Goal: Task Accomplishment & Management: Manage account settings

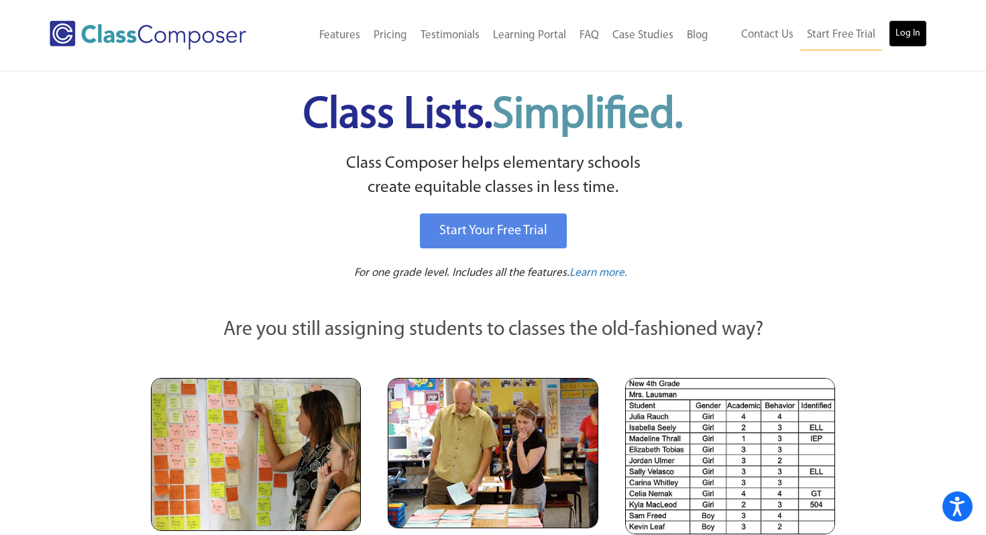
click at [919, 39] on link "Log In" at bounding box center [908, 33] width 38 height 27
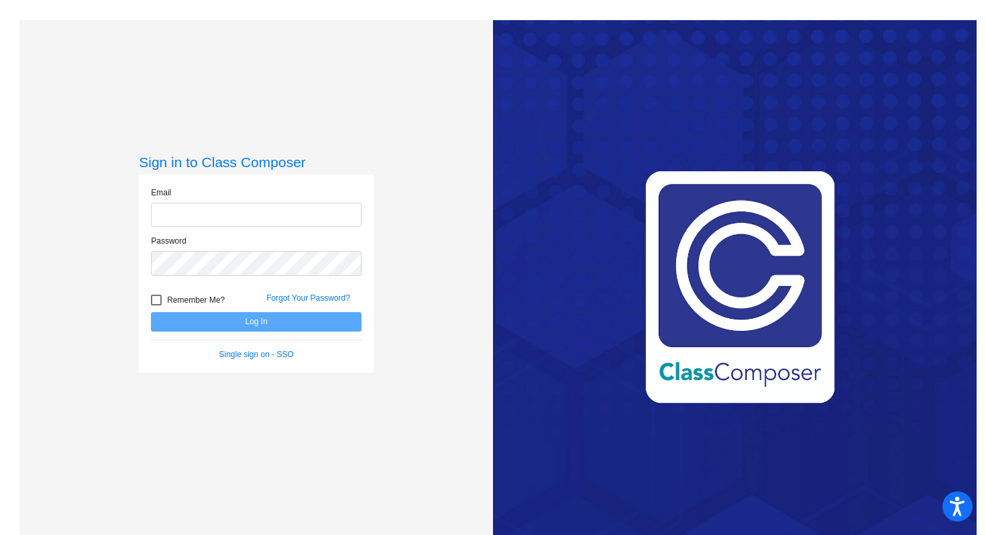
type input "[EMAIL_ADDRESS][DOMAIN_NAME]"
click at [287, 327] on button "Log In" at bounding box center [256, 321] width 211 height 19
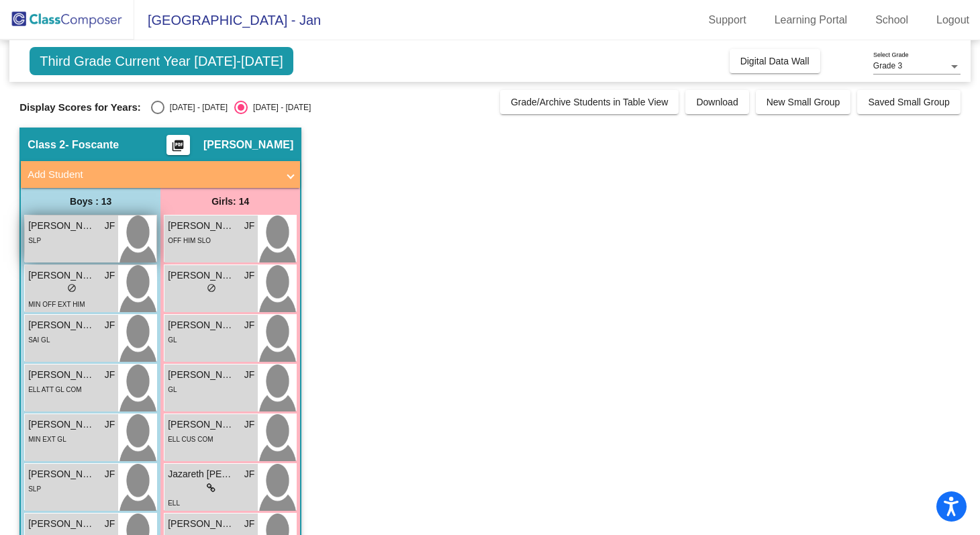
click at [104, 241] on div "SLP" at bounding box center [71, 240] width 87 height 14
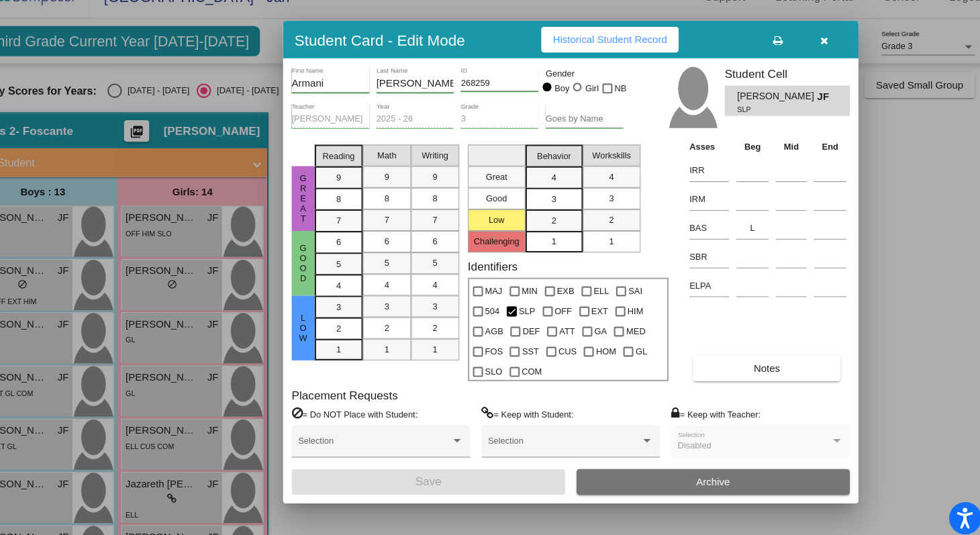
click at [819, 62] on icon "button" at bounding box center [819, 60] width 7 height 9
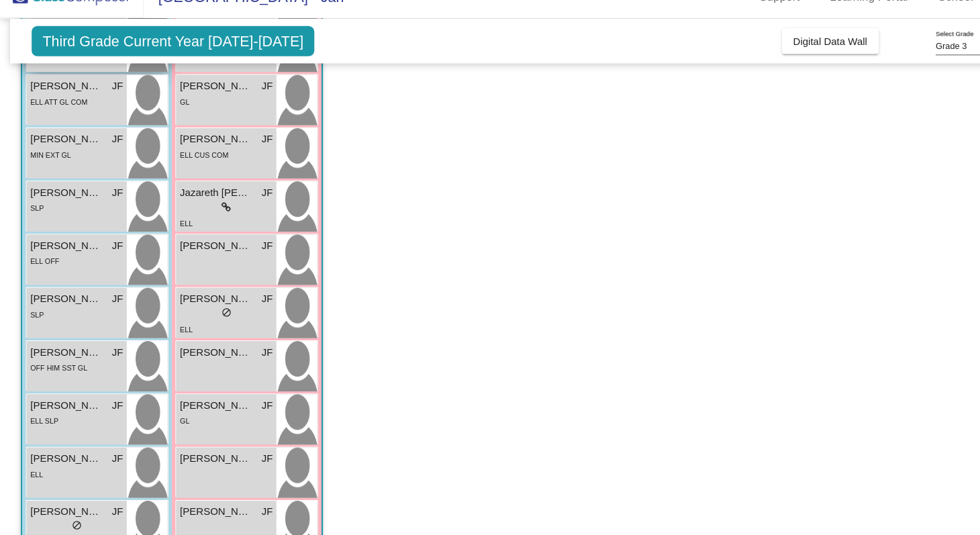
scroll to position [277, 0]
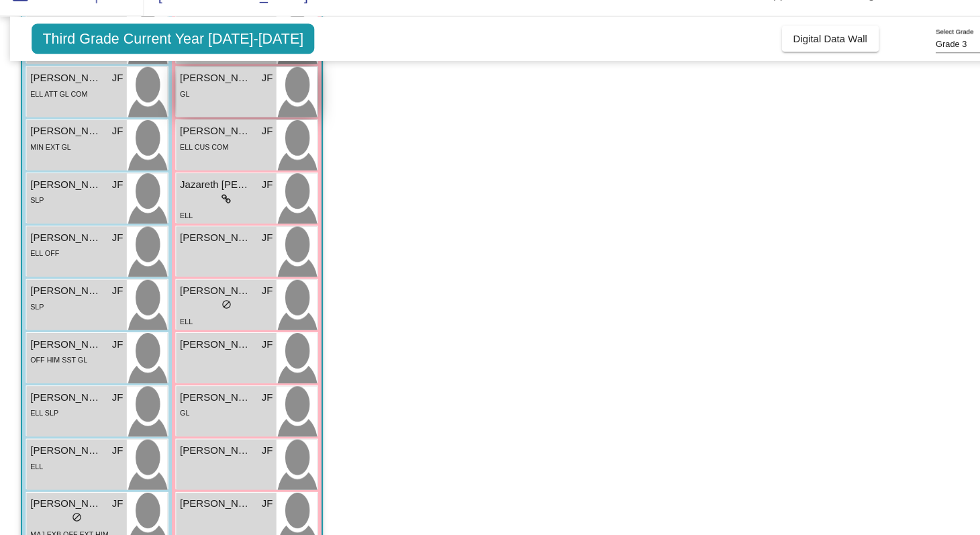
click at [244, 124] on div "Evie Glendening JF lock do_not_disturb_alt GL" at bounding box center [210, 110] width 93 height 47
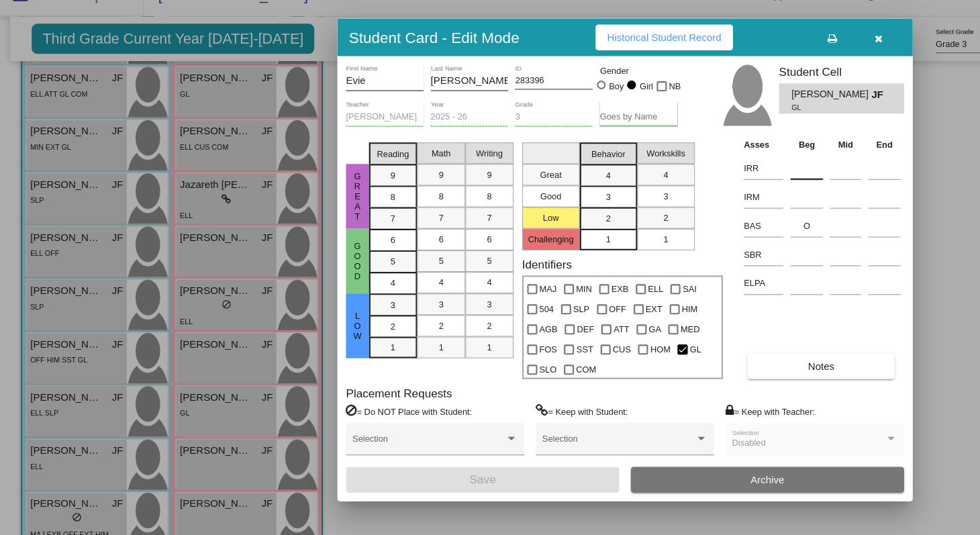
click at [744, 187] on input at bounding box center [753, 182] width 30 height 20
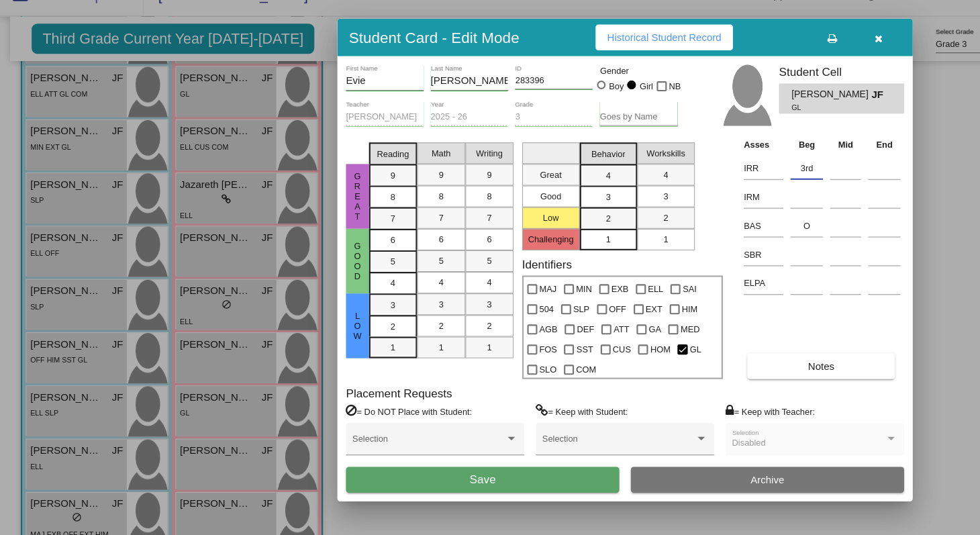
type input "3rd"
click at [508, 479] on button "Save" at bounding box center [450, 472] width 255 height 24
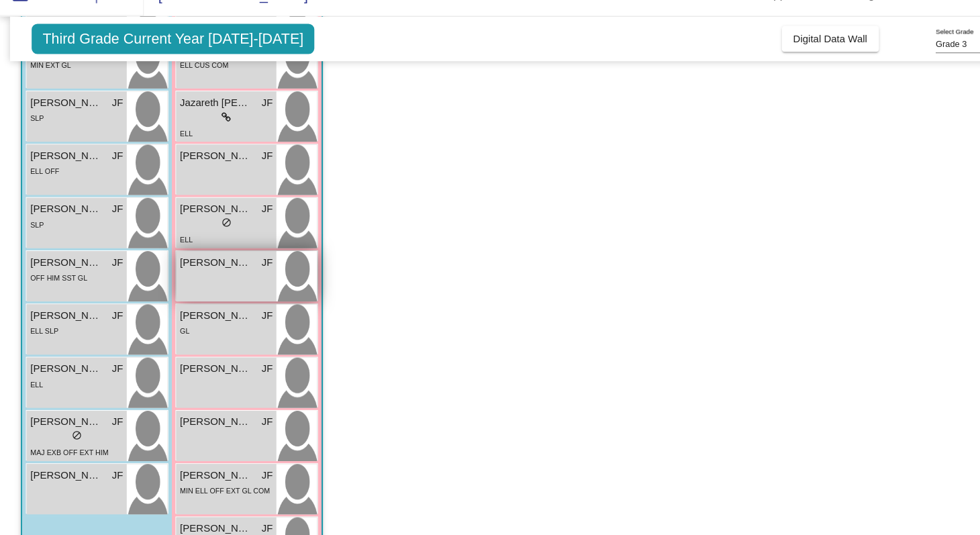
scroll to position [364, 0]
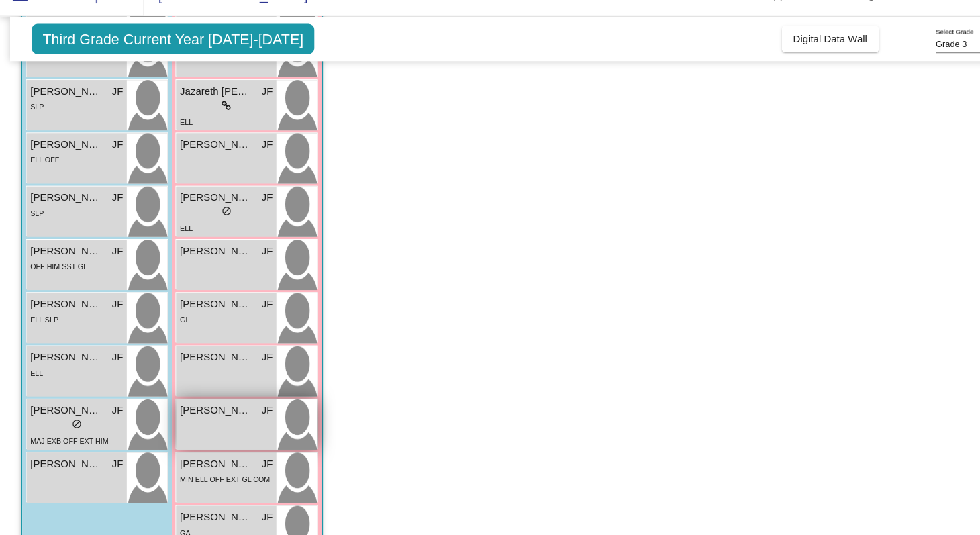
click at [213, 407] on span "Ruth Almazan" at bounding box center [201, 408] width 67 height 14
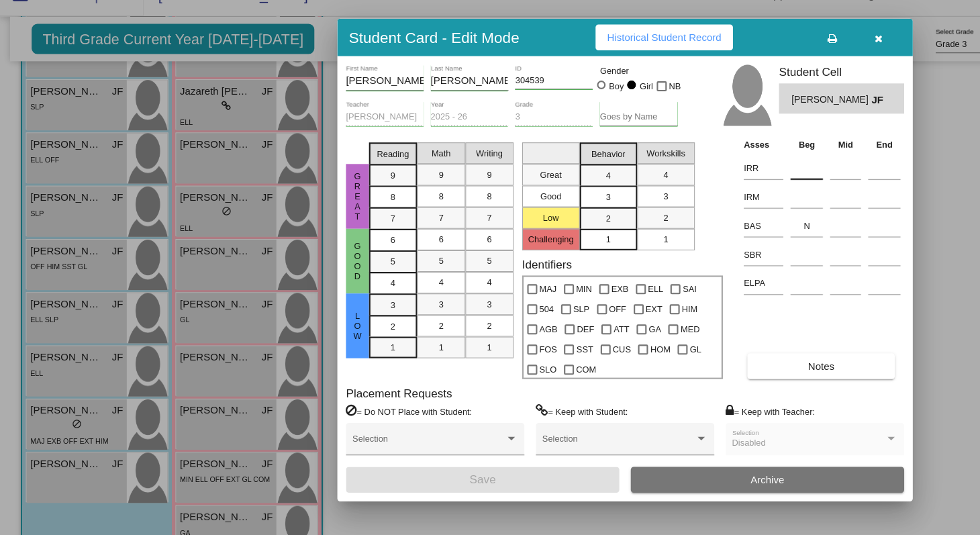
click at [740, 185] on input at bounding box center [753, 182] width 30 height 20
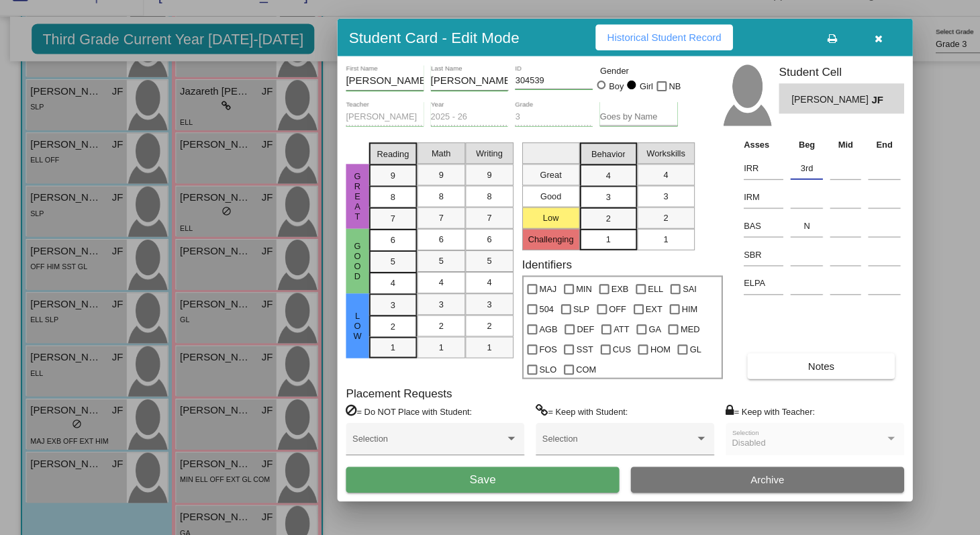
type input "3rd"
click at [526, 472] on button "Save" at bounding box center [450, 472] width 255 height 24
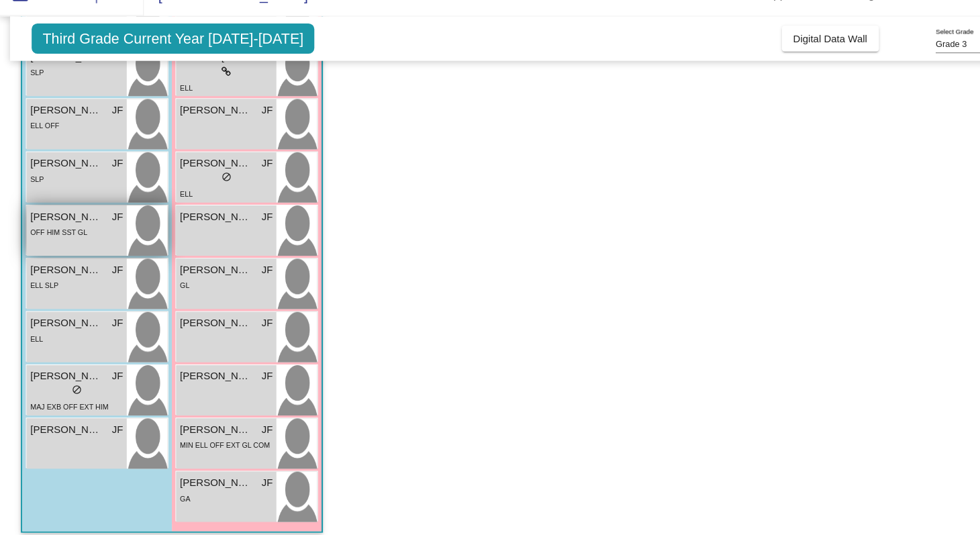
scroll to position [397, 0]
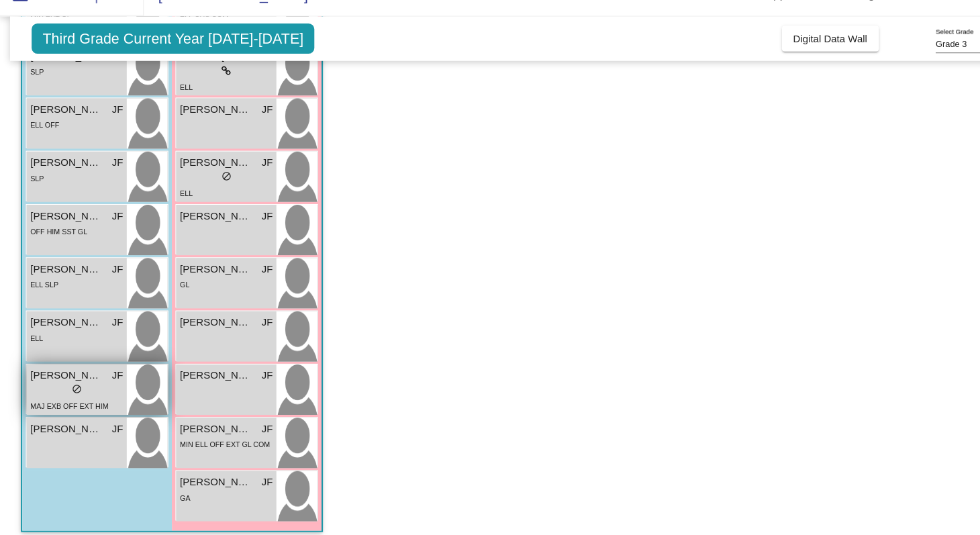
click at [54, 391] on div "lock do_not_disturb_alt" at bounding box center [71, 390] width 87 height 14
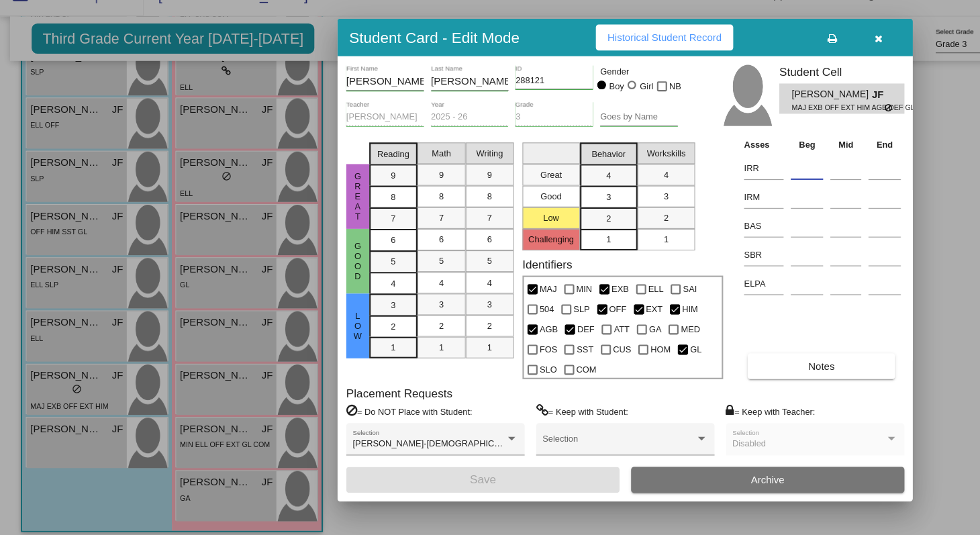
click at [749, 184] on input at bounding box center [753, 182] width 30 height 20
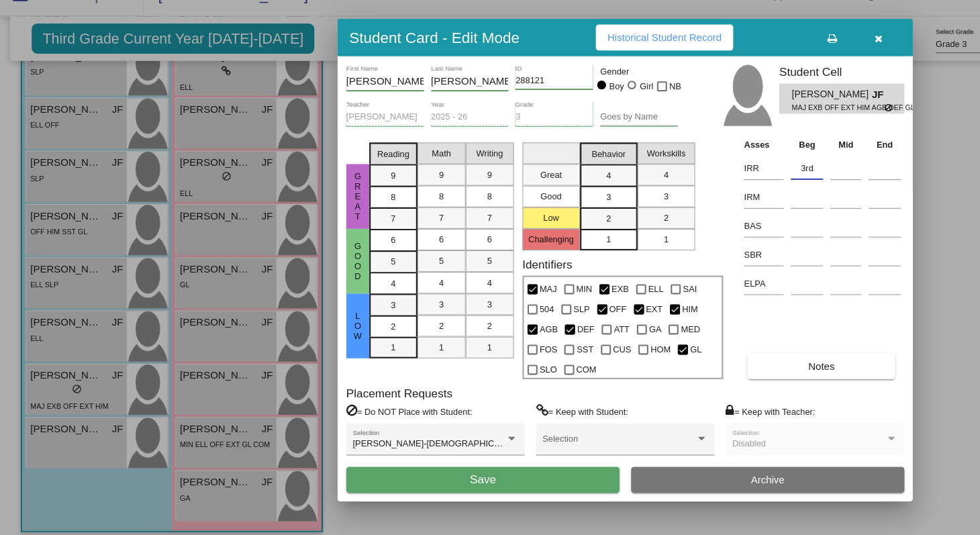
type input "3rd"
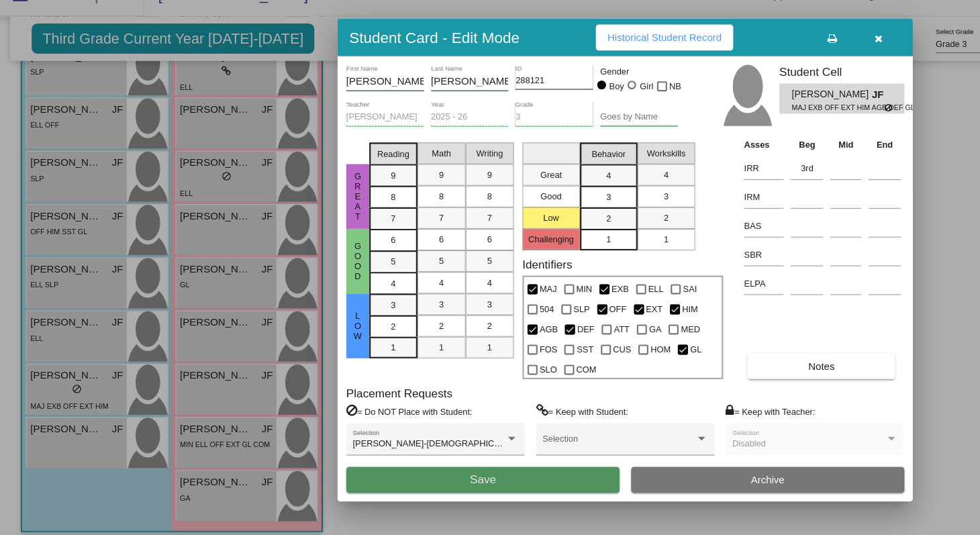
click at [485, 472] on button "Save" at bounding box center [450, 472] width 255 height 24
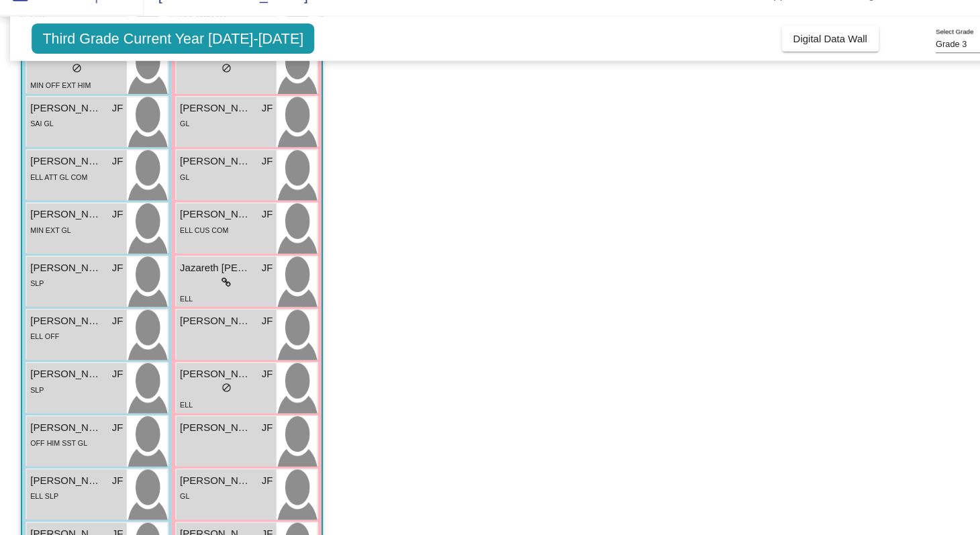
scroll to position [189, 0]
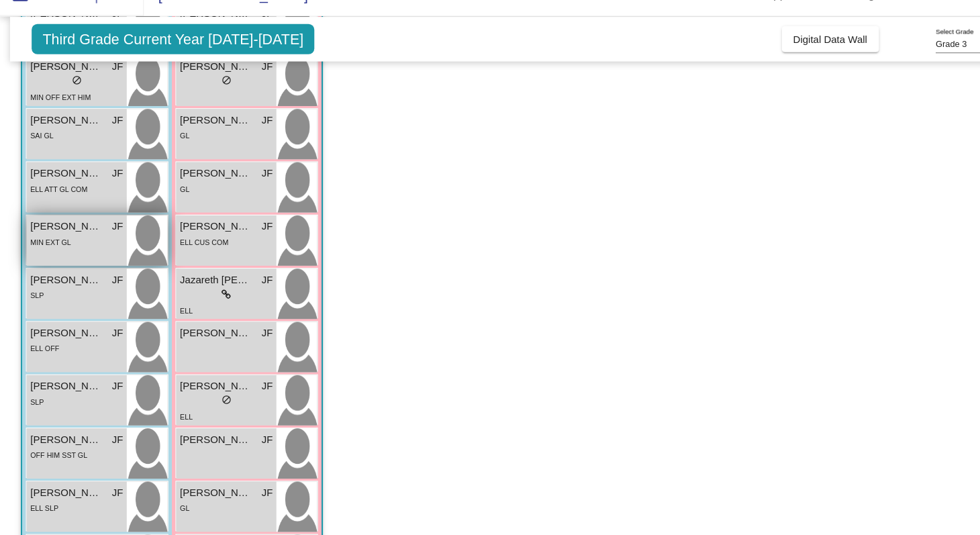
click at [83, 251] on div "MIN EXT GL" at bounding box center [71, 250] width 87 height 14
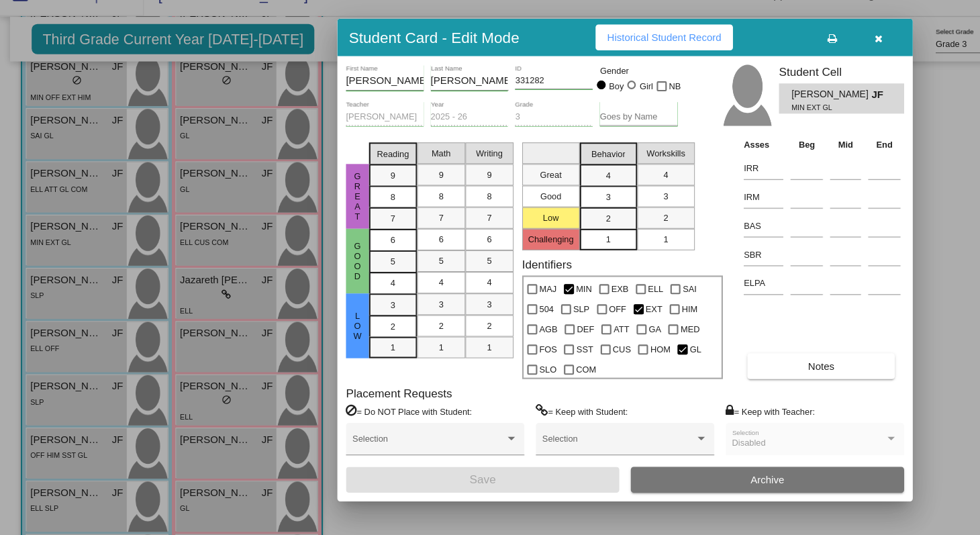
click at [736, 185] on td at bounding box center [752, 180] width 37 height 27
click at [744, 183] on input at bounding box center [753, 182] width 30 height 20
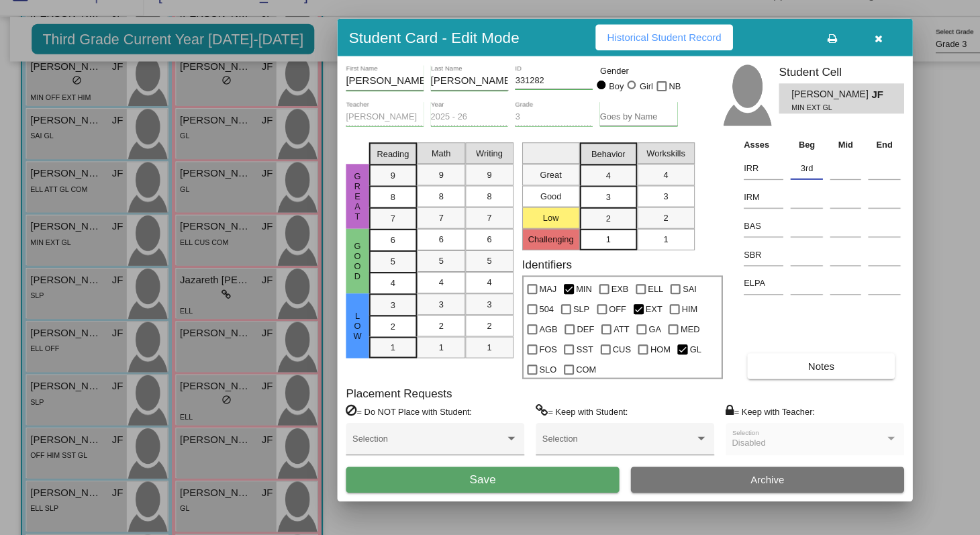
type input "3rd"
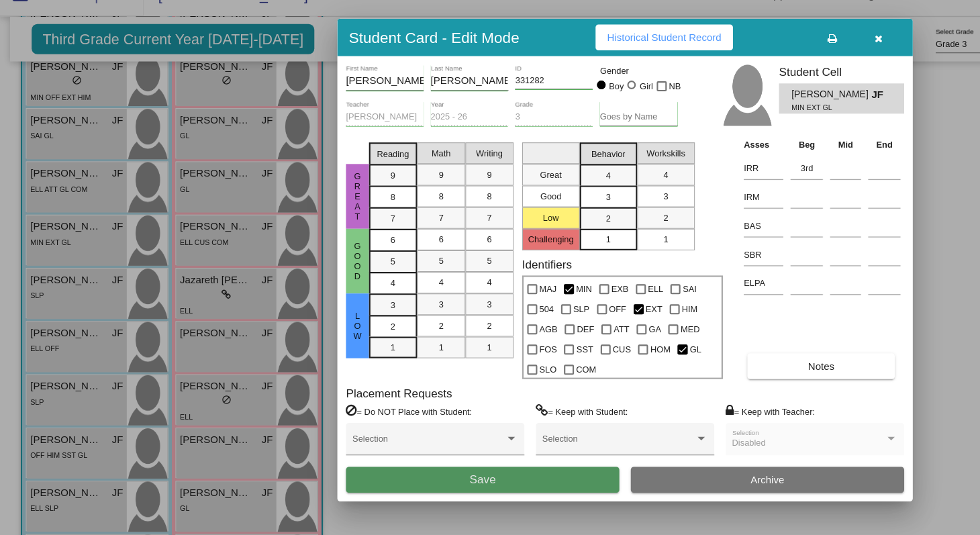
click at [507, 479] on button "Save" at bounding box center [450, 472] width 255 height 24
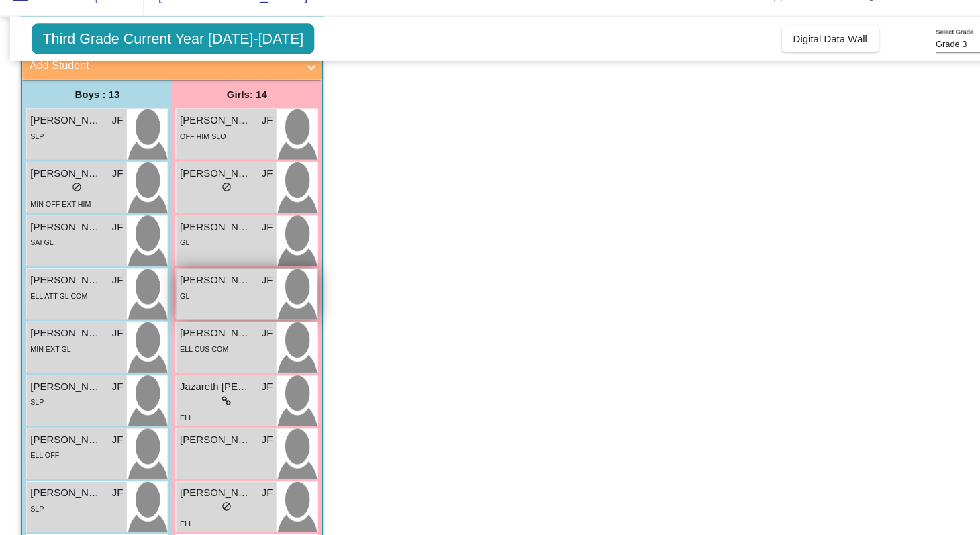
scroll to position [83, 0]
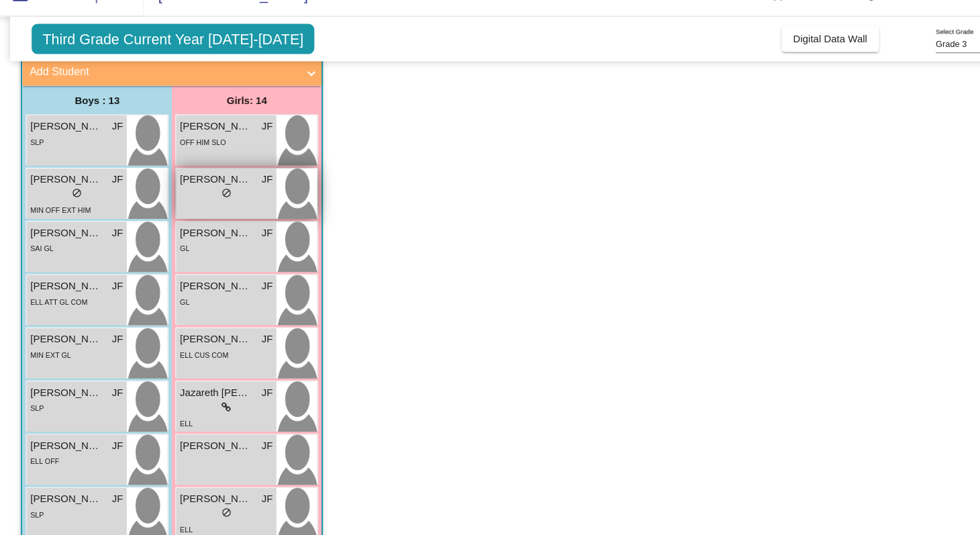
click at [205, 197] on span "Ashlee Easley" at bounding box center [201, 192] width 67 height 14
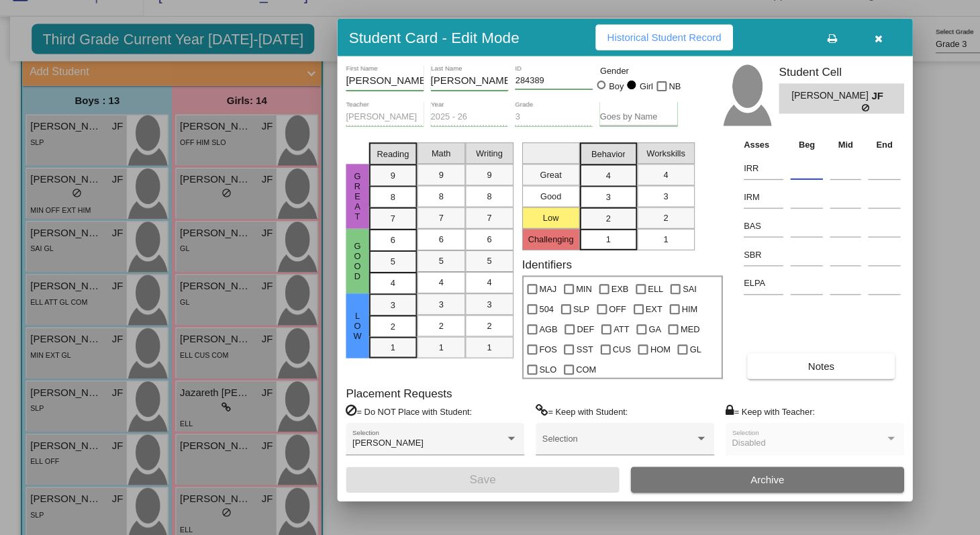
click at [741, 185] on input at bounding box center [753, 182] width 30 height 20
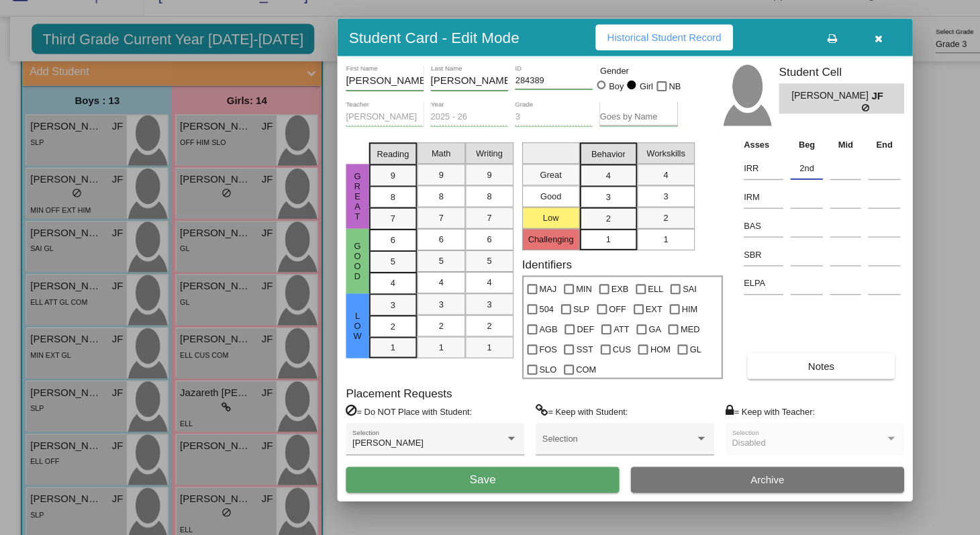
type input "2nd"
click at [456, 478] on span "Save" at bounding box center [450, 471] width 24 height 11
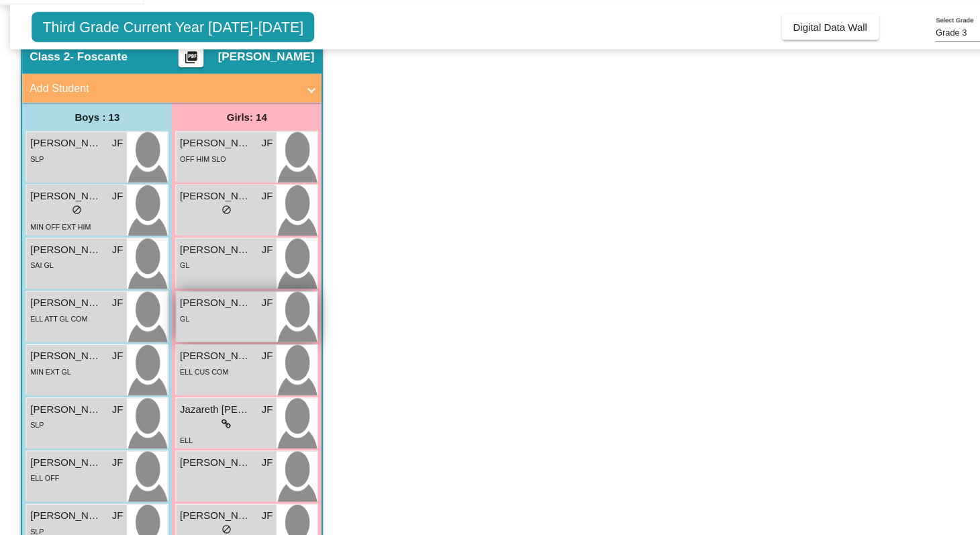
scroll to position [52, 0]
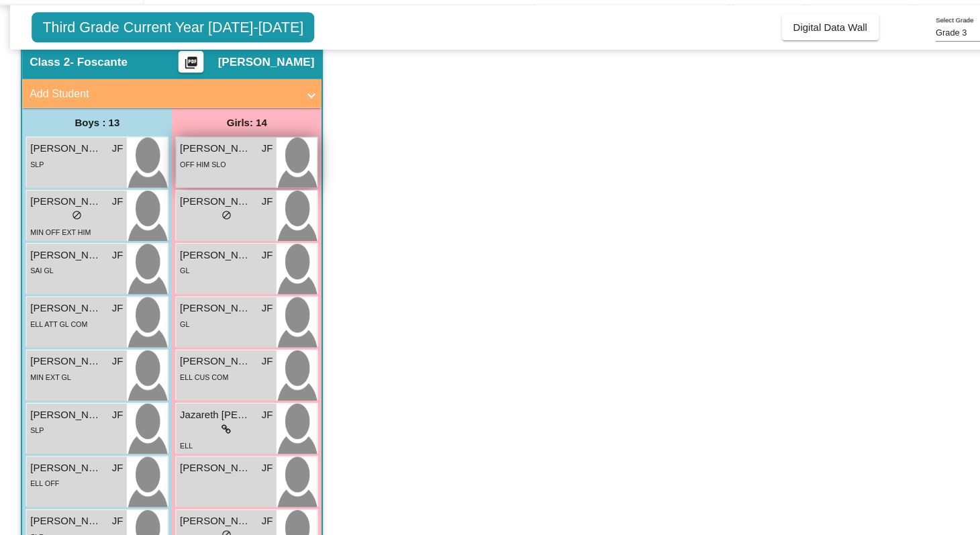
click at [221, 186] on div "OFF HIM SLO" at bounding box center [211, 188] width 87 height 14
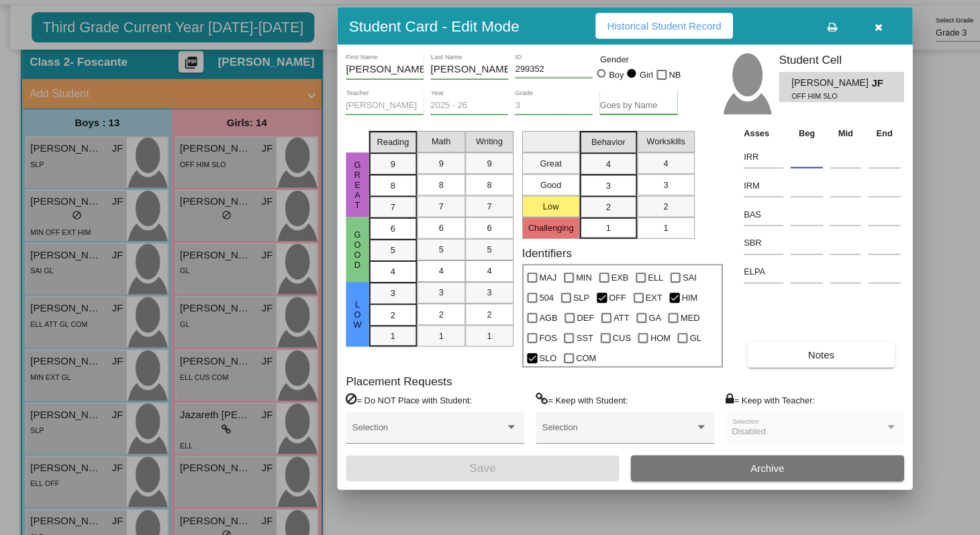
click at [747, 188] on input at bounding box center [753, 182] width 30 height 20
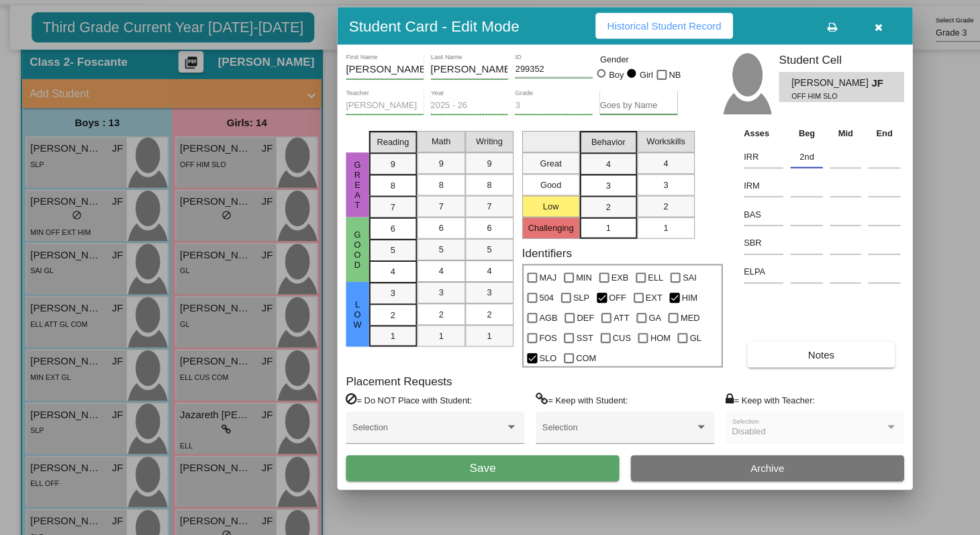
type input "2nd"
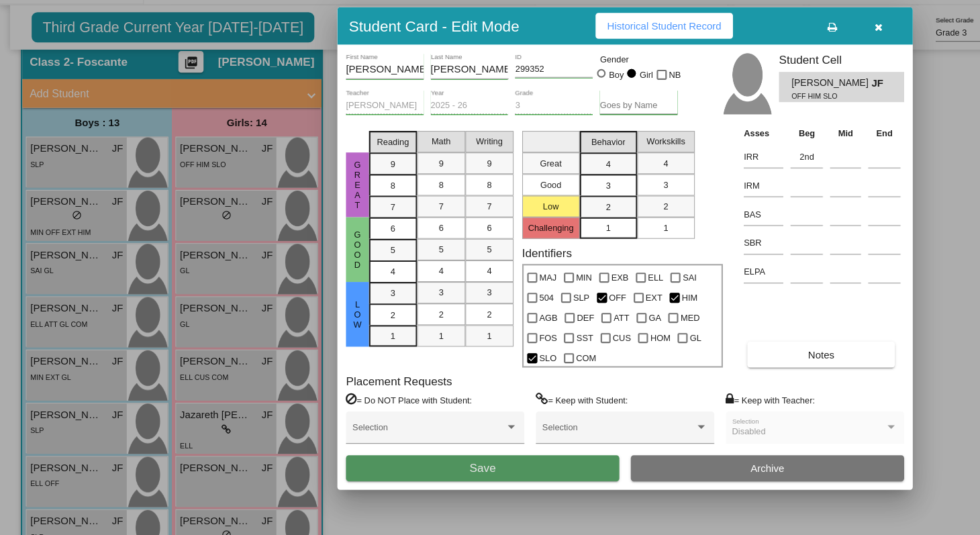
click at [497, 482] on button "Save" at bounding box center [450, 472] width 255 height 24
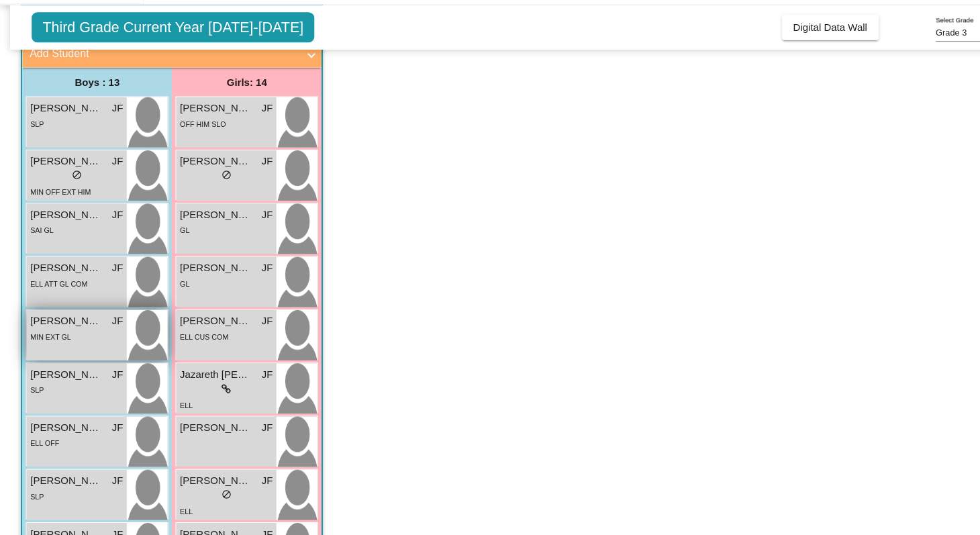
scroll to position [91, 0]
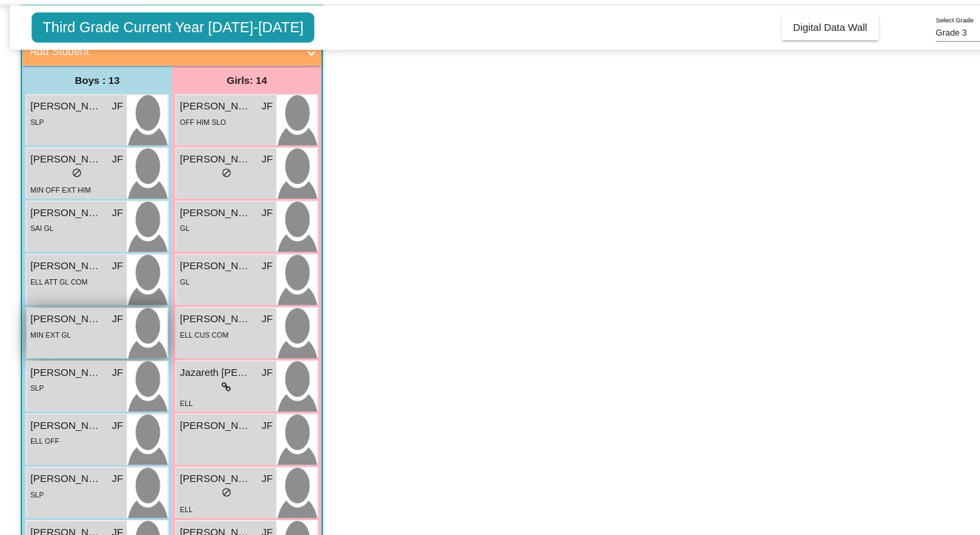
click at [64, 406] on div "Isaiah Harris JF lock do_not_disturb_alt SLP" at bounding box center [71, 395] width 93 height 47
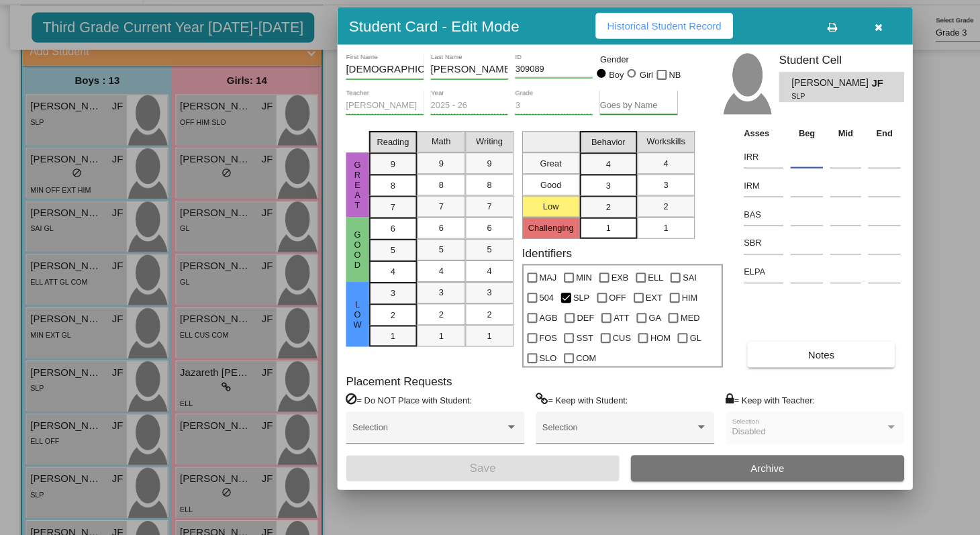
click at [738, 187] on input at bounding box center [753, 182] width 30 height 20
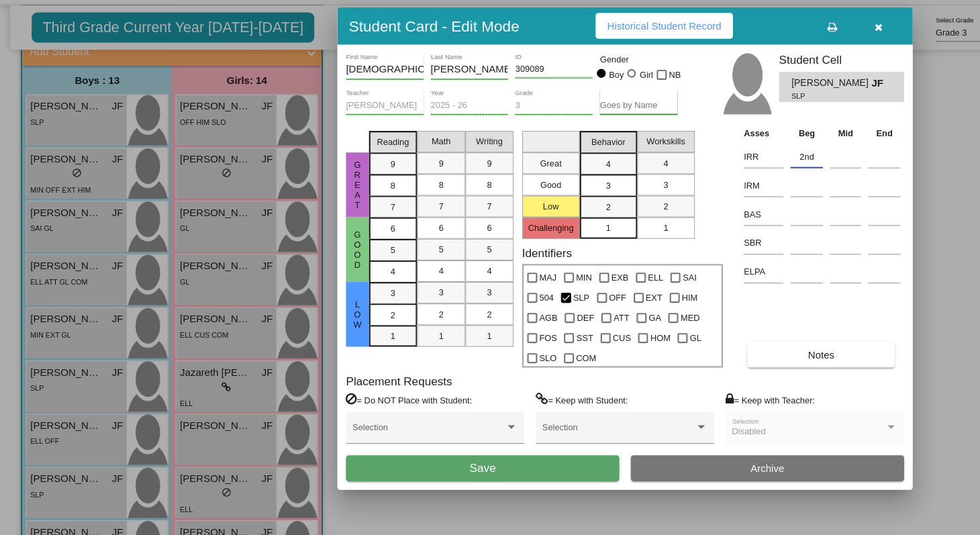
type input "2nd"
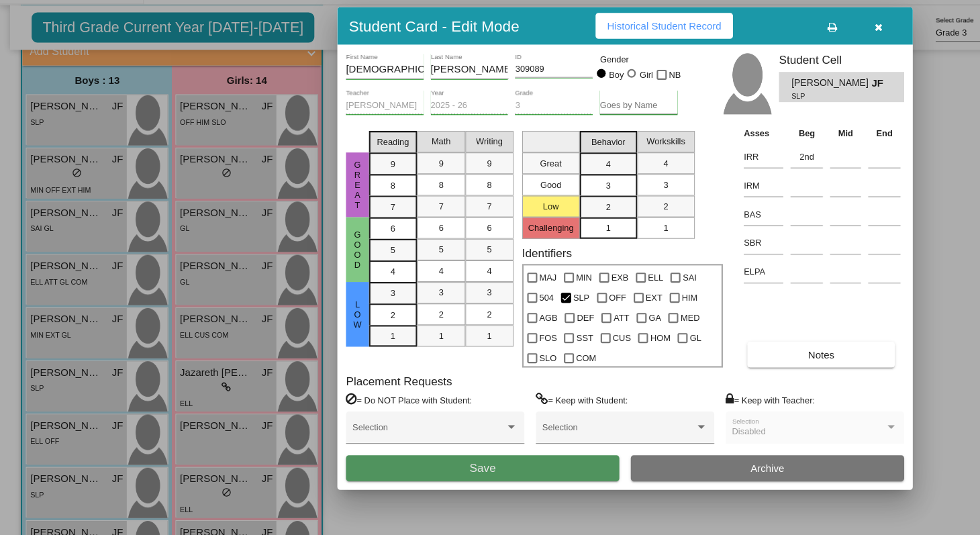
click at [524, 472] on button "Save" at bounding box center [450, 472] width 255 height 24
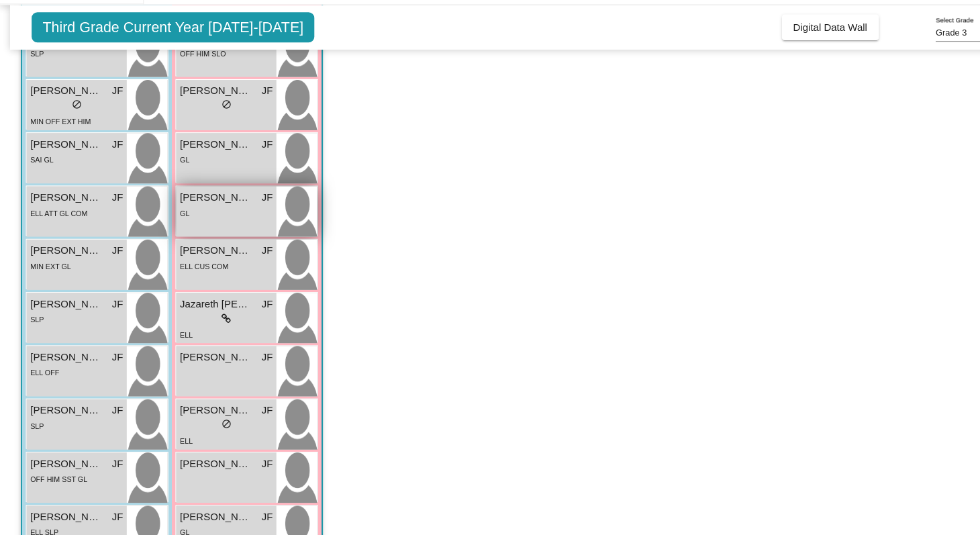
scroll to position [159, 0]
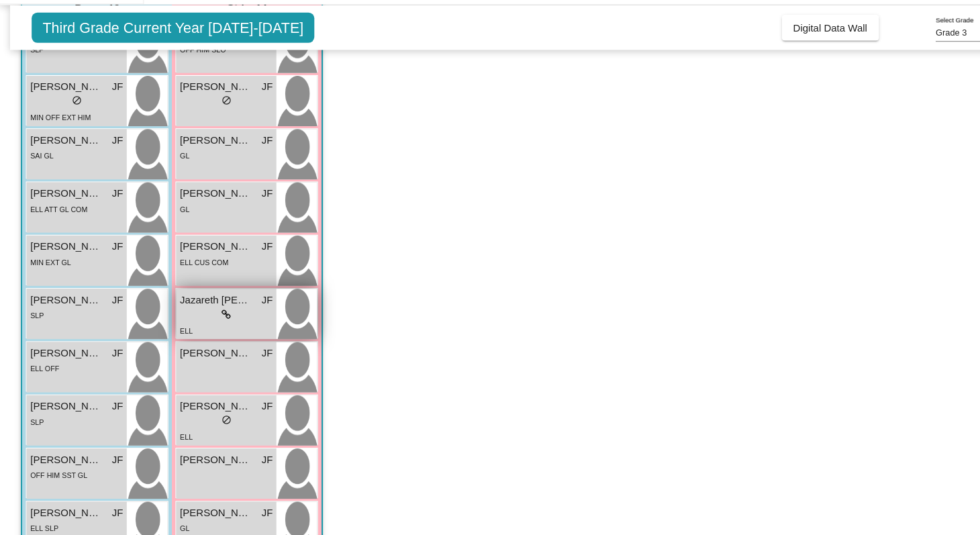
click at [227, 330] on div "lock do_not_disturb_alt" at bounding box center [211, 329] width 87 height 14
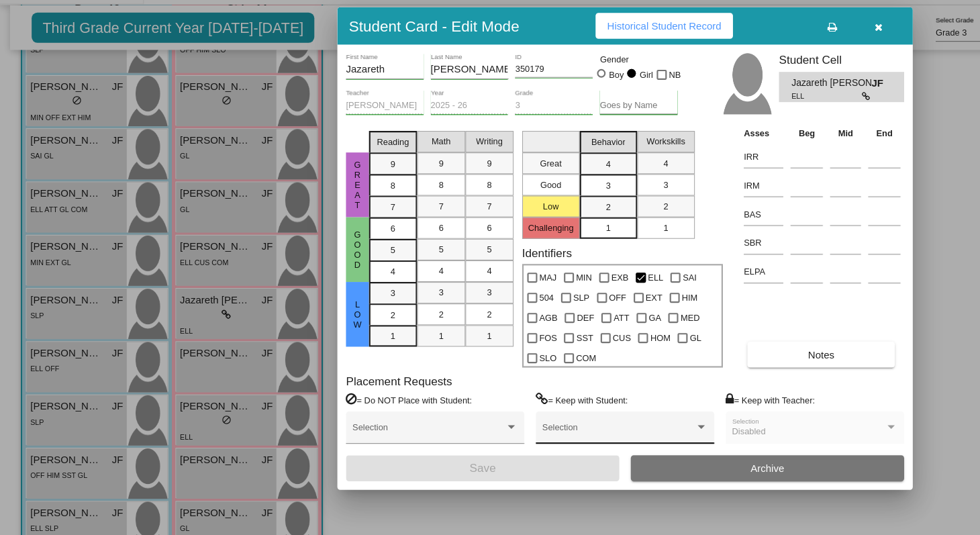
click at [559, 431] on div "Selection" at bounding box center [583, 437] width 154 height 24
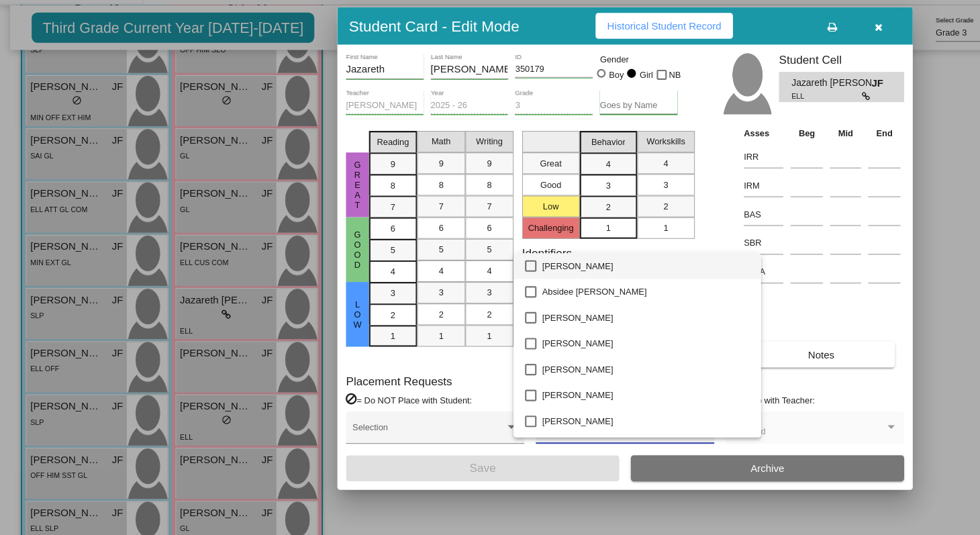
scroll to position [0, 0]
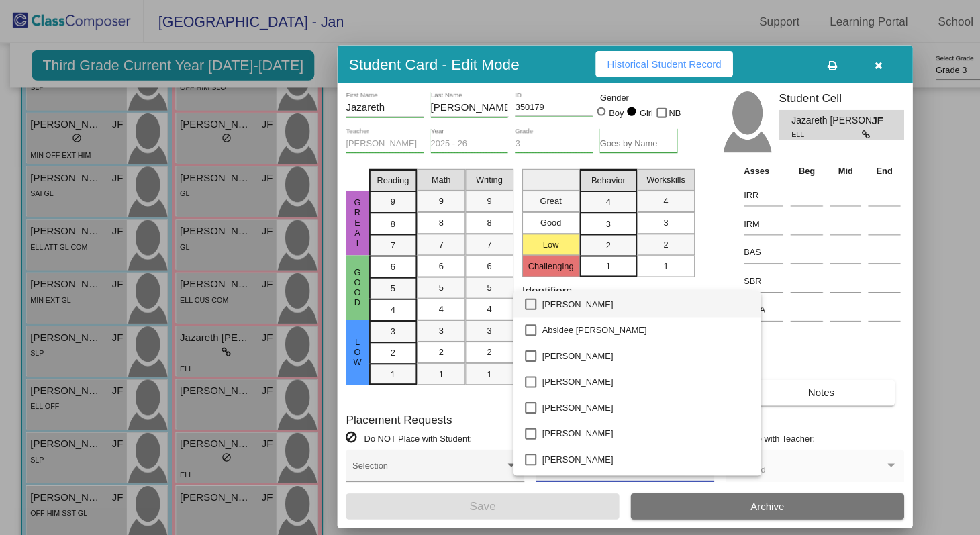
click at [436, 372] on div at bounding box center [490, 267] width 980 height 535
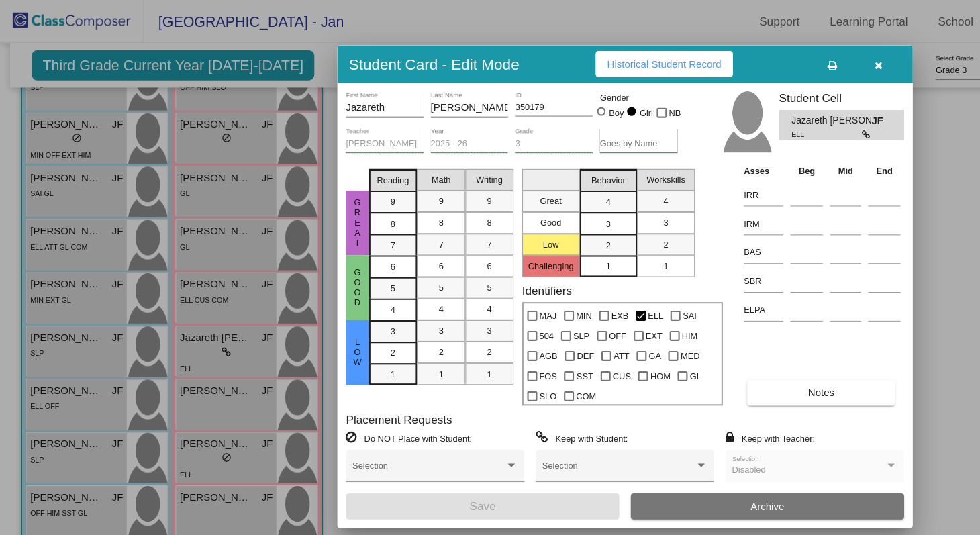
click at [811, 125] on icon at bounding box center [808, 125] width 9 height 8
click at [754, 185] on input at bounding box center [753, 182] width 30 height 20
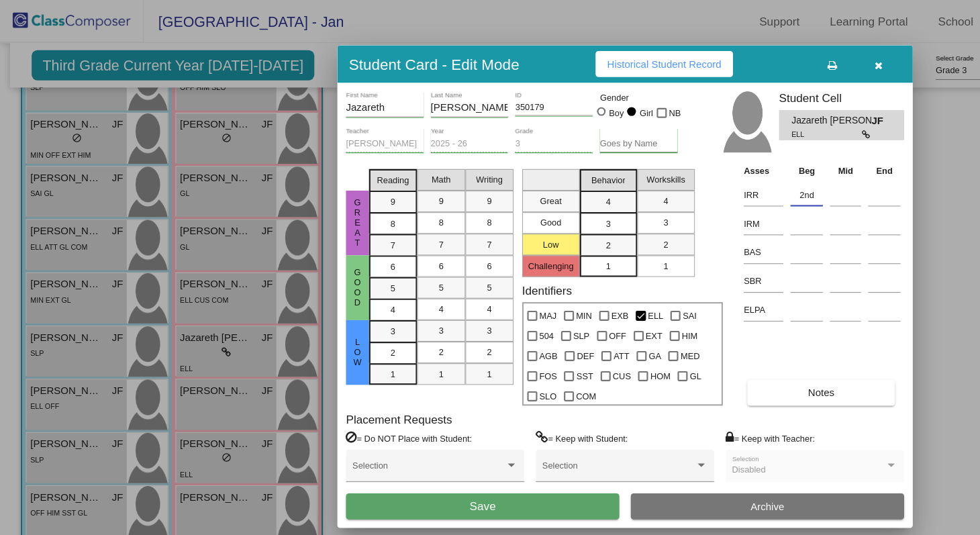
type input "2nd"
click at [532, 479] on button "Save" at bounding box center [450, 472] width 255 height 24
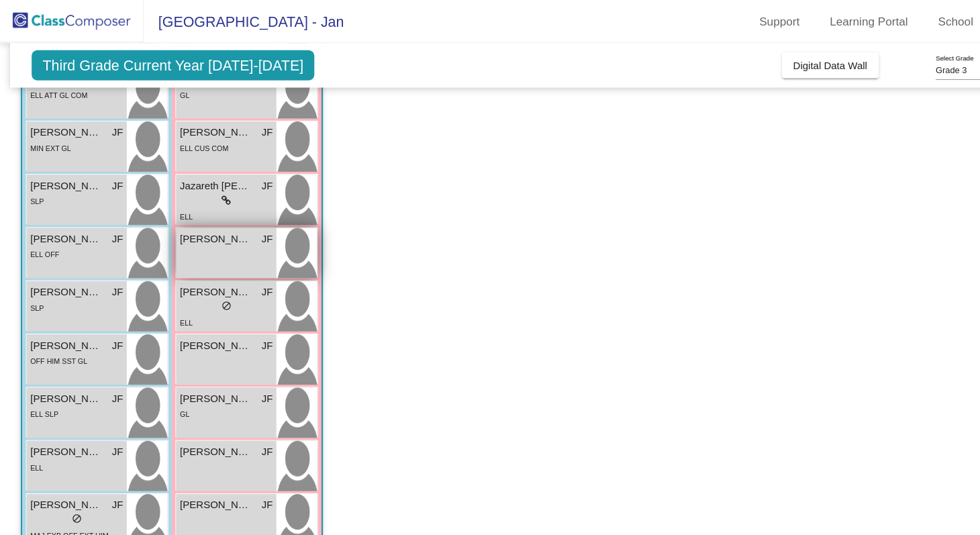
scroll to position [397, 0]
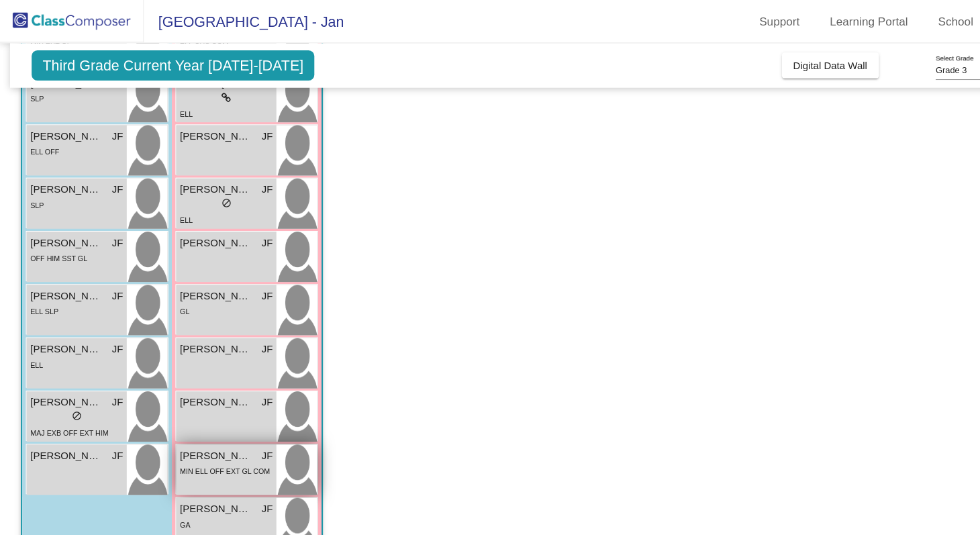
click at [192, 431] on span "Sophia Mendoza" at bounding box center [201, 425] width 67 height 14
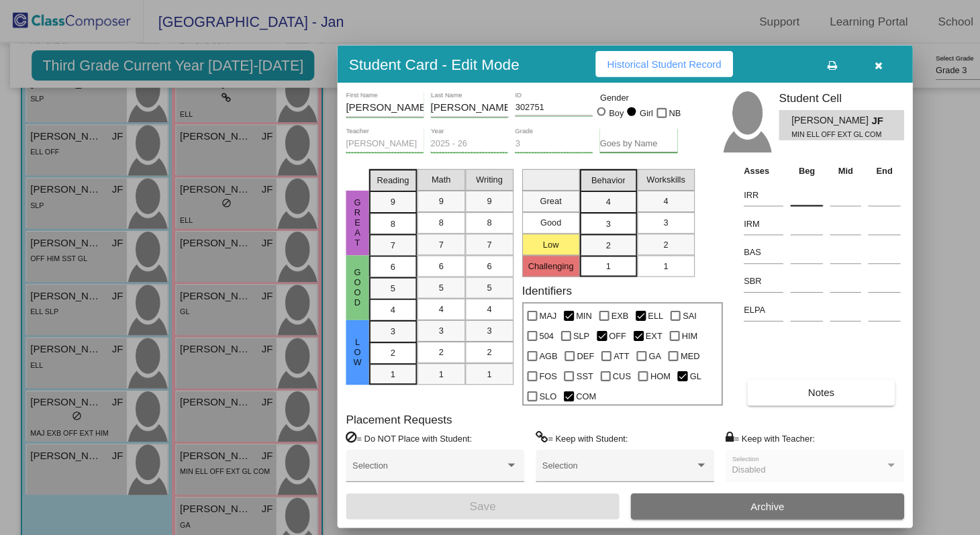
click at [744, 188] on input at bounding box center [753, 182] width 30 height 20
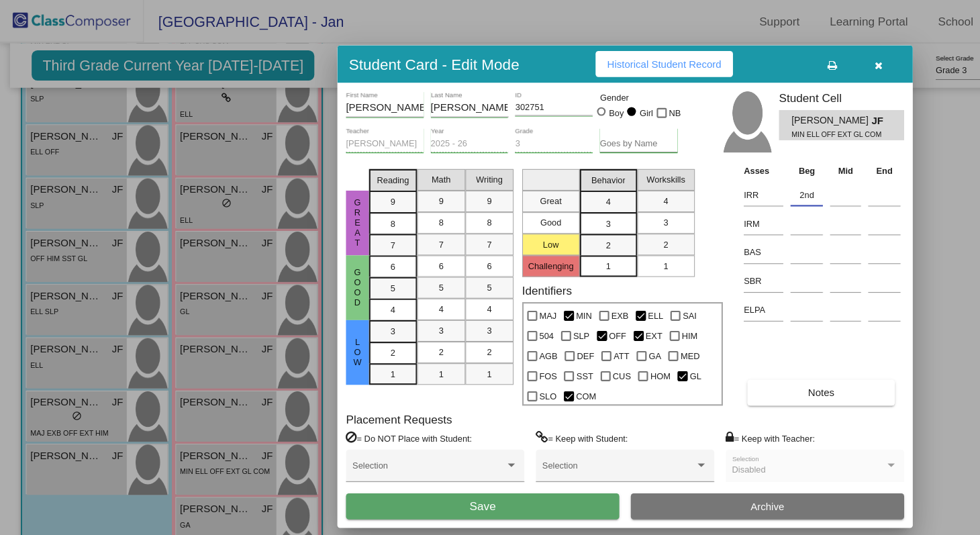
type input "2nd"
click at [511, 472] on button "Save" at bounding box center [450, 472] width 255 height 24
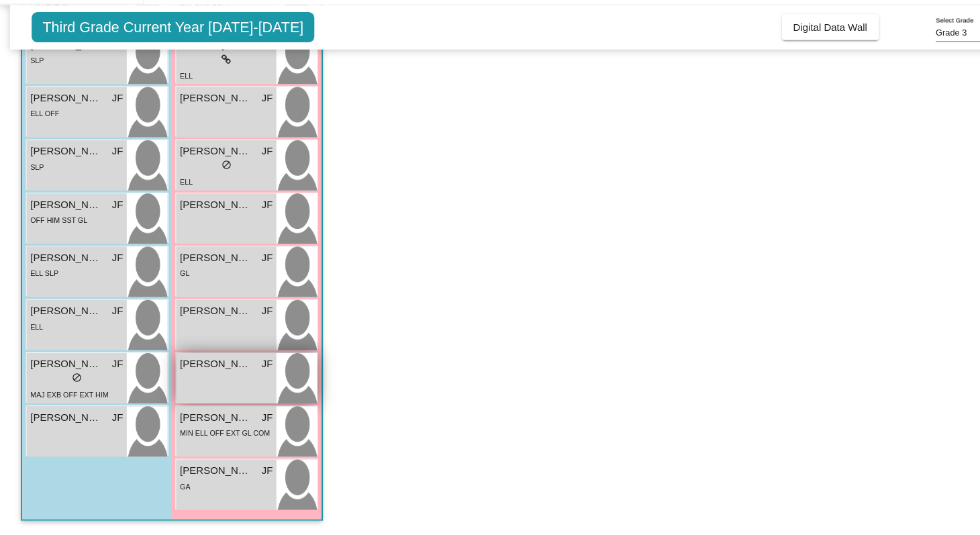
scroll to position [0, 0]
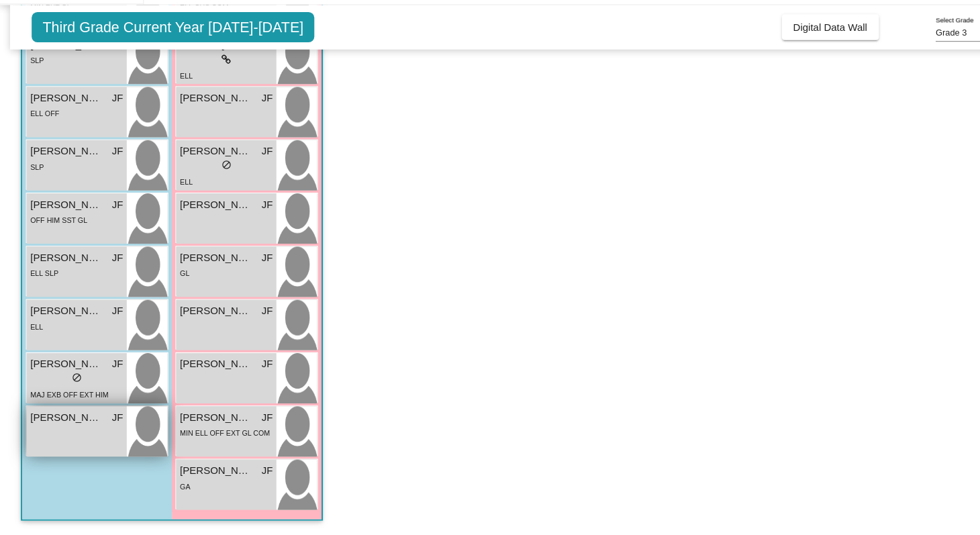
click at [70, 431] on span "William Perkins" at bounding box center [61, 425] width 67 height 14
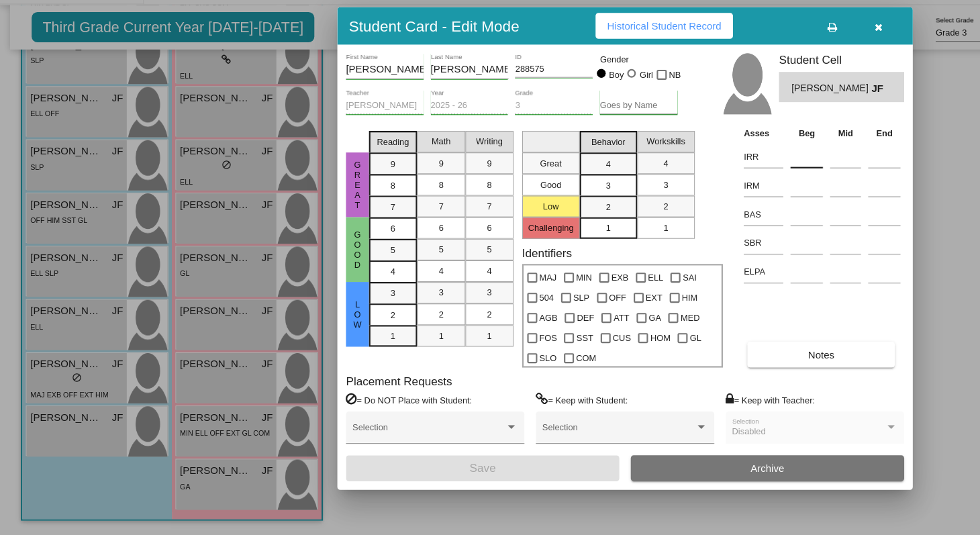
click at [742, 184] on input at bounding box center [753, 182] width 30 height 20
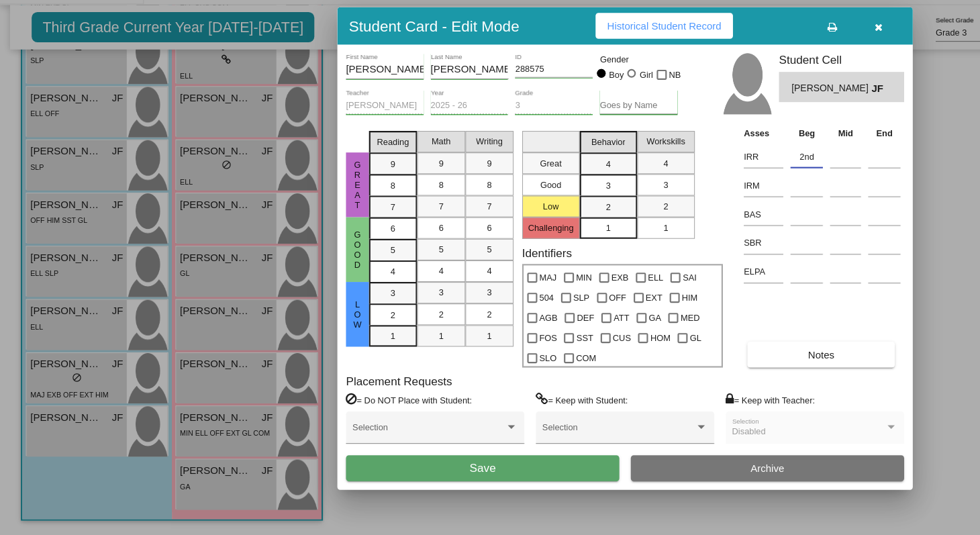
type input "2nd"
click at [456, 476] on span "Save" at bounding box center [450, 471] width 24 height 11
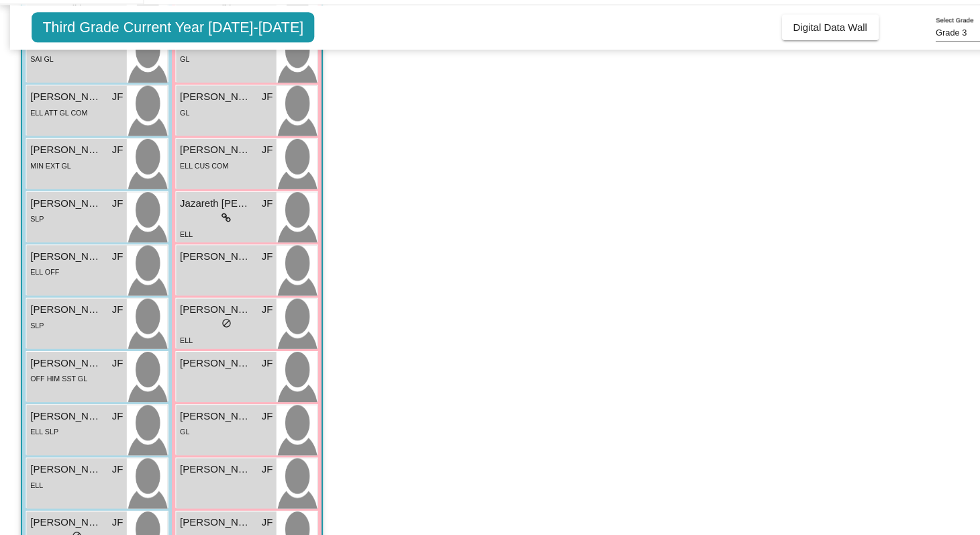
scroll to position [246, 0]
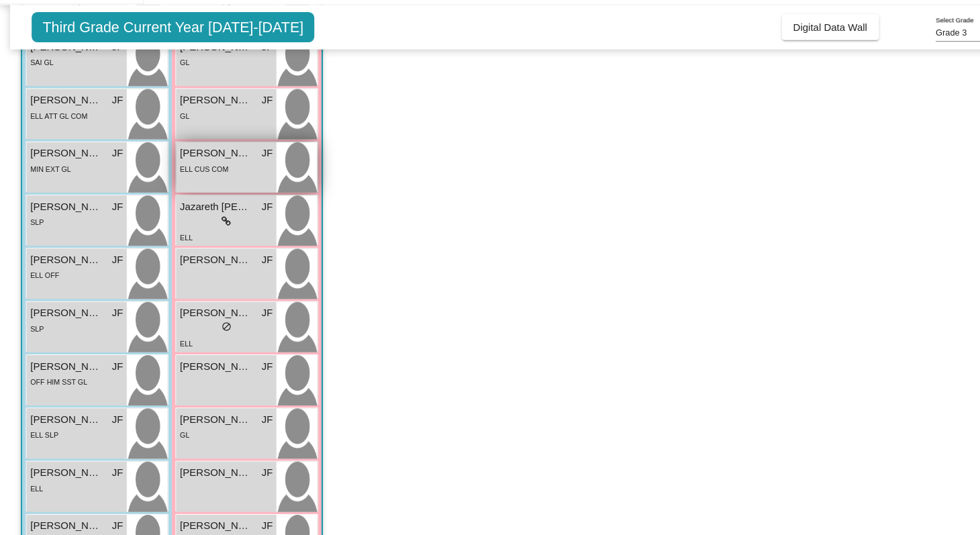
click at [223, 187] on div "ELL CUS COM" at bounding box center [211, 193] width 87 height 14
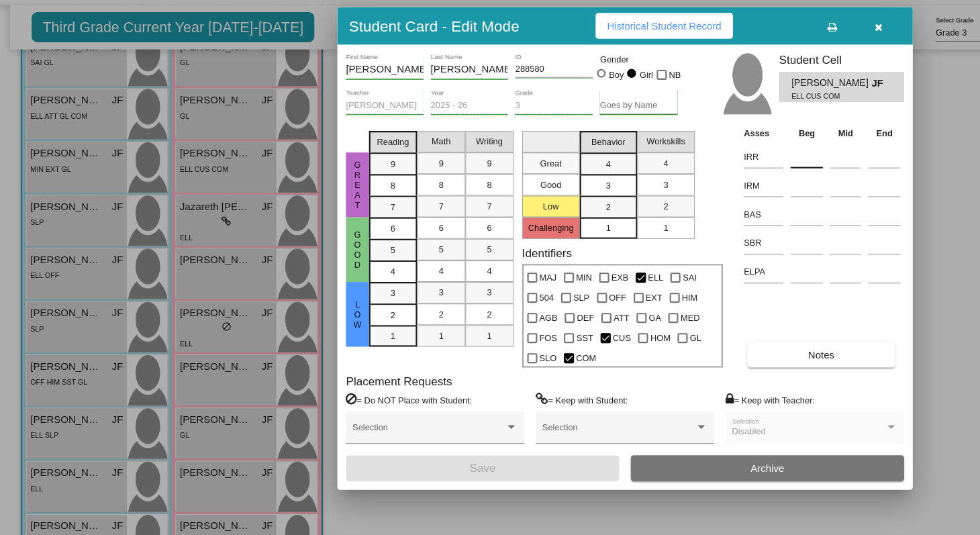
click at [753, 187] on input at bounding box center [753, 182] width 30 height 20
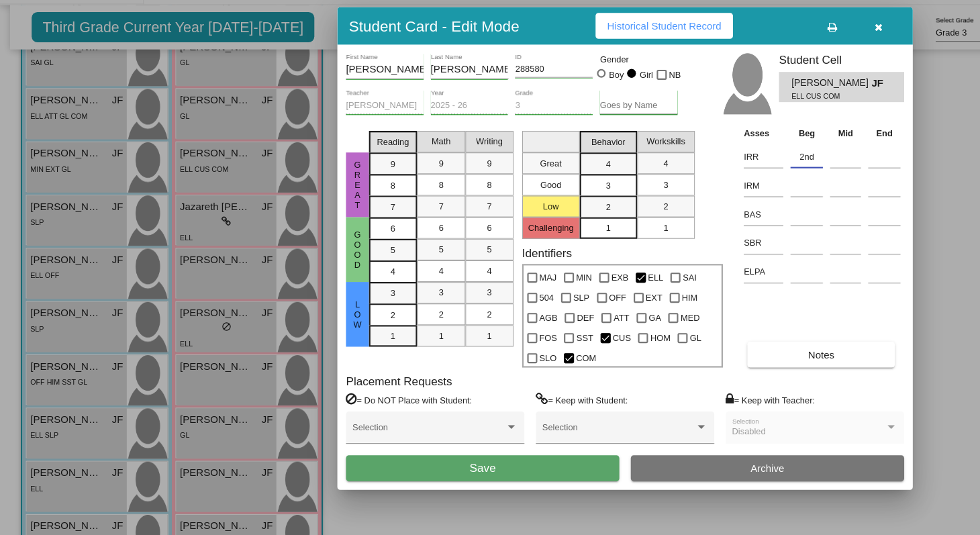
type input "2nd"
click at [467, 474] on button "Save" at bounding box center [450, 472] width 255 height 24
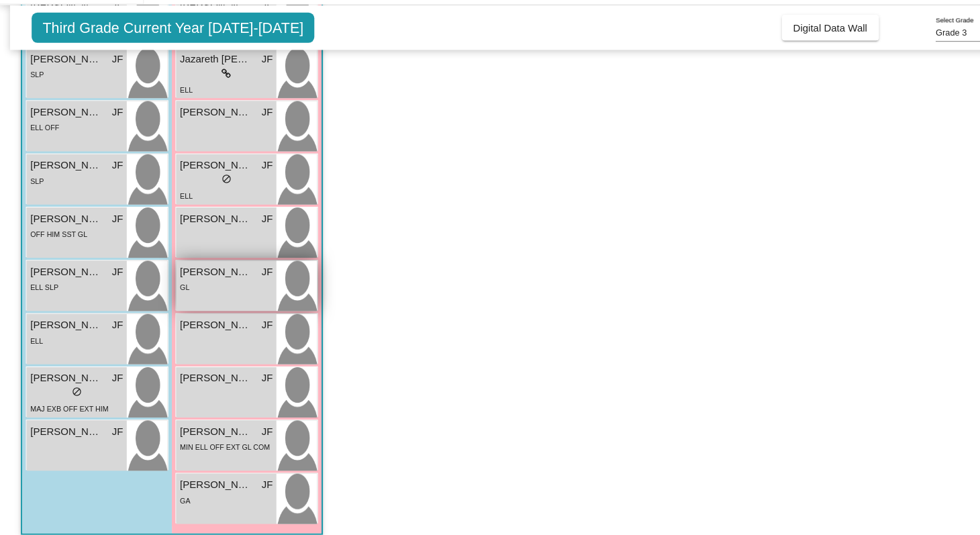
scroll to position [397, 0]
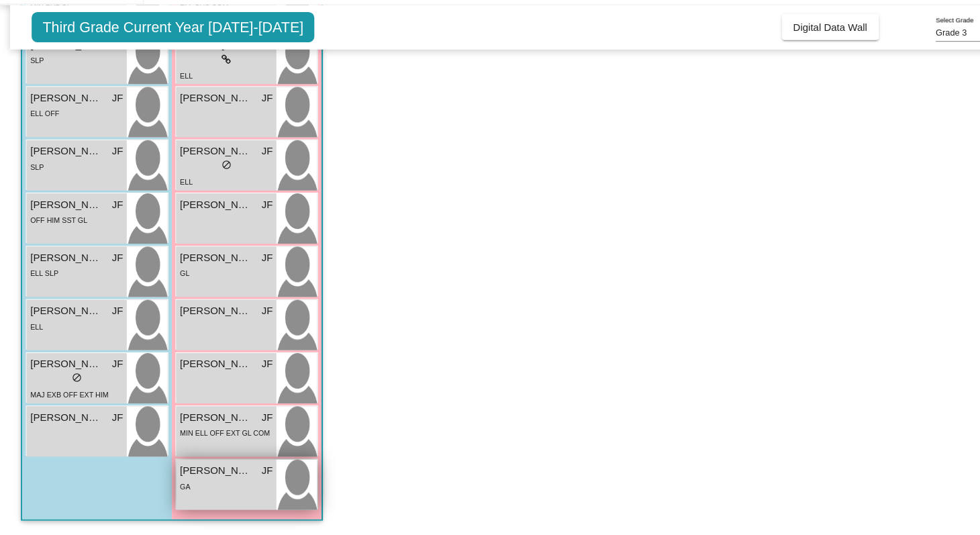
click at [200, 486] on div "GA" at bounding box center [211, 489] width 87 height 14
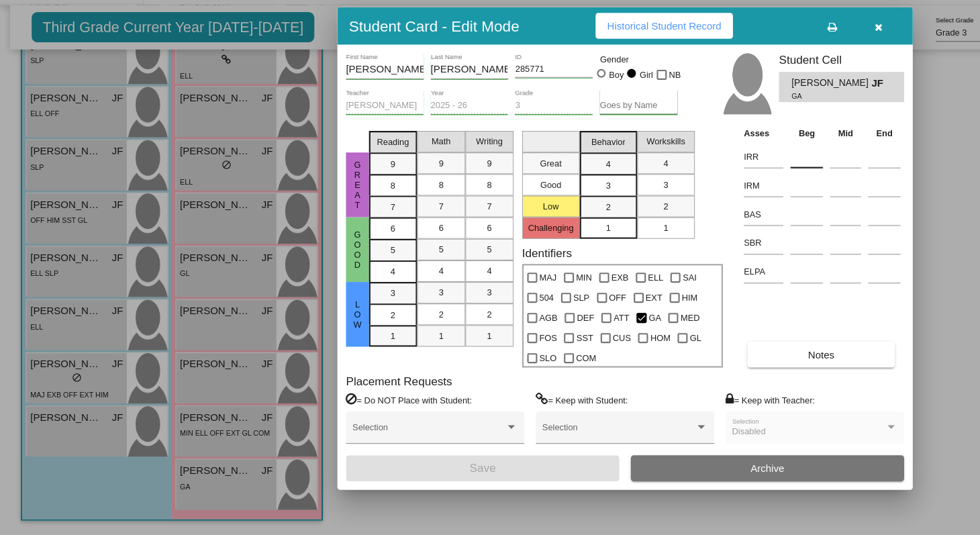
click at [751, 187] on input at bounding box center [753, 182] width 30 height 20
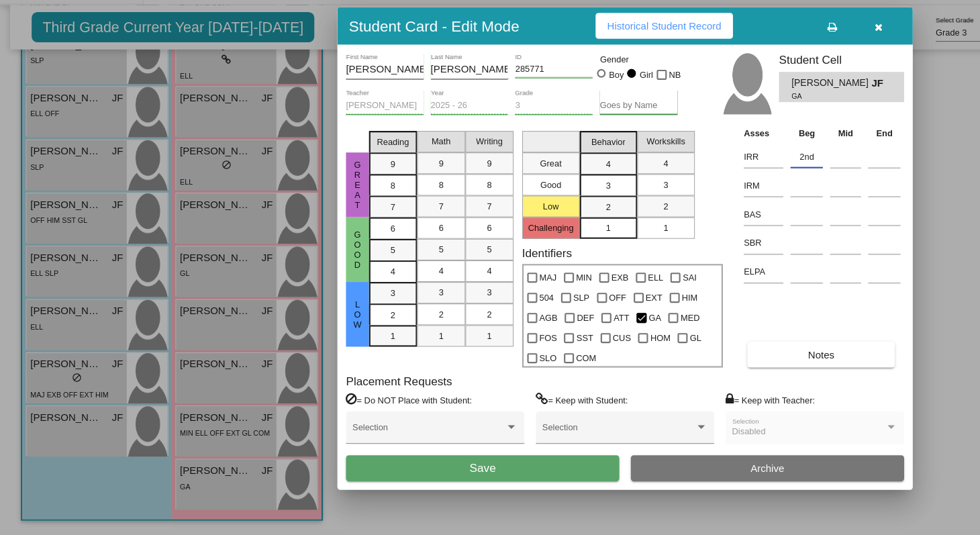
type input "2nd"
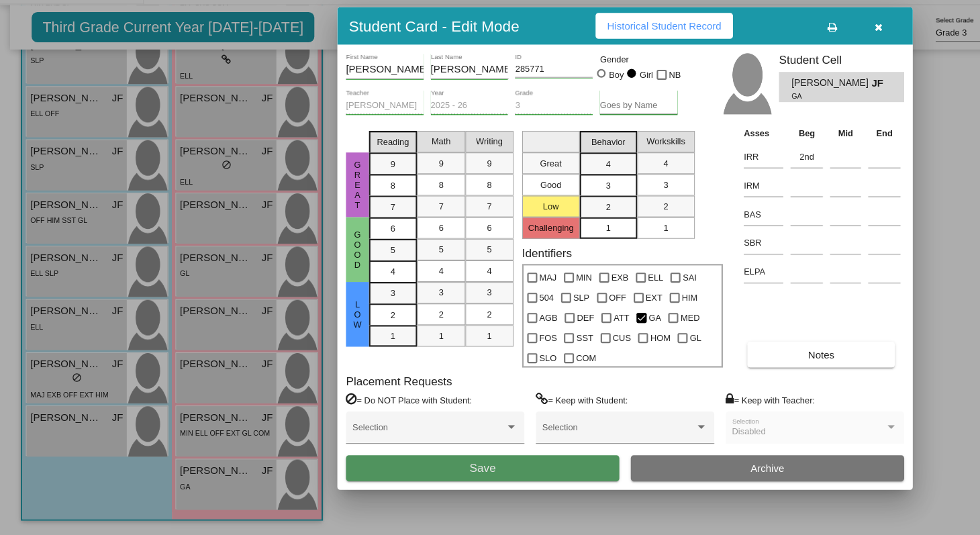
click at [480, 469] on button "Save" at bounding box center [450, 472] width 255 height 24
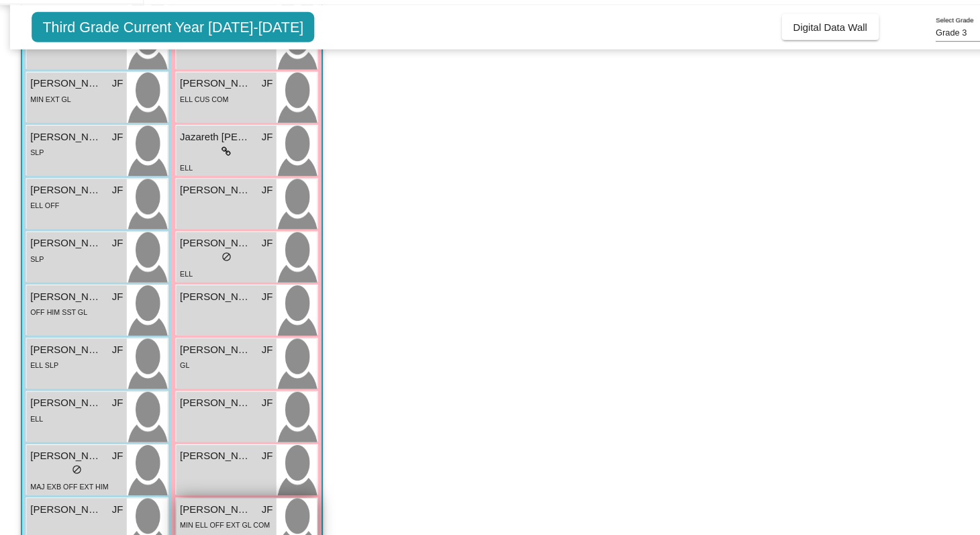
scroll to position [300, 0]
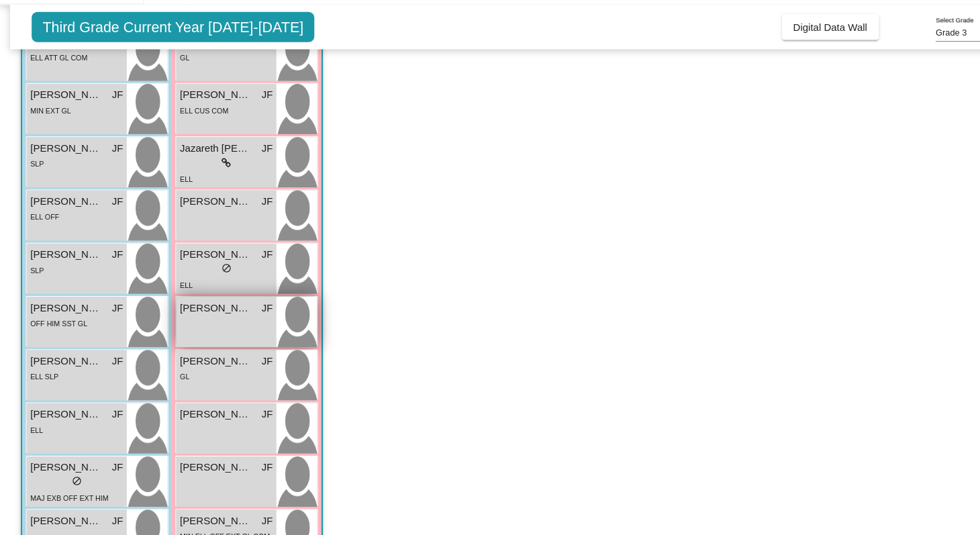
click at [217, 335] on div "Lailah Rodriguez JF lock do_not_disturb_alt" at bounding box center [210, 336] width 93 height 47
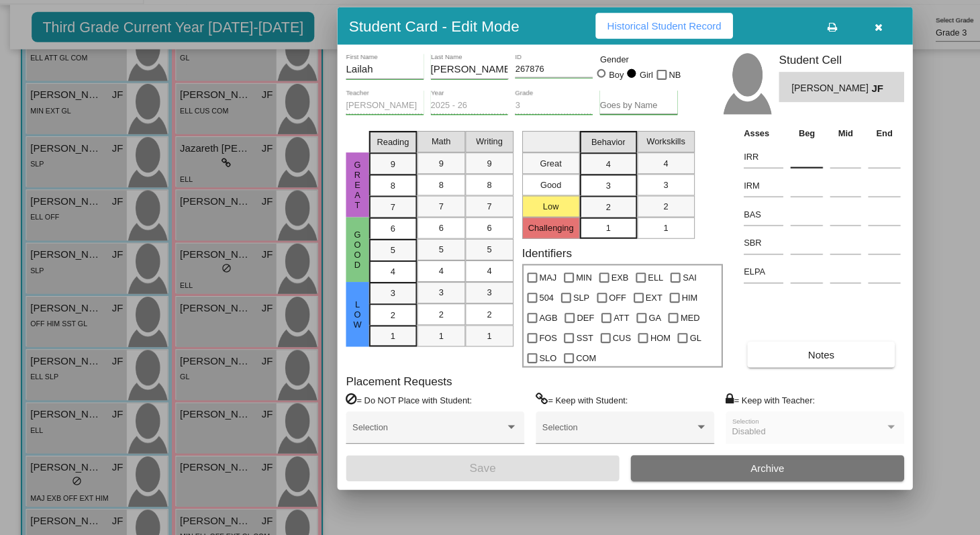
click at [757, 185] on input at bounding box center [753, 182] width 30 height 20
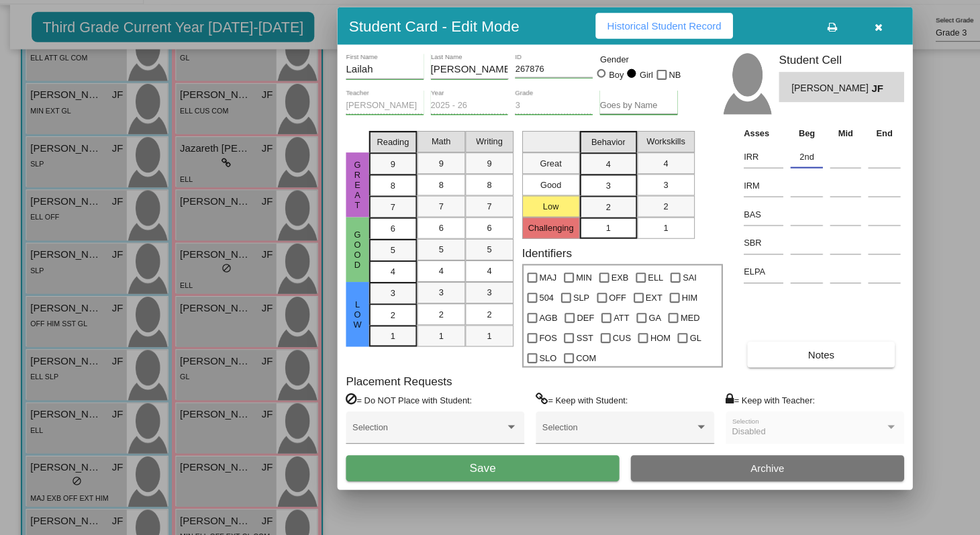
type input "2nd"
click at [484, 471] on button "Save" at bounding box center [450, 472] width 255 height 24
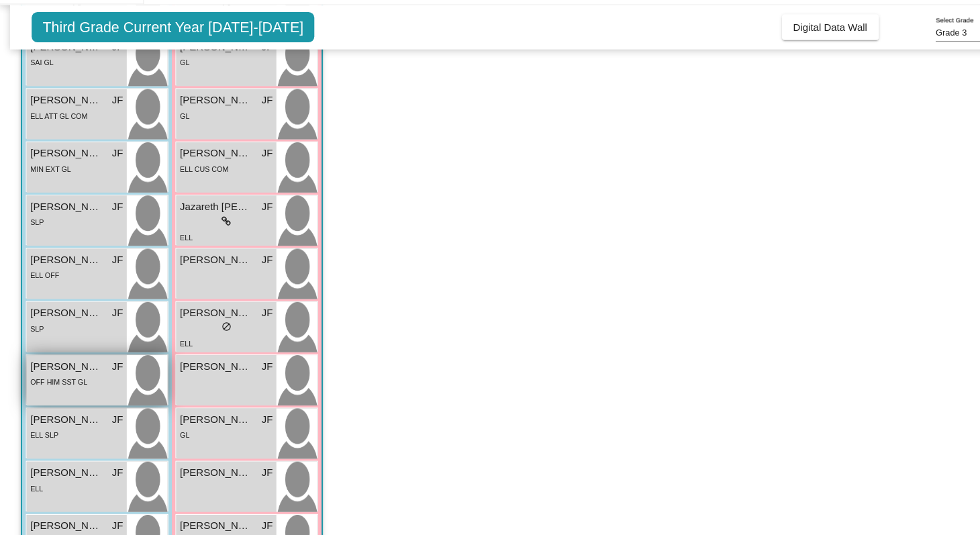
scroll to position [245, 0]
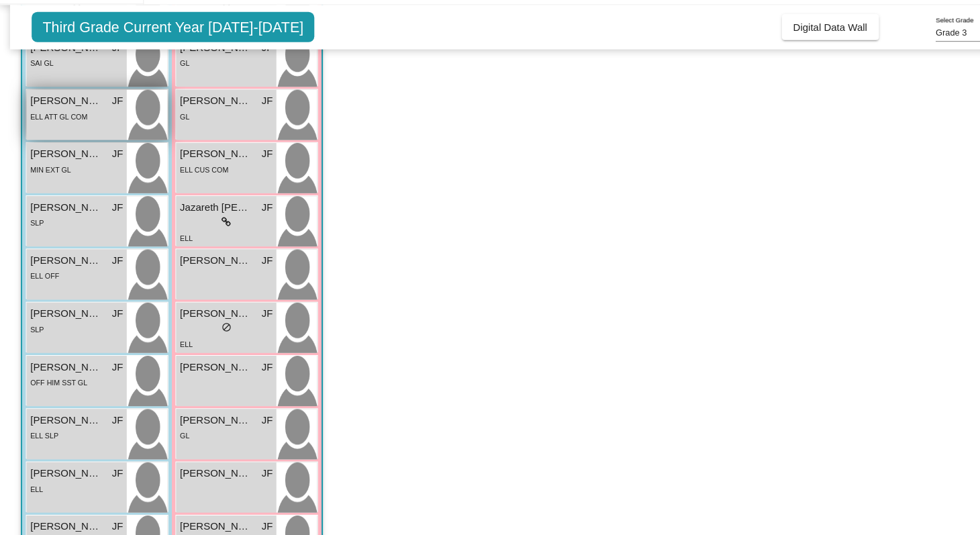
click at [99, 147] on div "ELL ATT GL COM" at bounding box center [71, 144] width 87 height 14
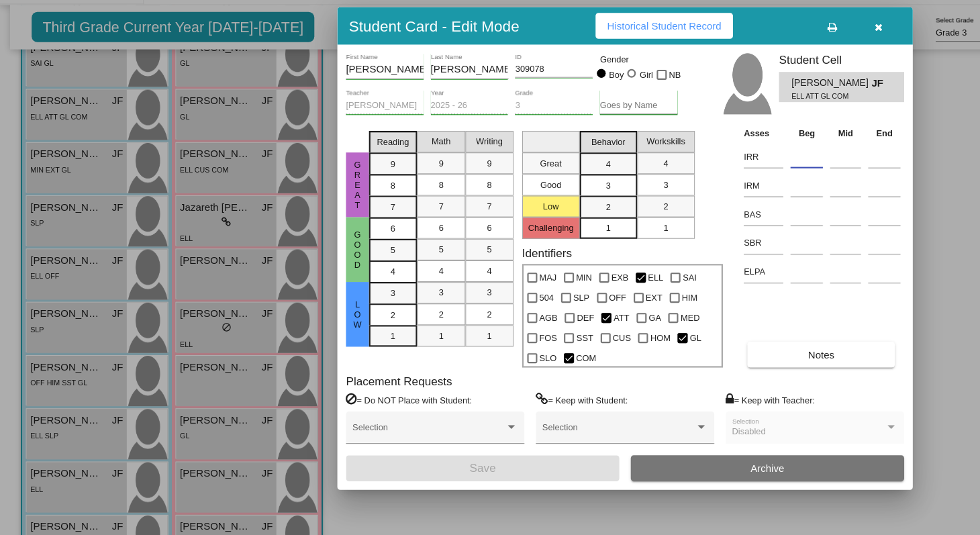
click at [744, 186] on input at bounding box center [753, 182] width 30 height 20
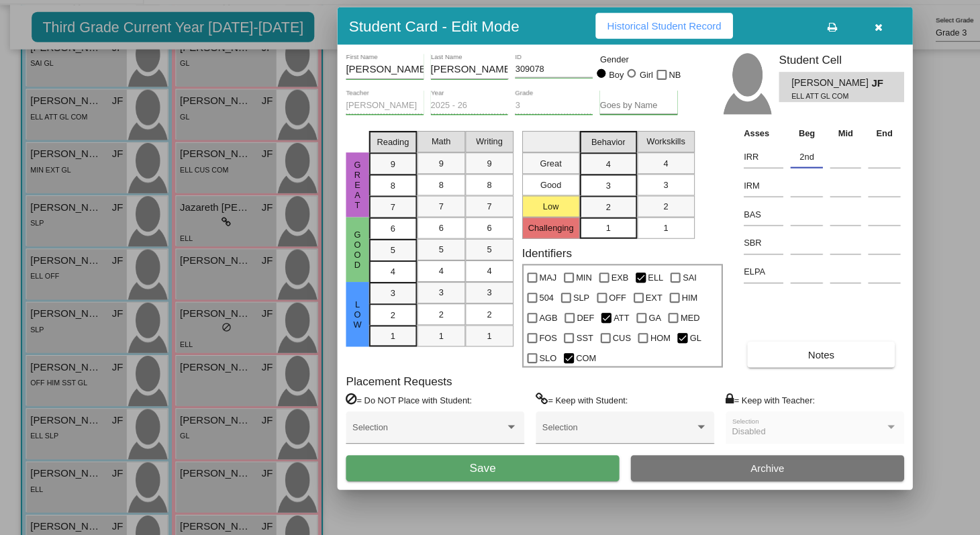
type input "2nd"
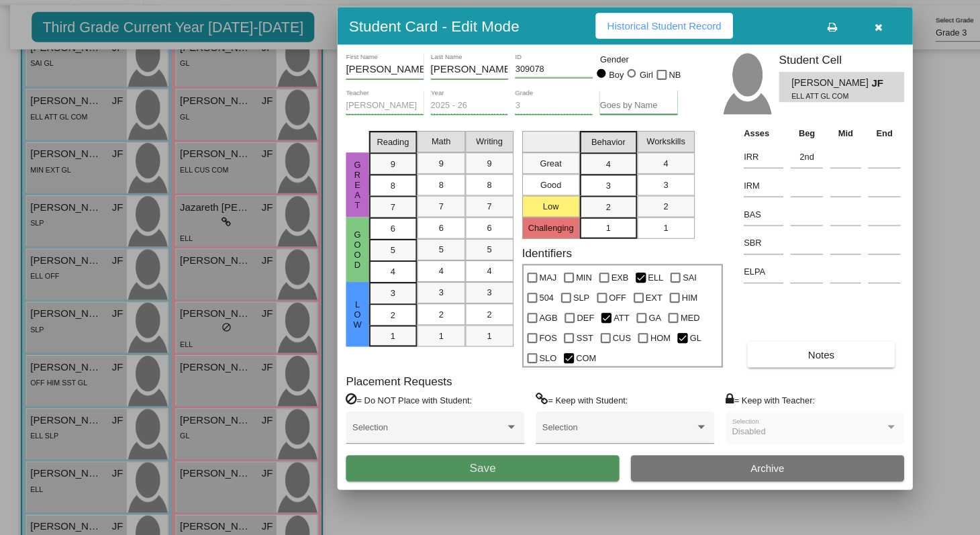
click at [492, 472] on button "Save" at bounding box center [450, 472] width 255 height 24
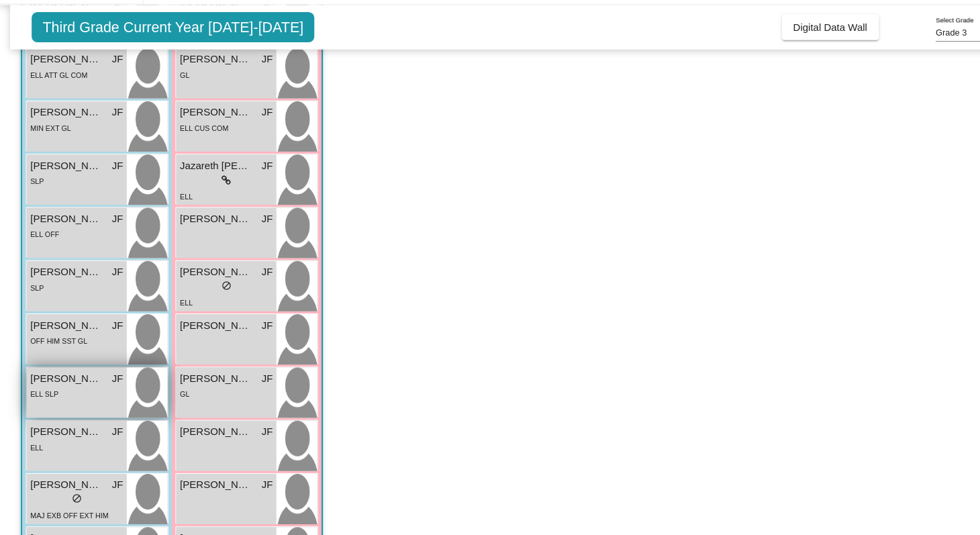
scroll to position [285, 0]
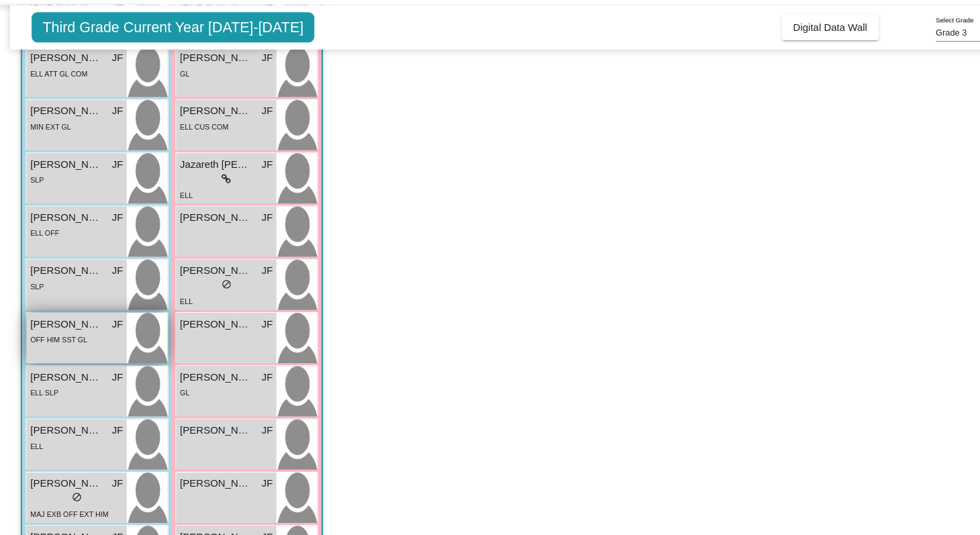
click at [87, 348] on div "OFF HIM SST GL" at bounding box center [71, 352] width 87 height 14
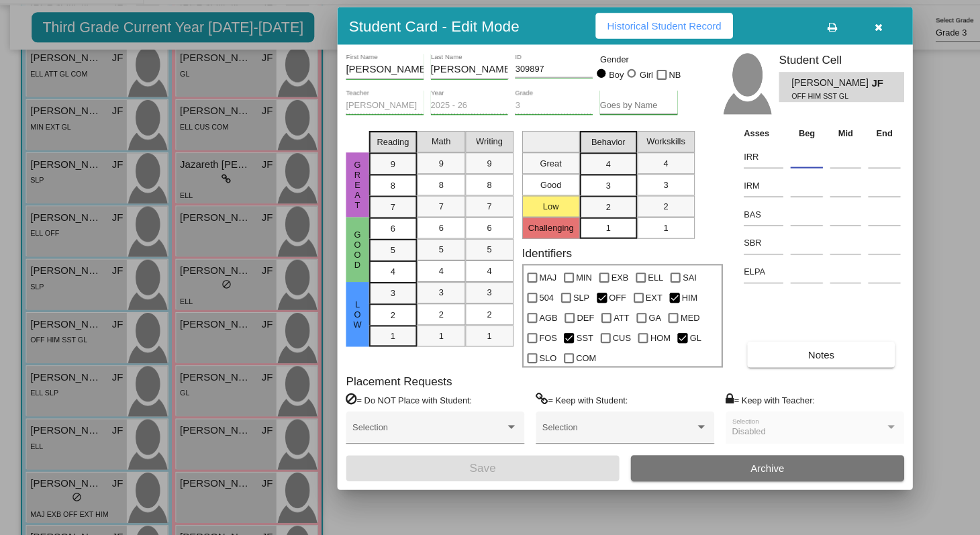
click at [758, 184] on input at bounding box center [753, 182] width 30 height 20
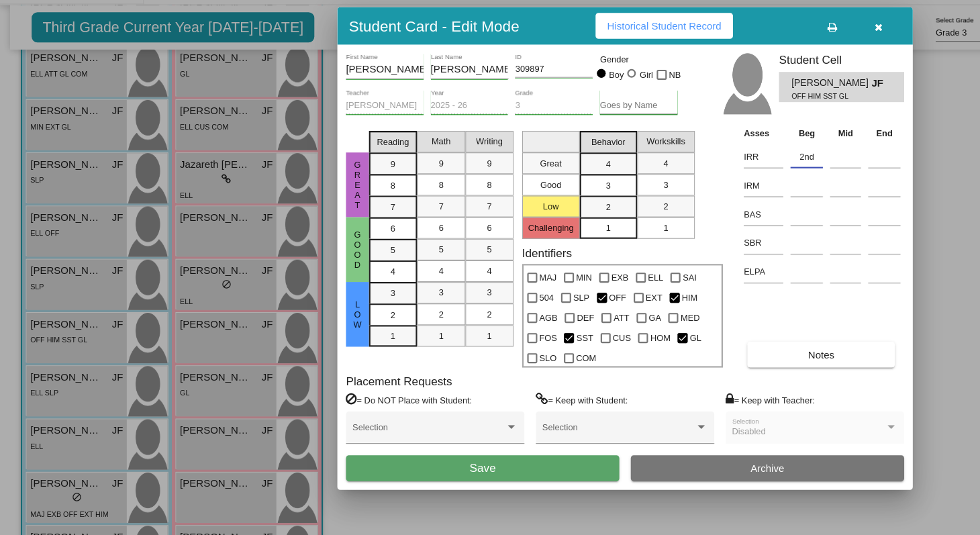
type input "2nd"
click at [429, 476] on button "Save" at bounding box center [450, 472] width 255 height 24
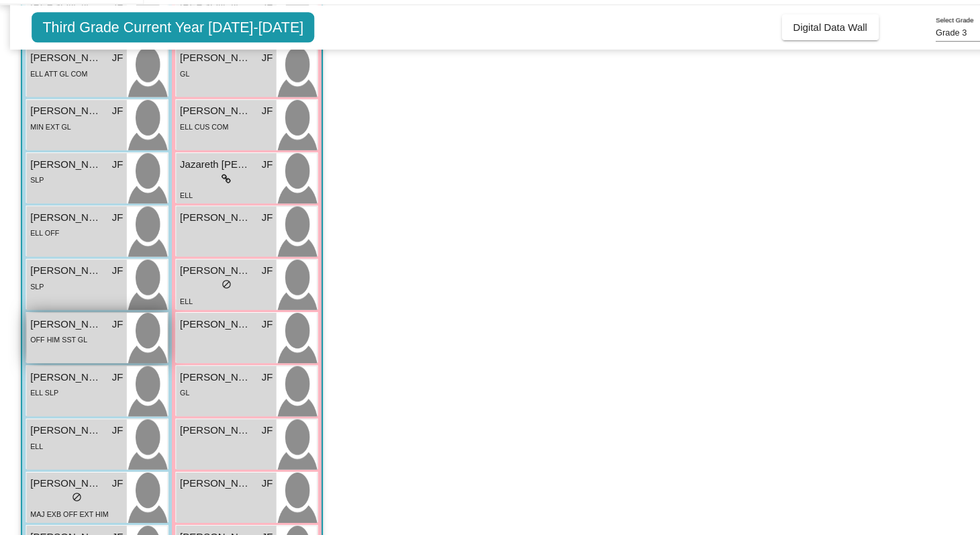
scroll to position [0, 0]
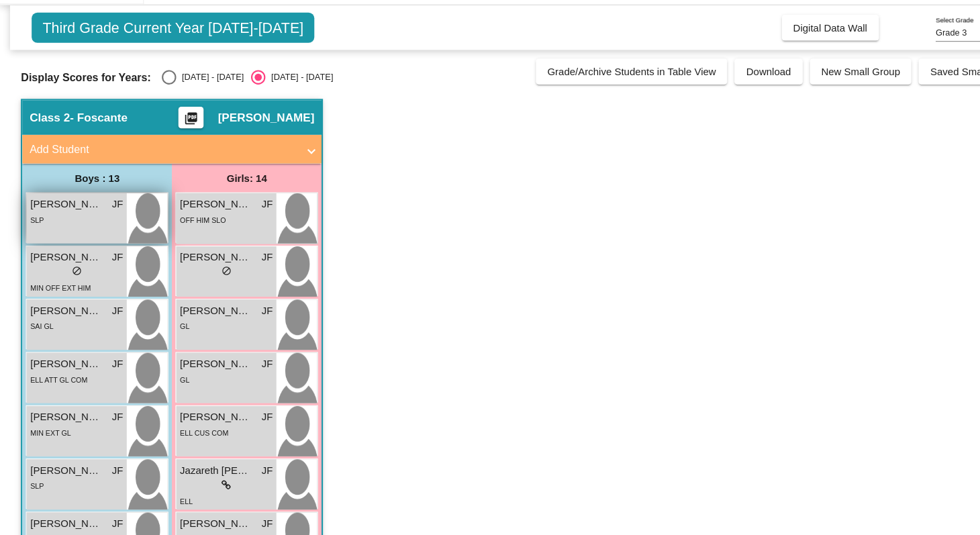
click at [93, 242] on div "SLP" at bounding box center [71, 240] width 87 height 14
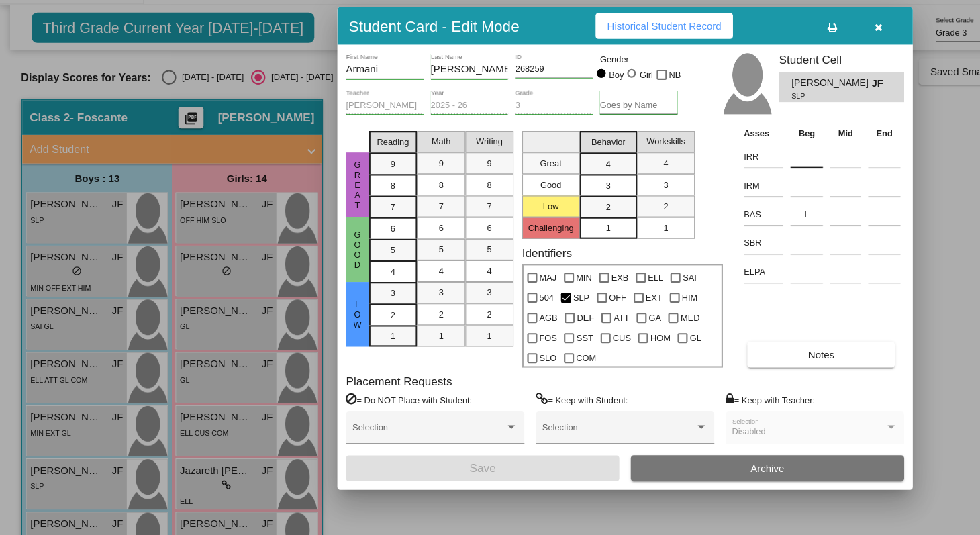
click at [747, 183] on input at bounding box center [753, 182] width 30 height 20
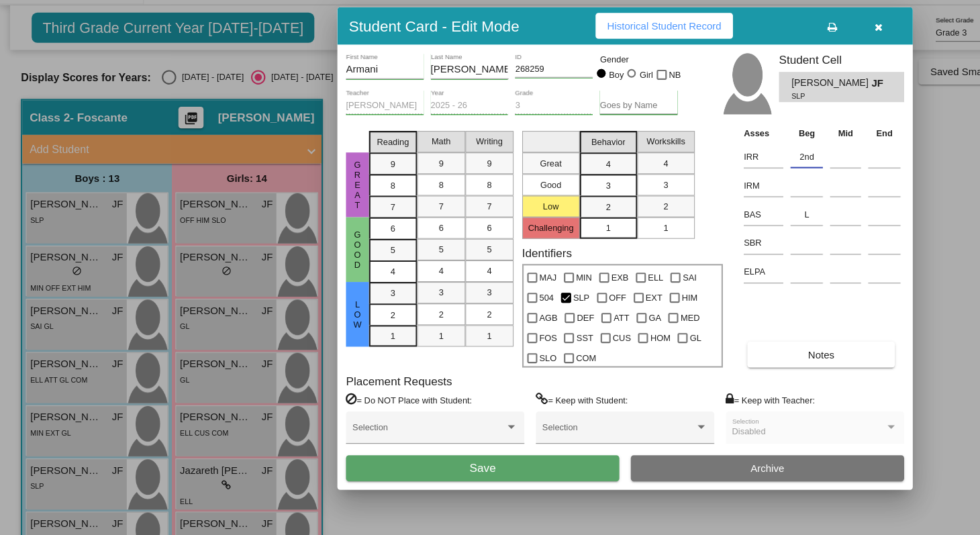
type input "2nd"
click at [499, 466] on button "Save" at bounding box center [450, 472] width 255 height 24
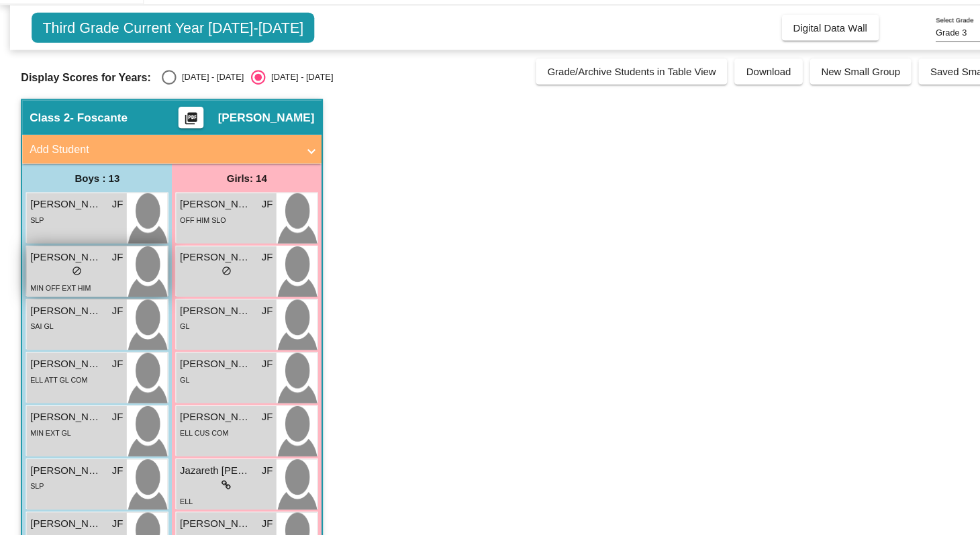
click at [89, 295] on div "lock do_not_disturb_alt" at bounding box center [71, 290] width 87 height 14
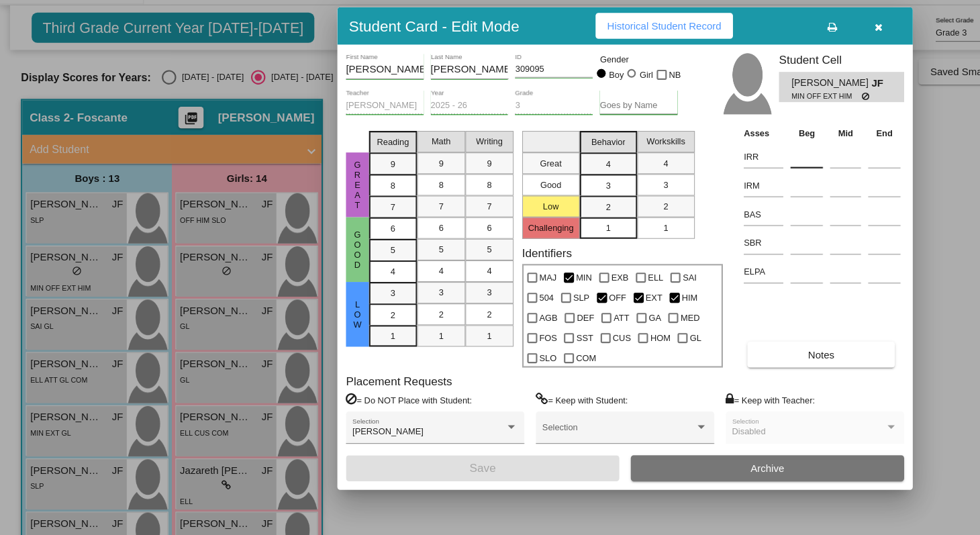
click at [749, 181] on input at bounding box center [753, 182] width 30 height 20
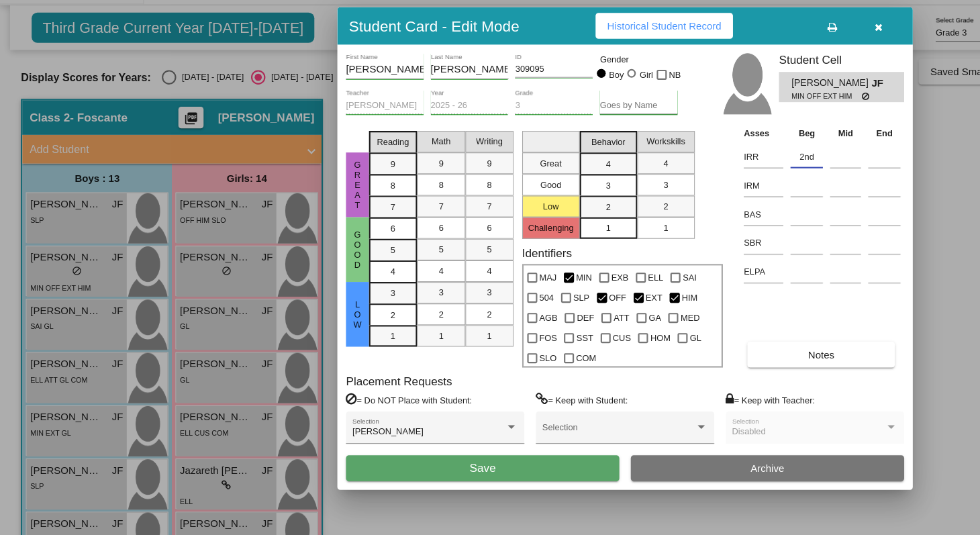
type input "2nd"
click at [490, 470] on button "Save" at bounding box center [450, 472] width 255 height 24
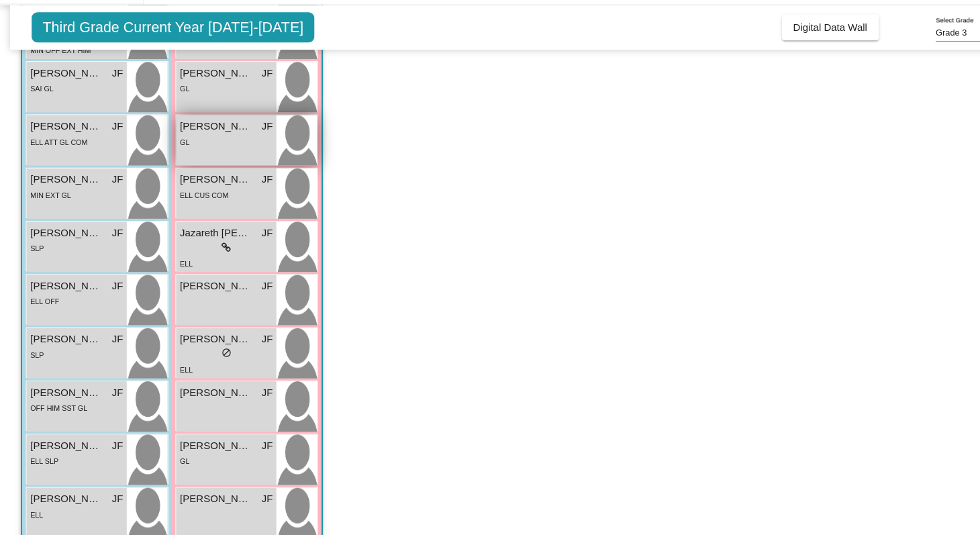
scroll to position [227, 0]
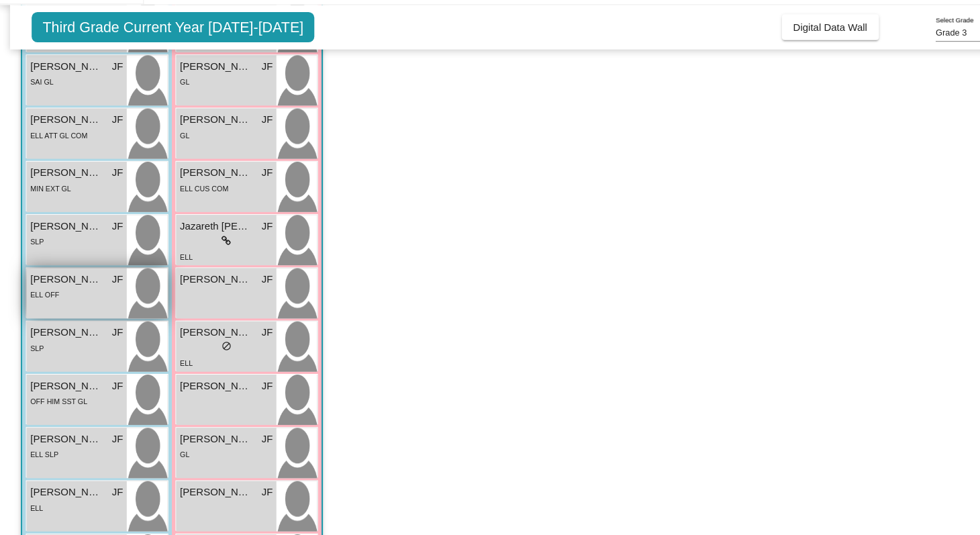
click at [78, 311] on div "ELL OFF" at bounding box center [71, 310] width 87 height 14
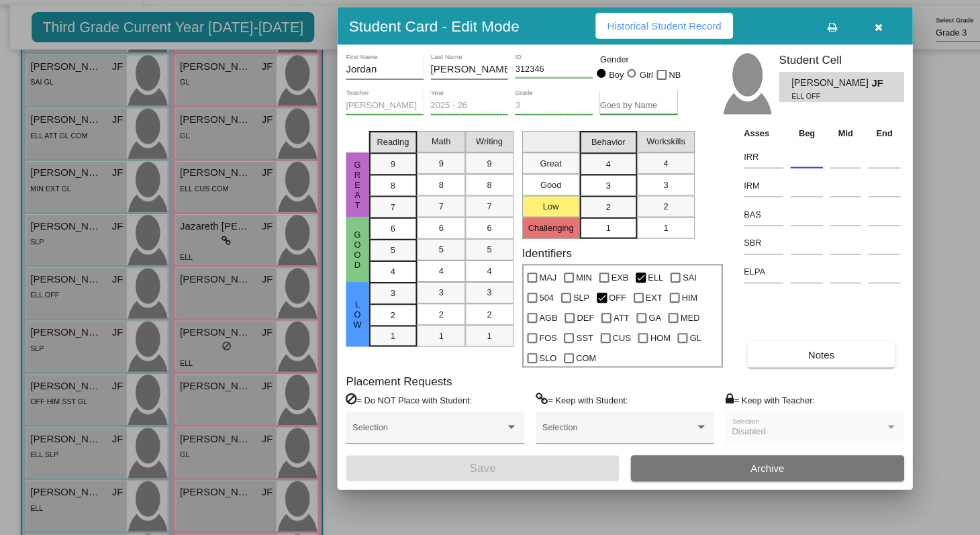
click at [741, 181] on input at bounding box center [753, 182] width 30 height 20
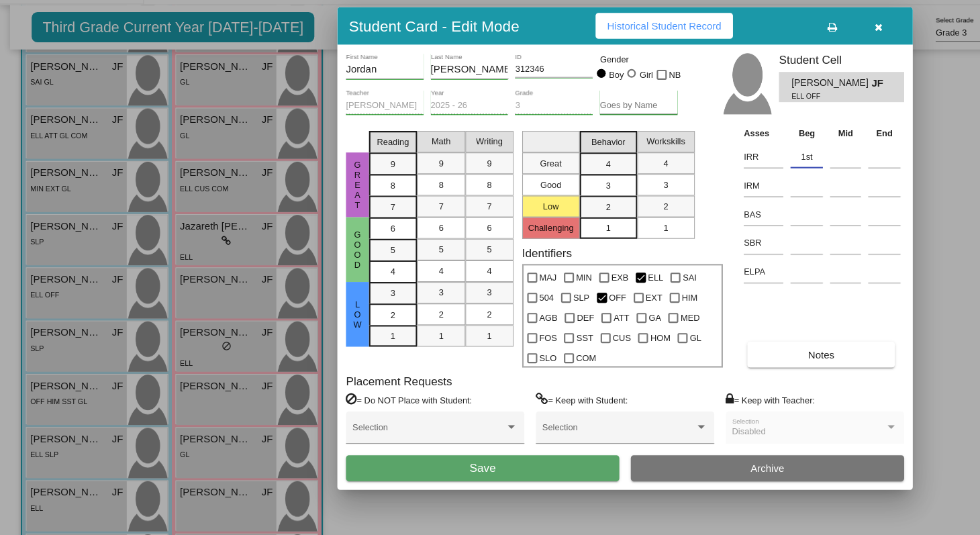
type input "1st"
click at [489, 463] on button "Save" at bounding box center [450, 472] width 255 height 24
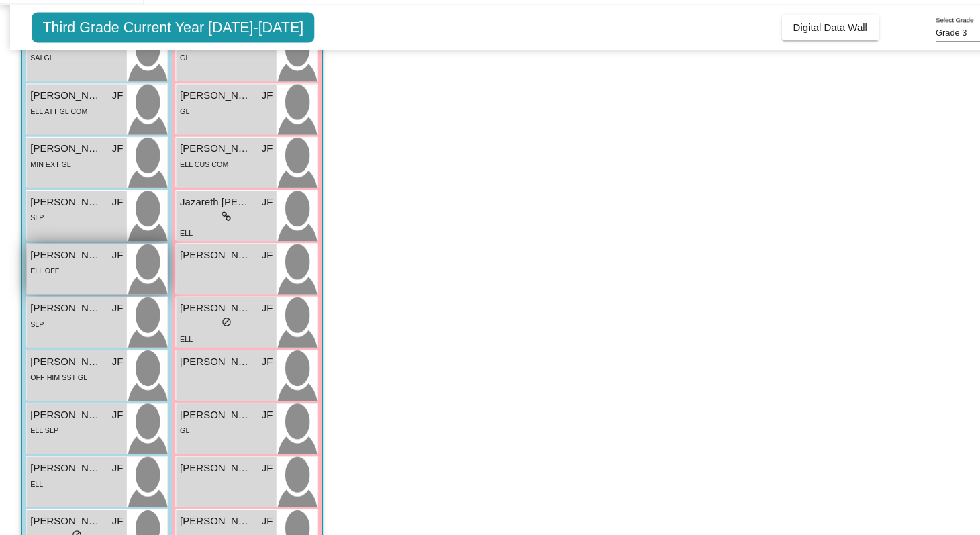
scroll to position [257, 0]
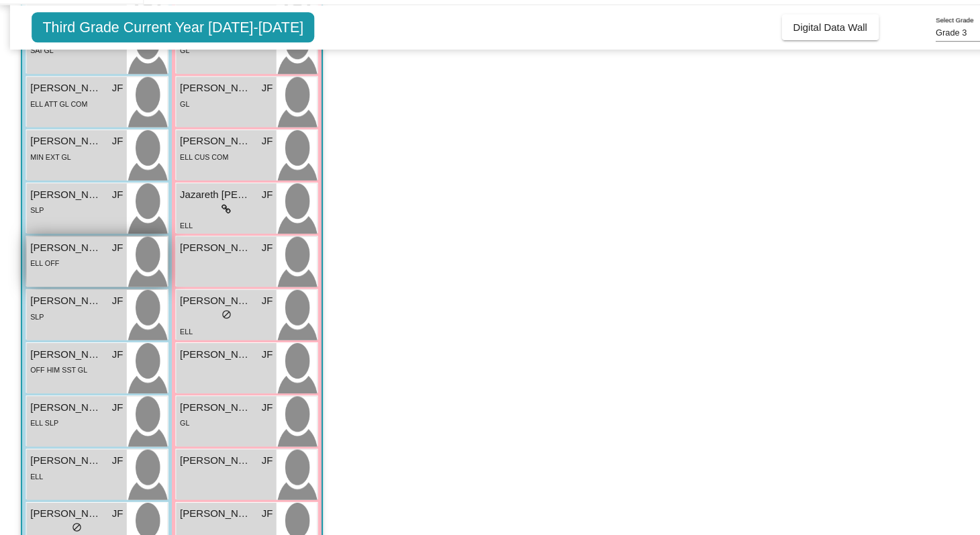
click at [95, 326] on div "SLP" at bounding box center [71, 330] width 87 height 14
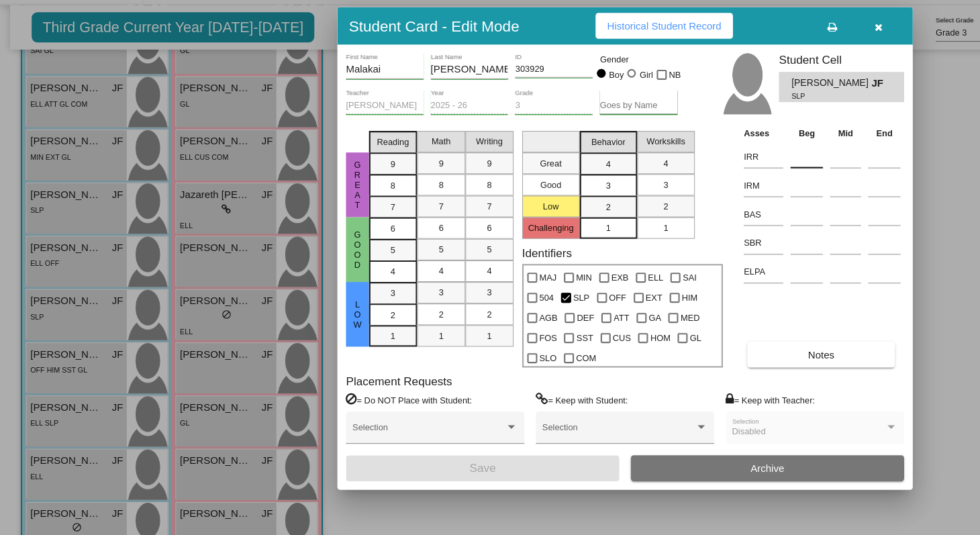
click at [746, 182] on input at bounding box center [753, 182] width 30 height 20
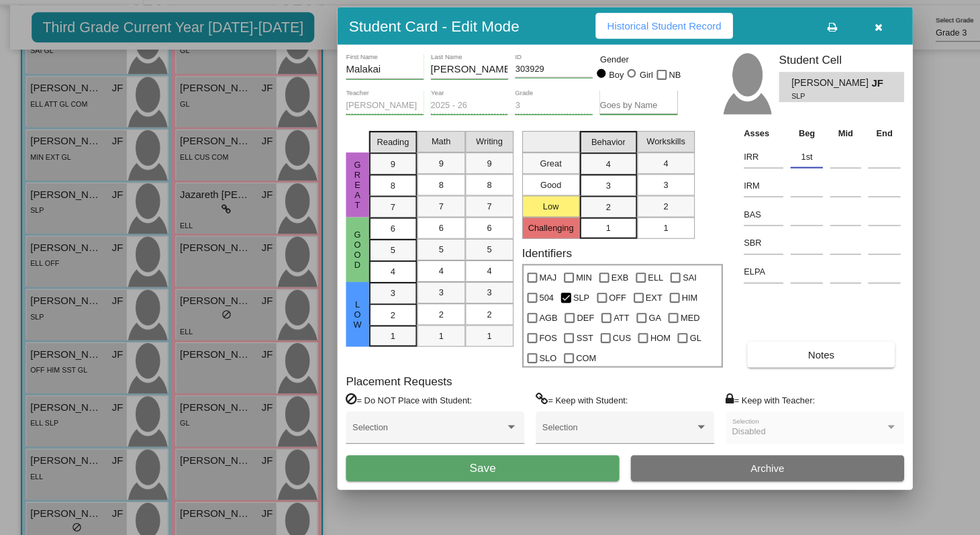
type input "1st"
click at [512, 474] on button "Save" at bounding box center [450, 472] width 255 height 24
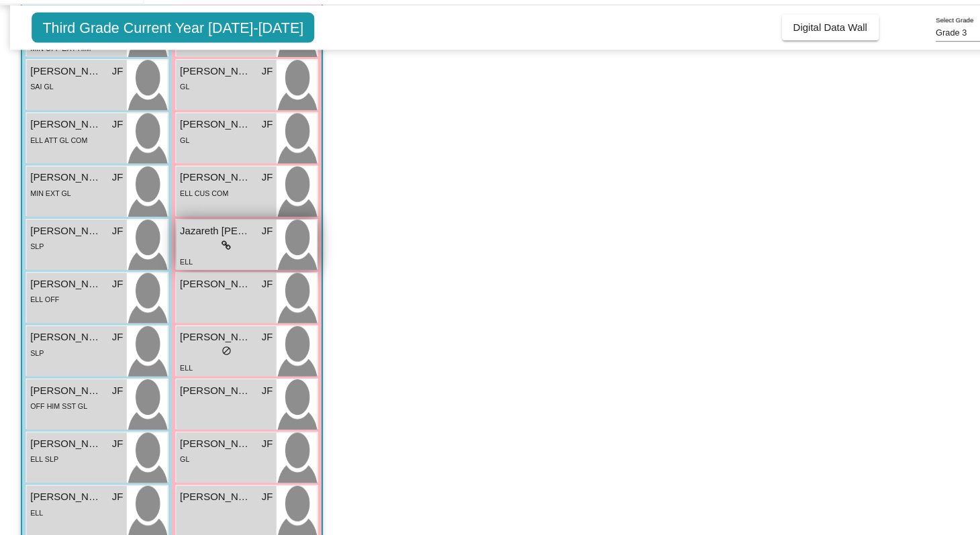
scroll to position [227, 0]
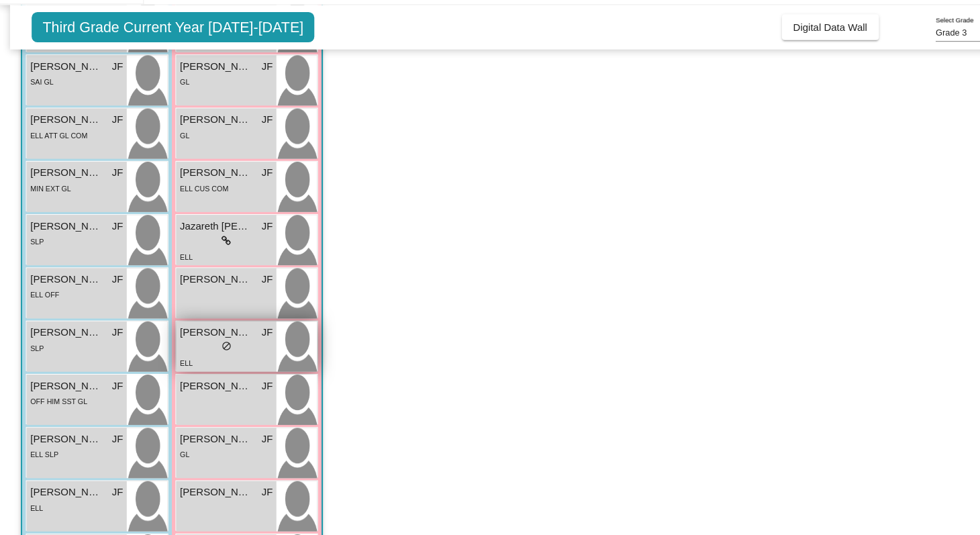
click at [227, 356] on div "lock do_not_disturb_alt" at bounding box center [211, 360] width 87 height 14
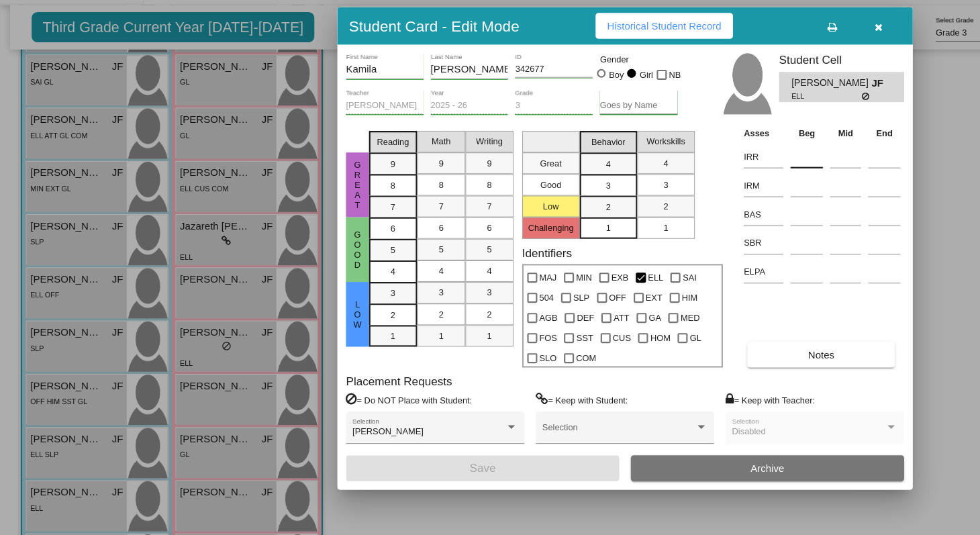
click at [746, 185] on input at bounding box center [753, 182] width 30 height 20
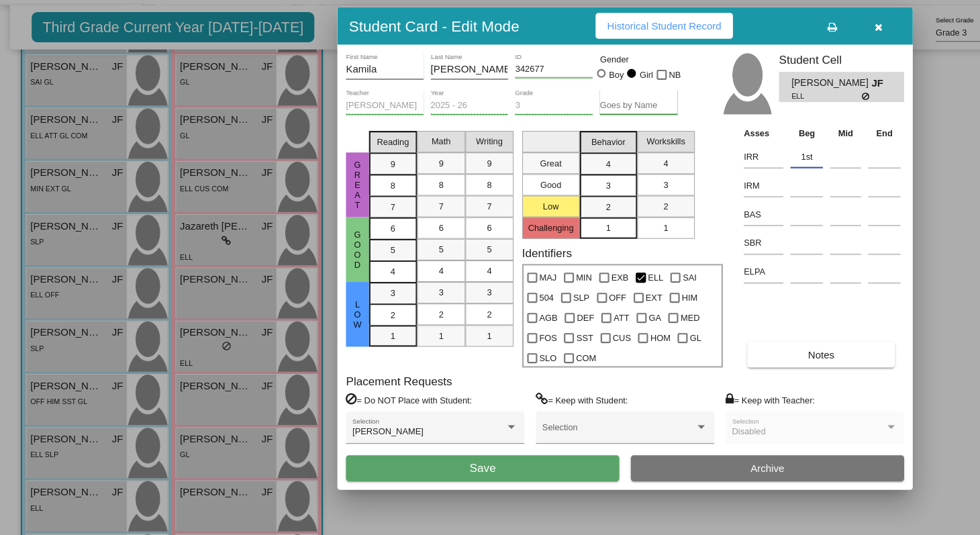
type input "1st"
click at [525, 481] on button "Save" at bounding box center [450, 472] width 255 height 24
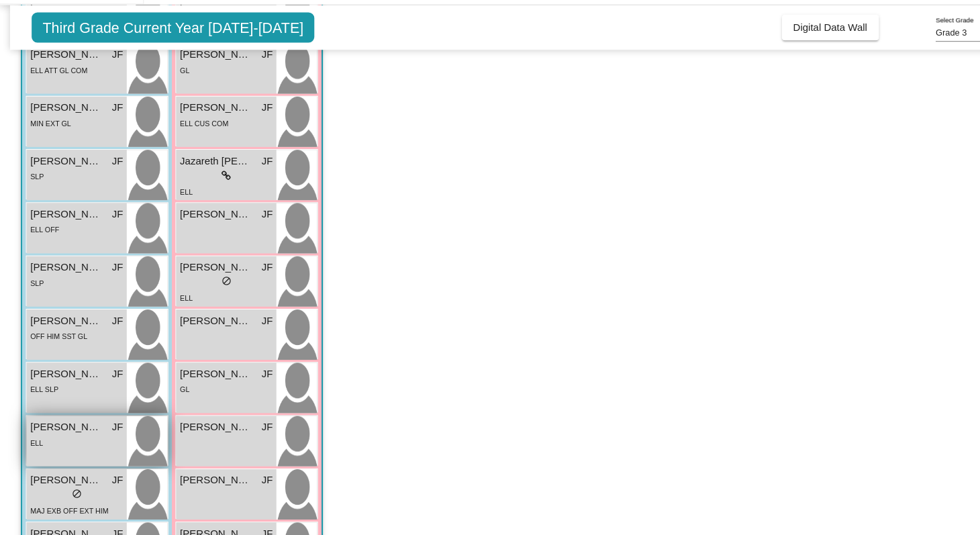
scroll to position [289, 0]
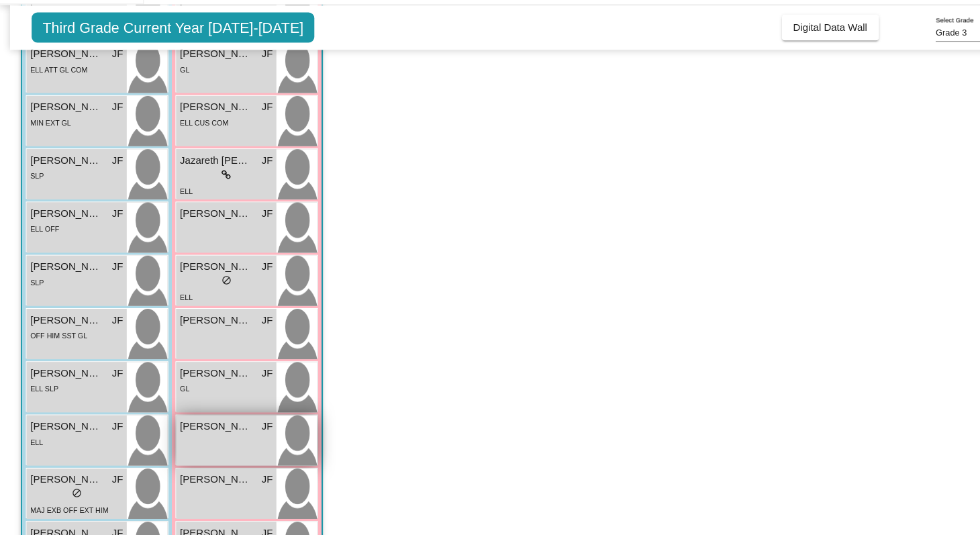
click at [209, 442] on div "Mia Alba Mata JF lock do_not_disturb_alt" at bounding box center [210, 446] width 93 height 47
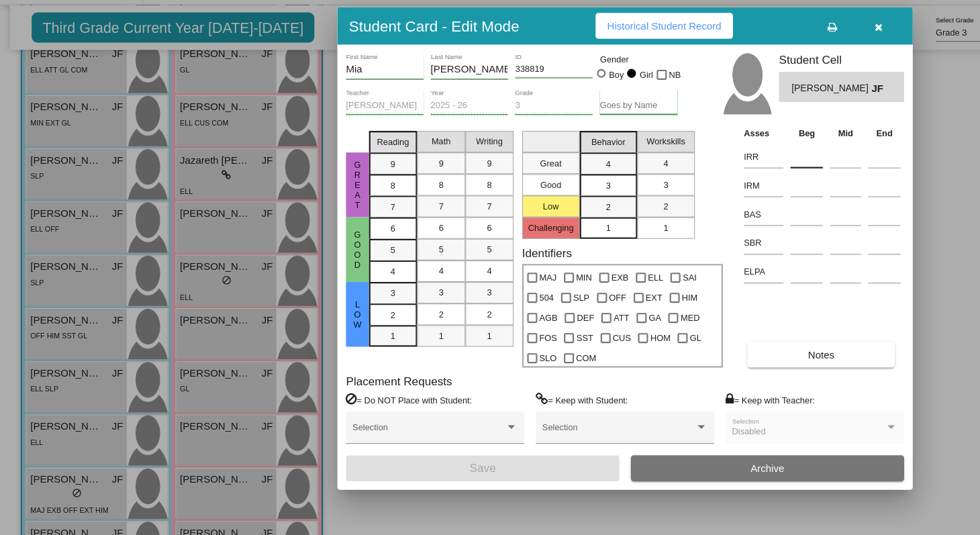
click at [751, 181] on input at bounding box center [753, 182] width 30 height 20
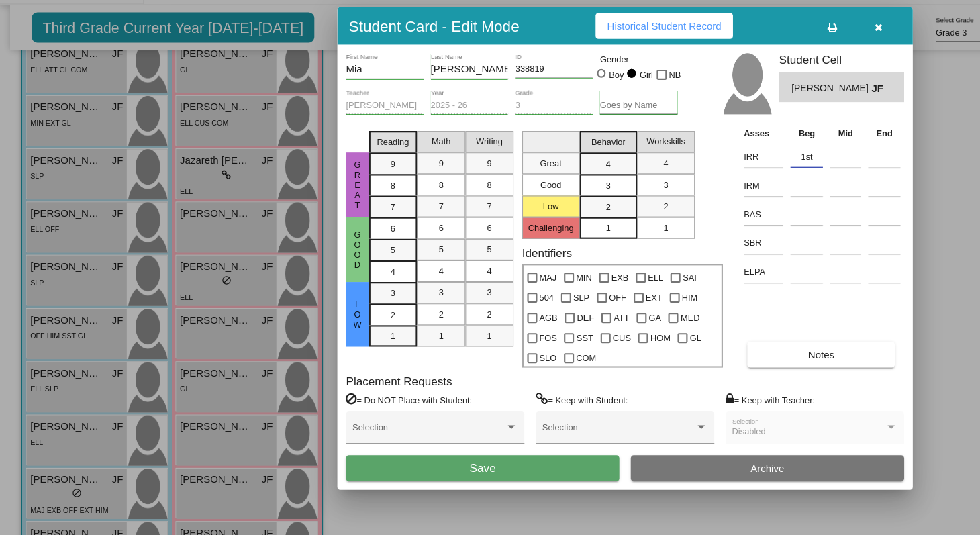
type input "1st"
click at [472, 476] on button "Save" at bounding box center [450, 472] width 255 height 24
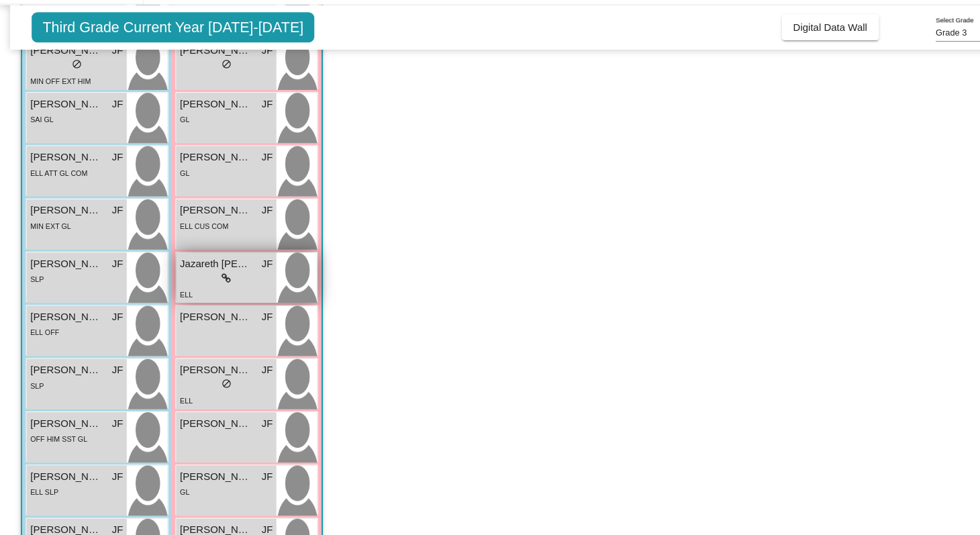
scroll to position [199, 0]
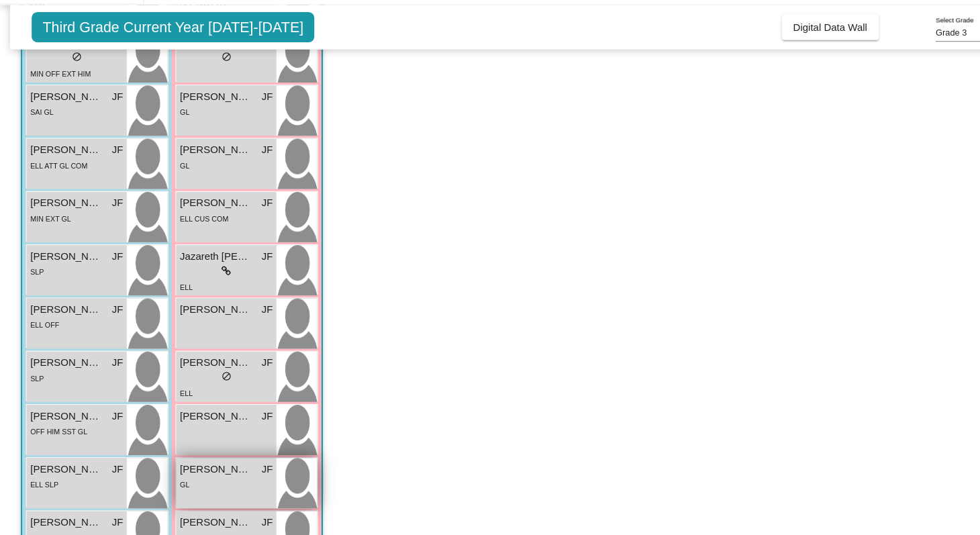
click at [205, 482] on div "GL" at bounding box center [211, 487] width 87 height 14
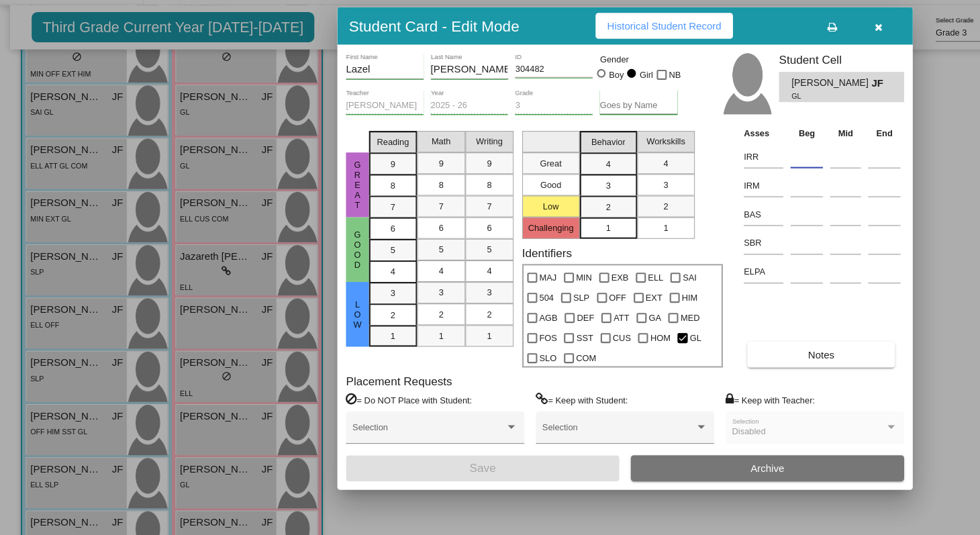
click at [749, 185] on input at bounding box center [753, 182] width 30 height 20
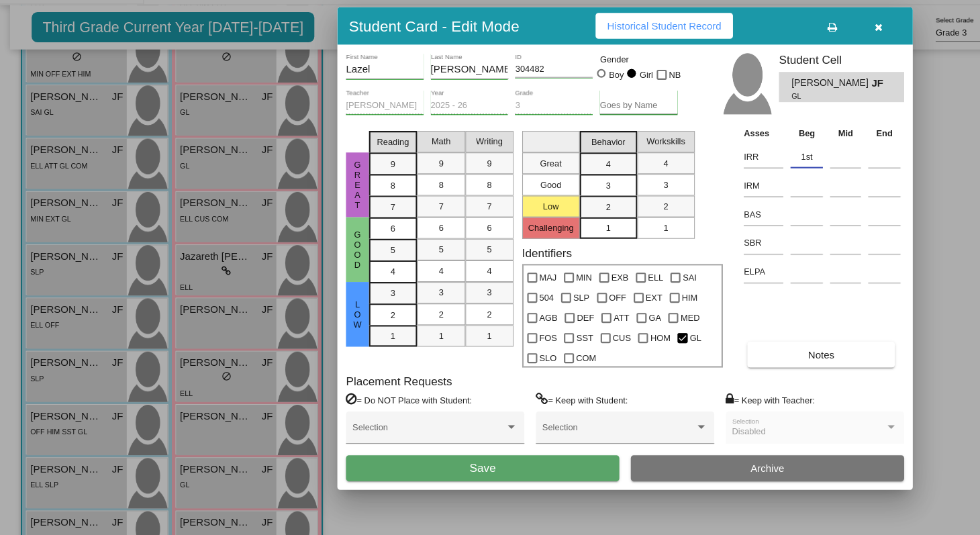
type input "1st"
click at [517, 477] on button "Save" at bounding box center [450, 472] width 255 height 24
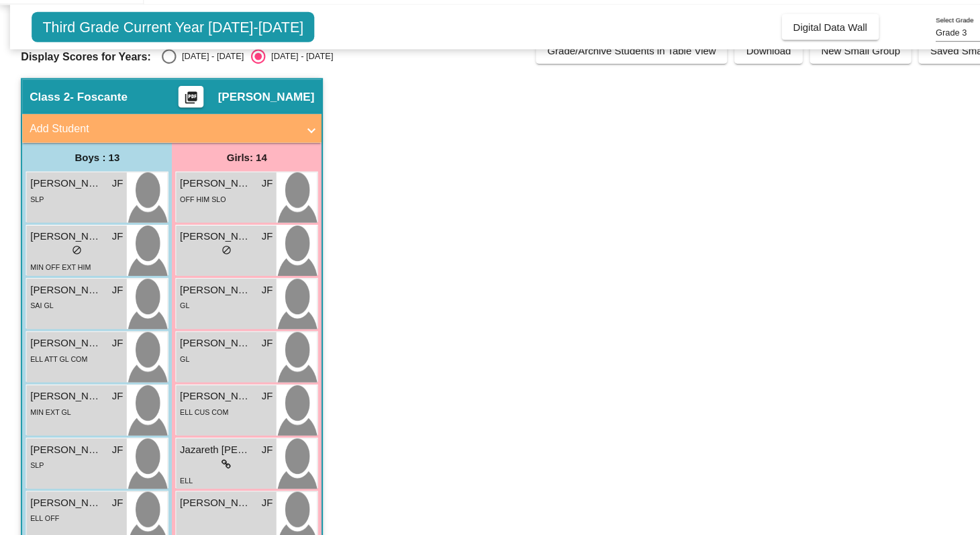
scroll to position [11, 0]
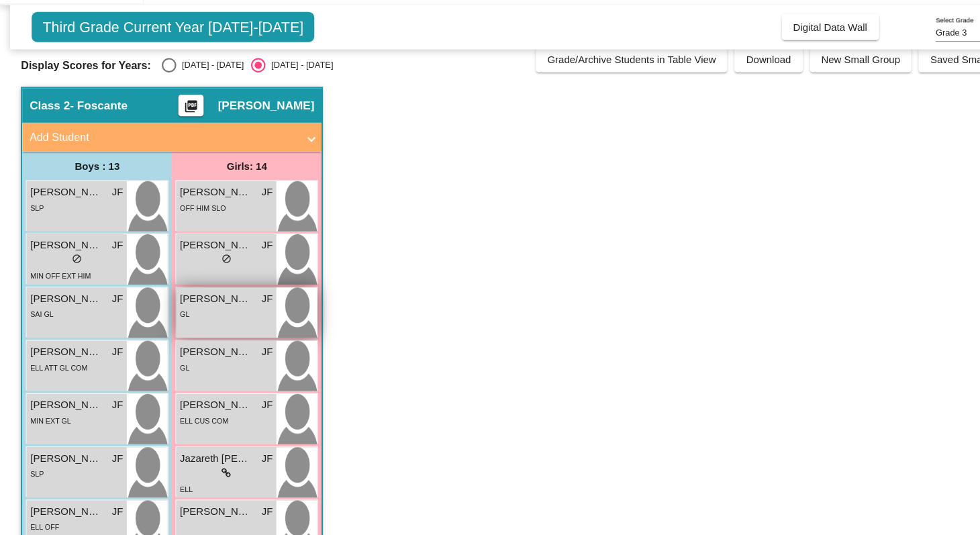
click at [206, 341] on div "Dalary Arellano JF lock do_not_disturb_alt GL" at bounding box center [210, 327] width 93 height 47
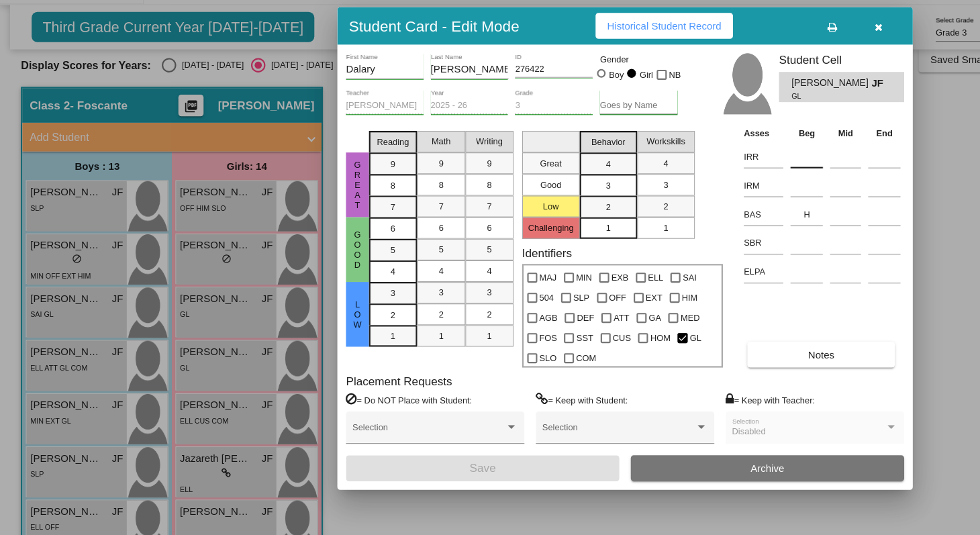
click at [742, 180] on input at bounding box center [753, 182] width 30 height 20
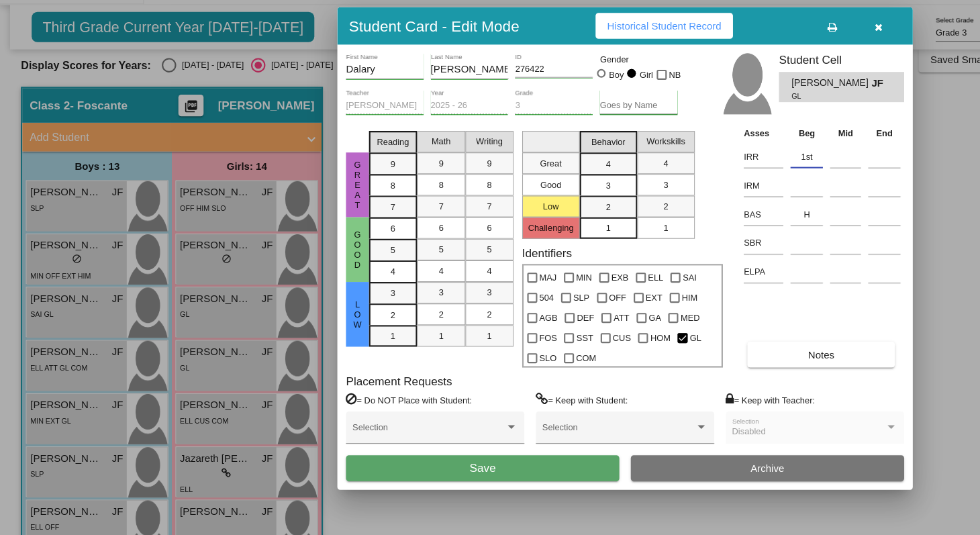
type input "1st"
click at [507, 476] on button "Save" at bounding box center [450, 472] width 255 height 24
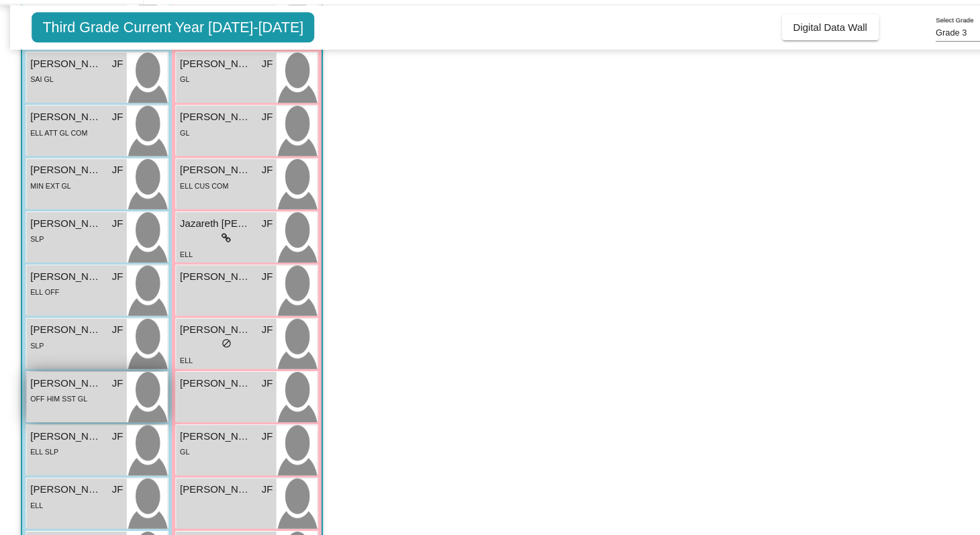
scroll to position [233, 0]
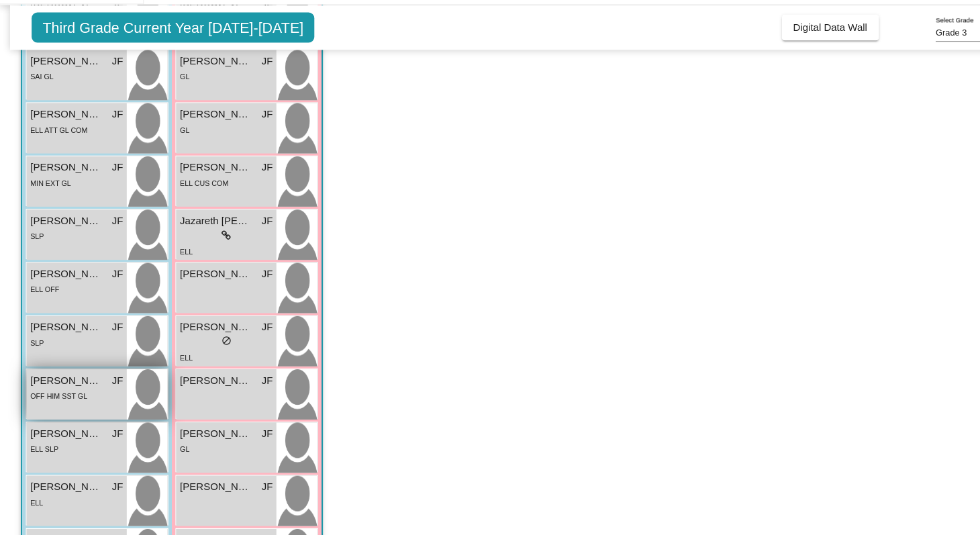
click at [70, 460] on div "ELL SLP" at bounding box center [71, 454] width 87 height 14
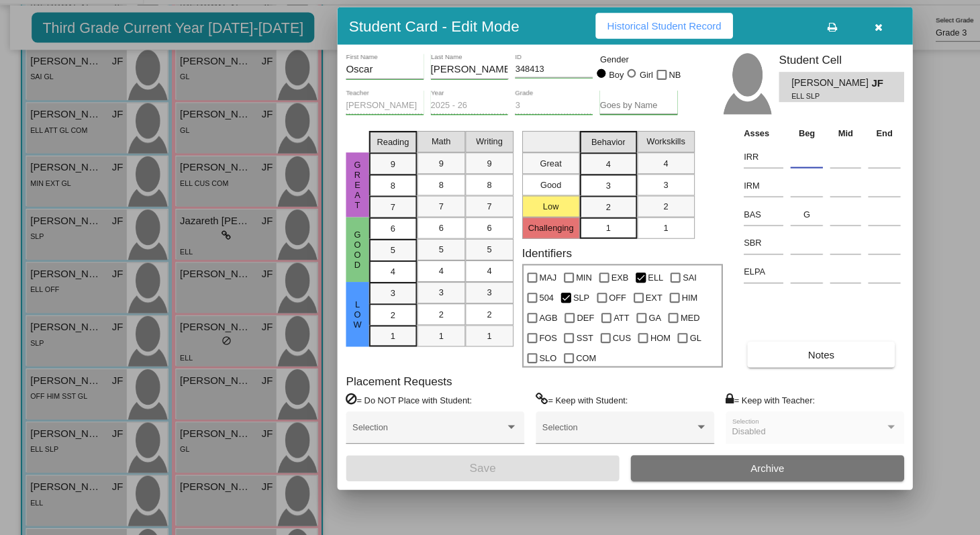
click at [743, 181] on input at bounding box center [753, 182] width 30 height 20
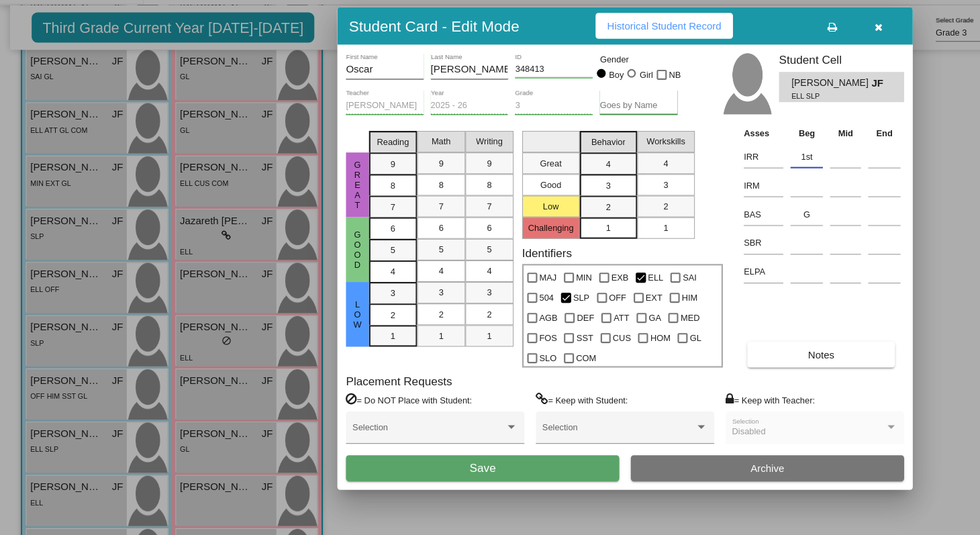
type input "1st"
click at [436, 467] on button "Save" at bounding box center [450, 472] width 255 height 24
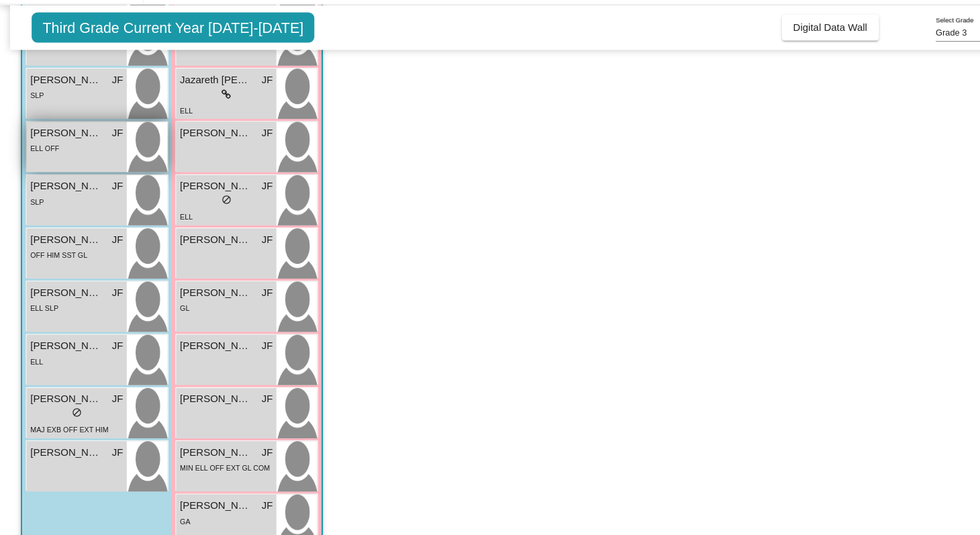
scroll to position [366, 0]
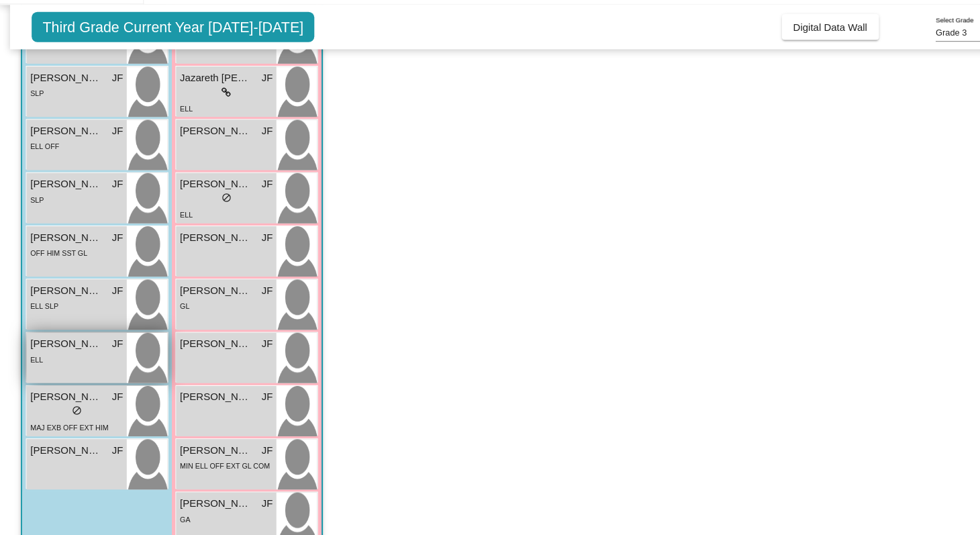
click at [75, 365] on div "ELL" at bounding box center [71, 371] width 87 height 14
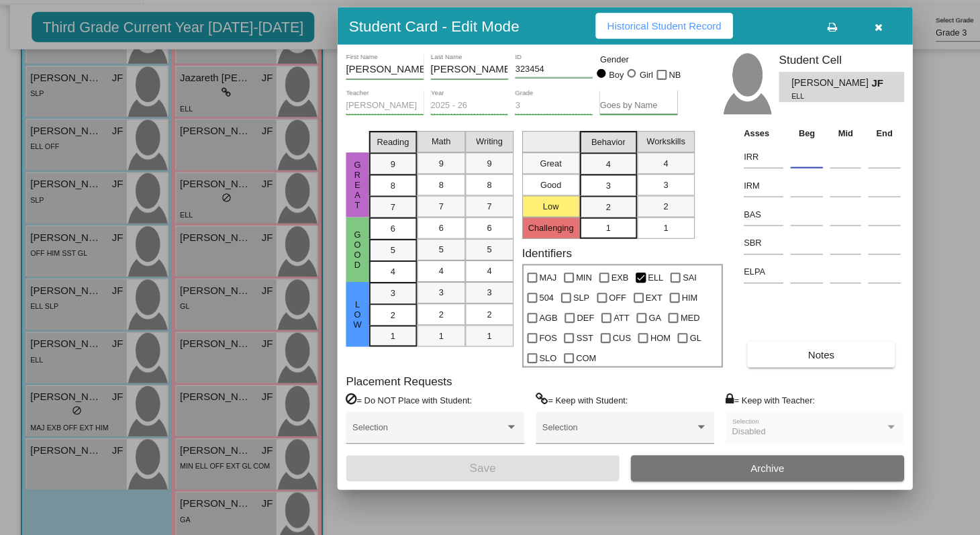
click at [749, 181] on input at bounding box center [753, 182] width 30 height 20
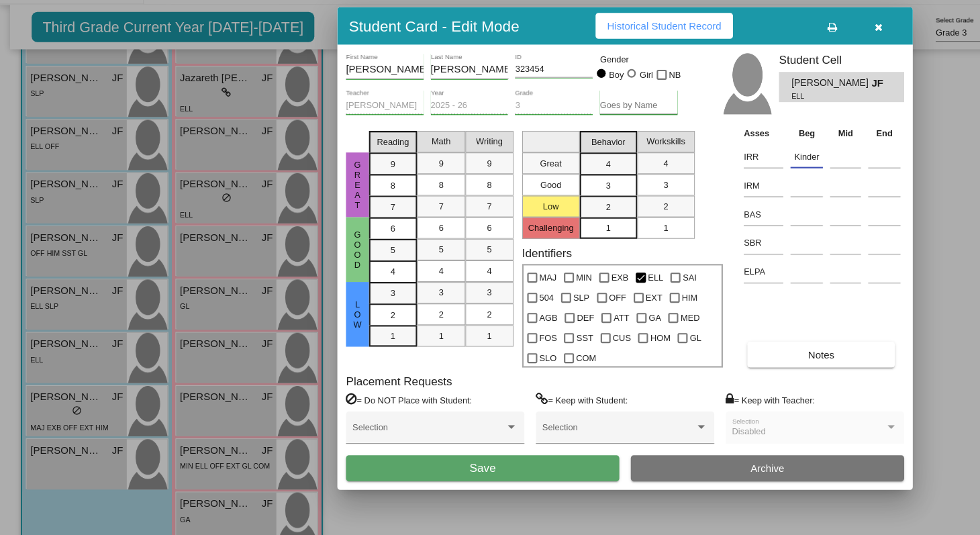
type input "Kinder"
click at [509, 477] on button "Save" at bounding box center [450, 472] width 255 height 24
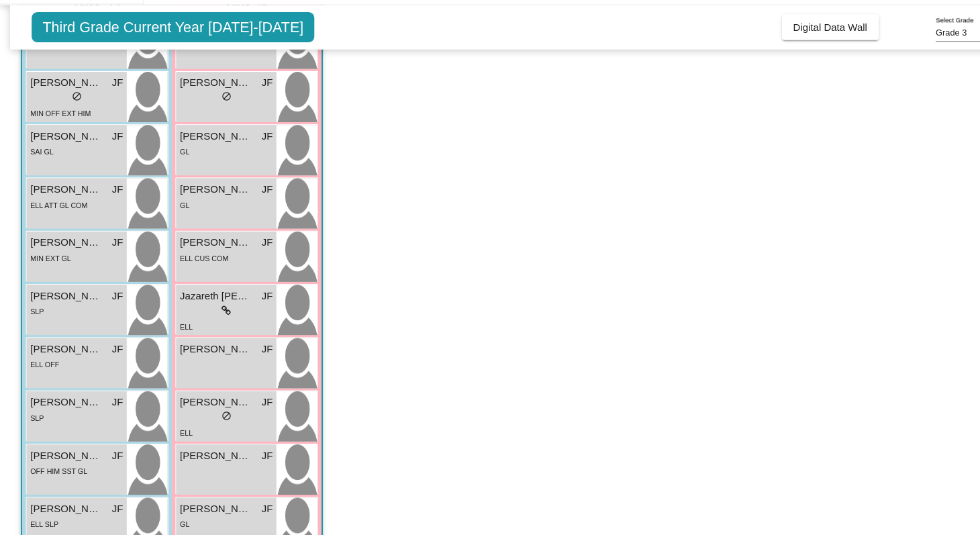
scroll to position [162, 0]
click at [48, 184] on div "SAI GL" at bounding box center [38, 177] width 21 height 14
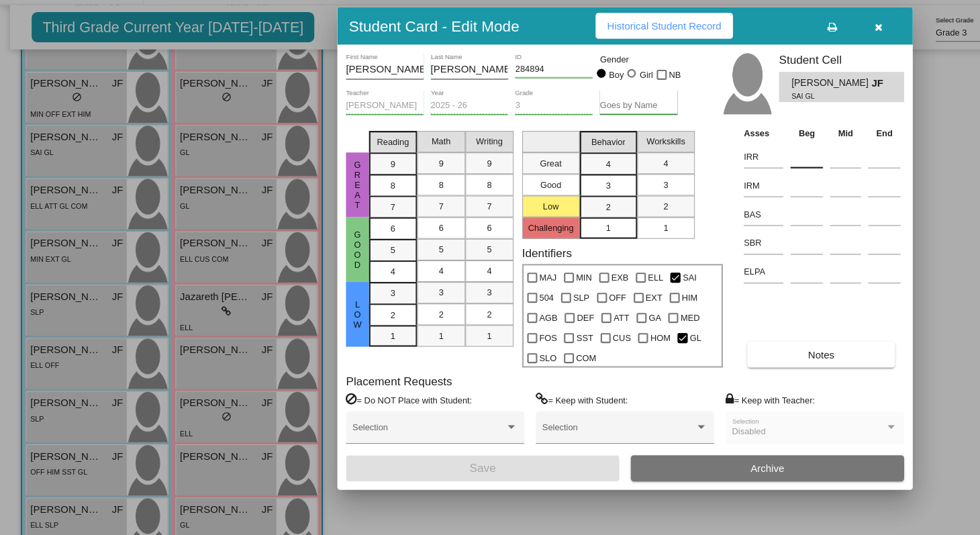
click at [743, 189] on input at bounding box center [753, 182] width 30 height 20
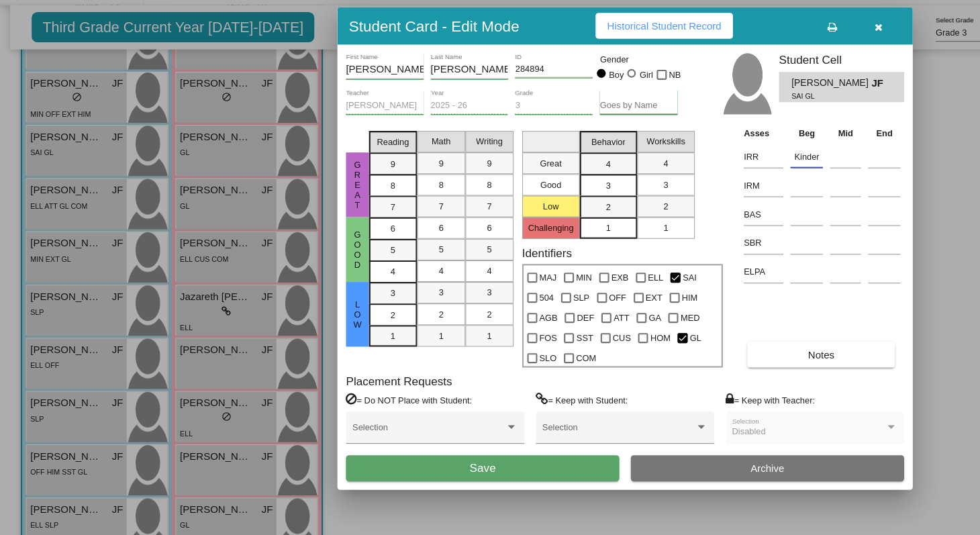
type input "Kinder"
click at [542, 472] on button "Save" at bounding box center [450, 472] width 255 height 24
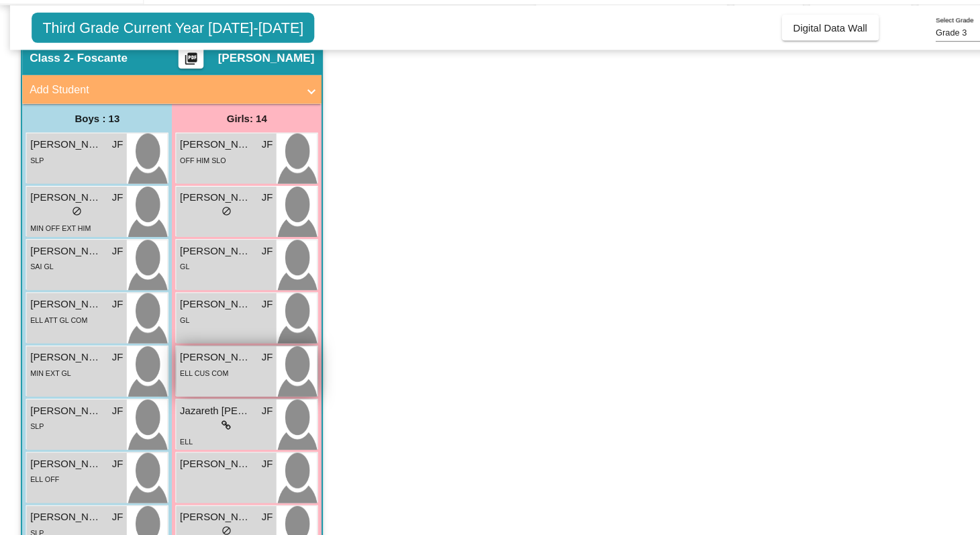
scroll to position [0, 0]
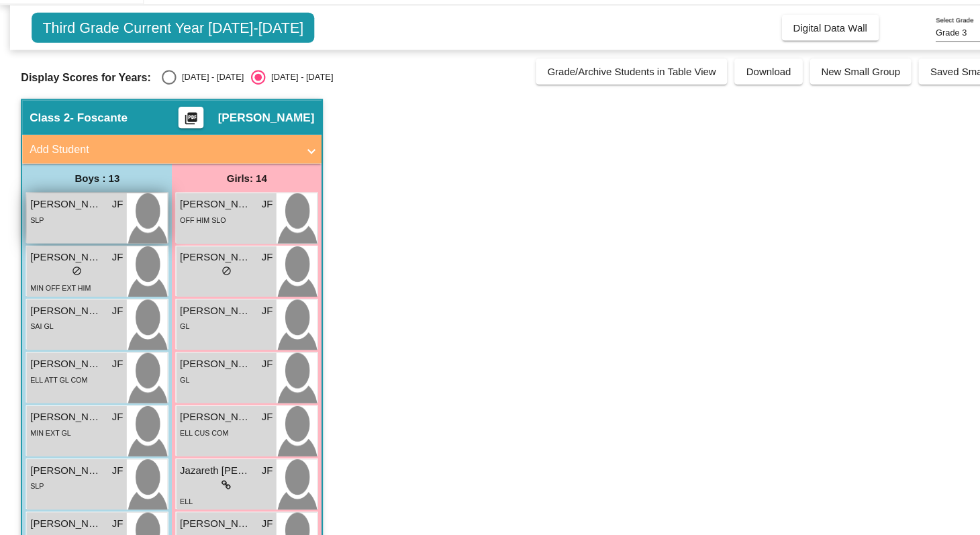
click at [52, 244] on div "SLP" at bounding box center [71, 240] width 87 height 14
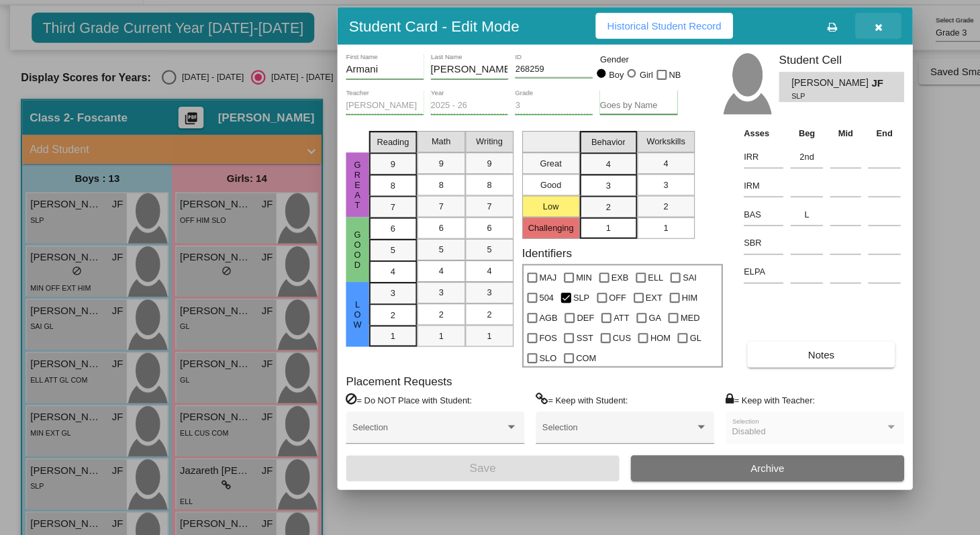
click at [817, 62] on icon "button" at bounding box center [819, 60] width 7 height 9
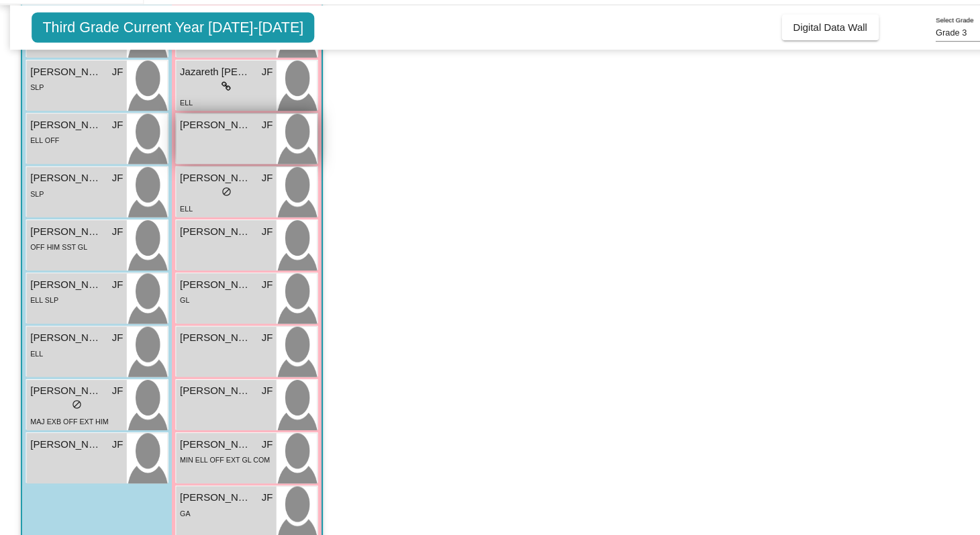
scroll to position [395, 0]
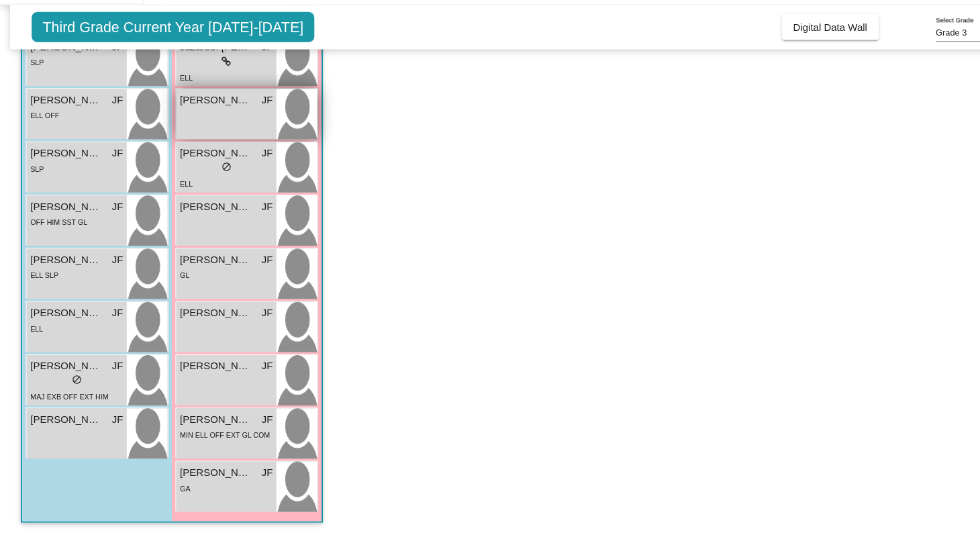
click at [200, 299] on div "GL" at bounding box center [211, 292] width 87 height 14
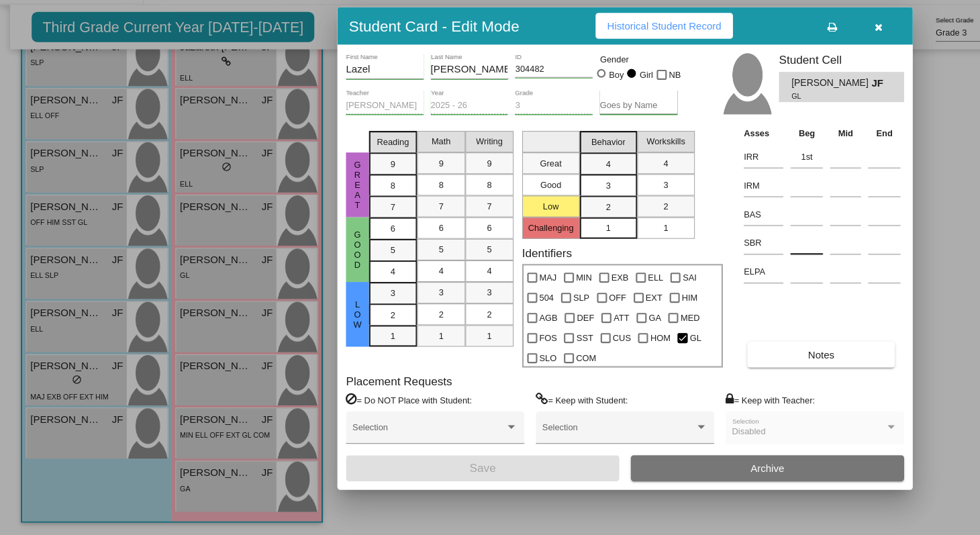
click at [745, 267] on input at bounding box center [753, 262] width 30 height 20
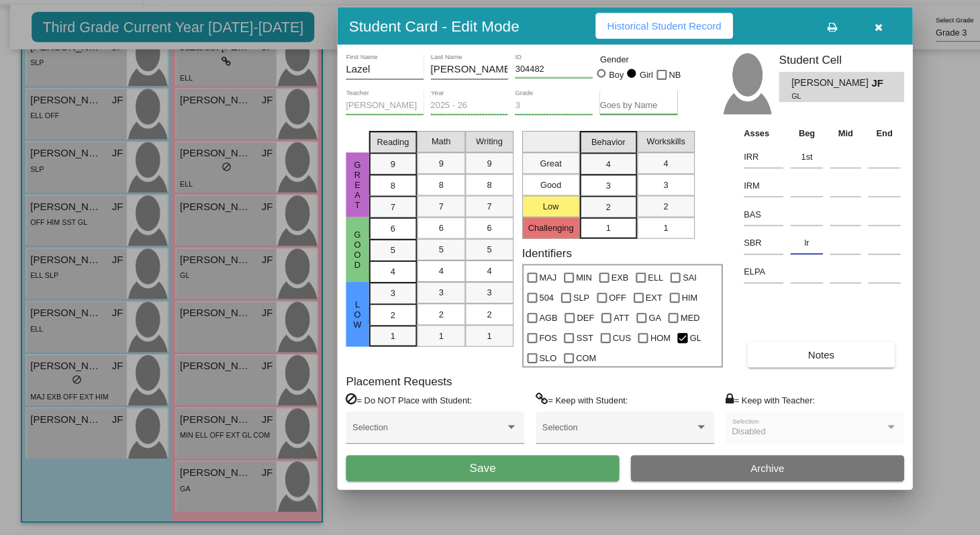
type input "l"
type input "LR"
click at [487, 475] on button "Save" at bounding box center [450, 472] width 255 height 24
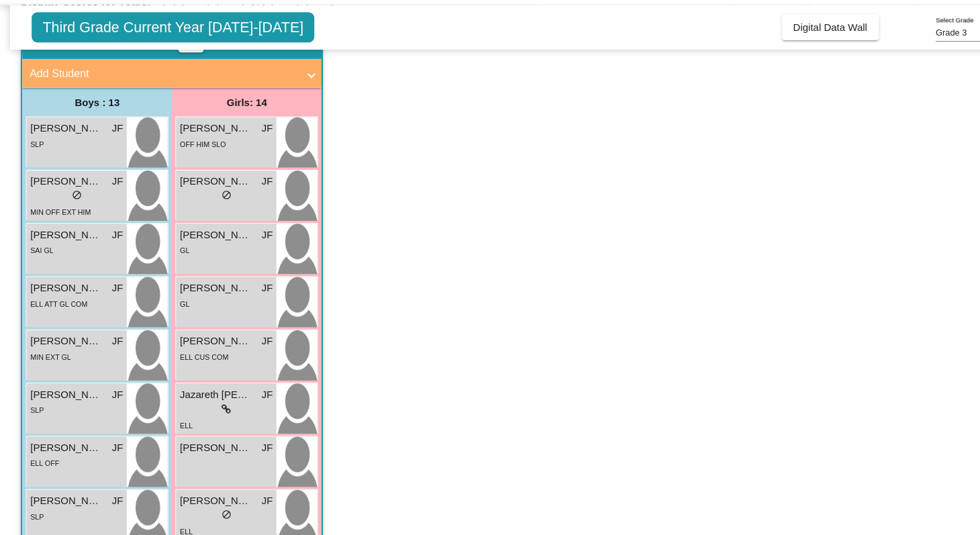
scroll to position [79, 0]
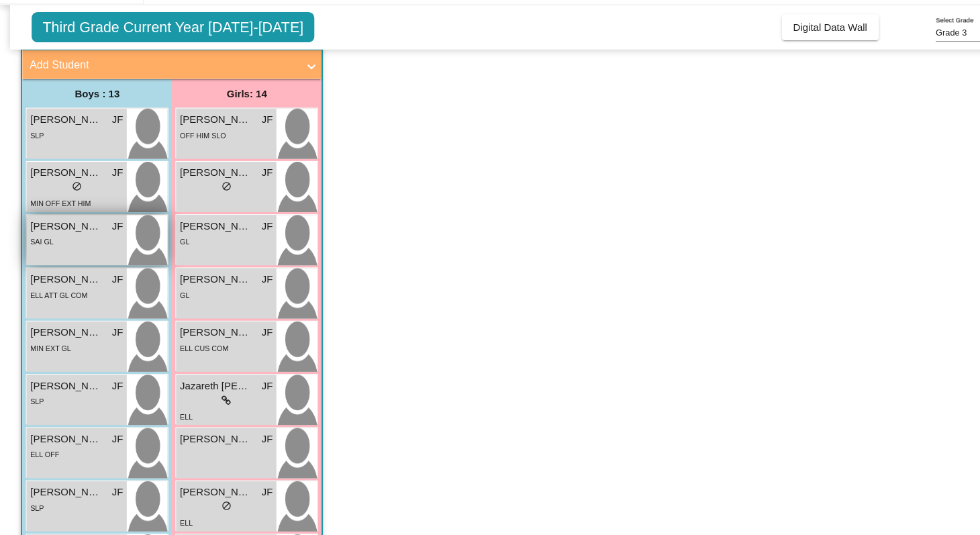
click at [89, 270] on div "Francisco Romualdo JF lock do_not_disturb_alt SAI GL" at bounding box center [71, 259] width 93 height 47
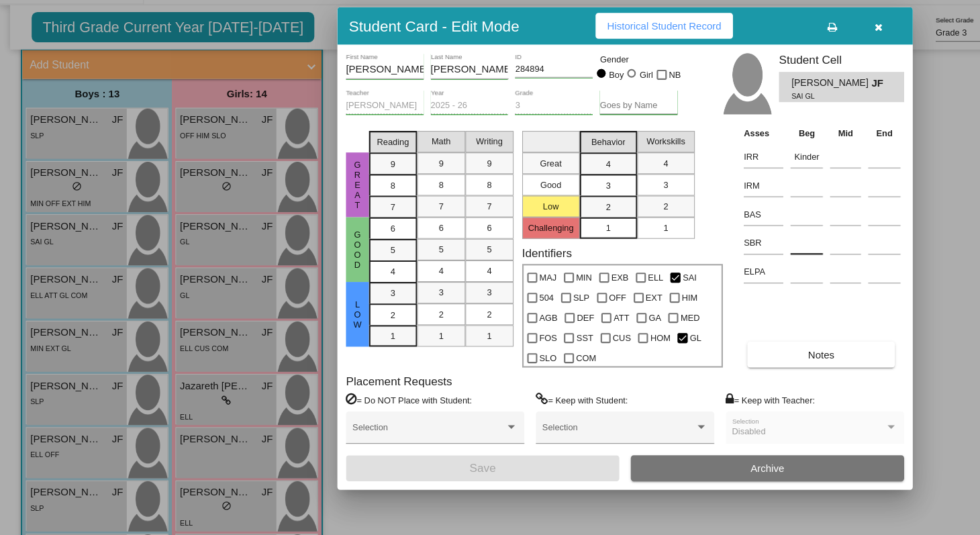
click at [747, 263] on input at bounding box center [753, 262] width 30 height 20
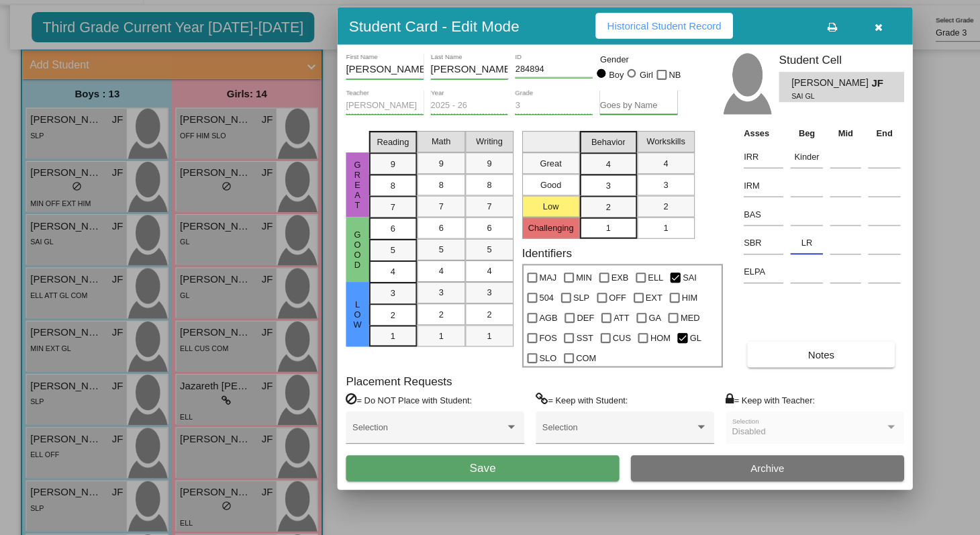
type input "LR"
click at [501, 475] on button "Save" at bounding box center [450, 472] width 255 height 24
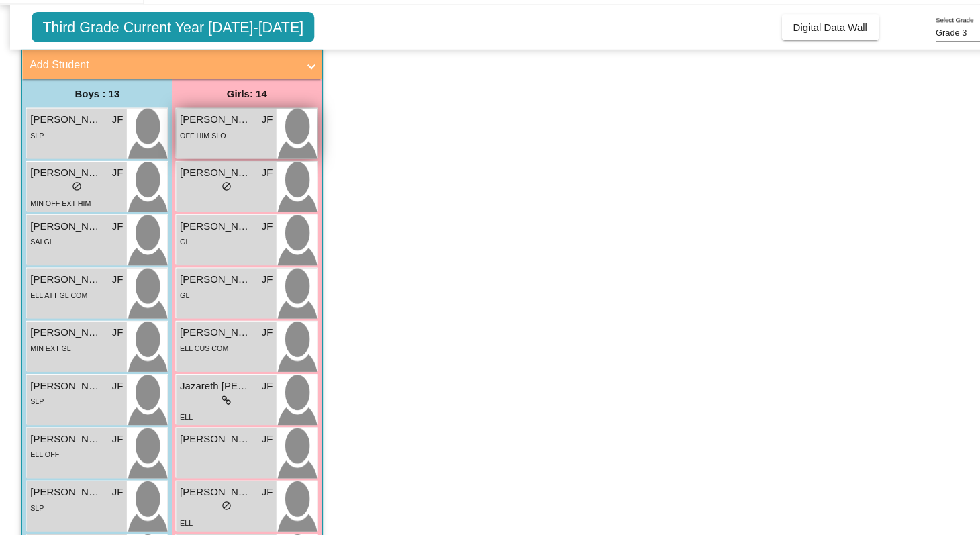
click at [246, 163] on div "OFF HIM SLO" at bounding box center [211, 161] width 87 height 14
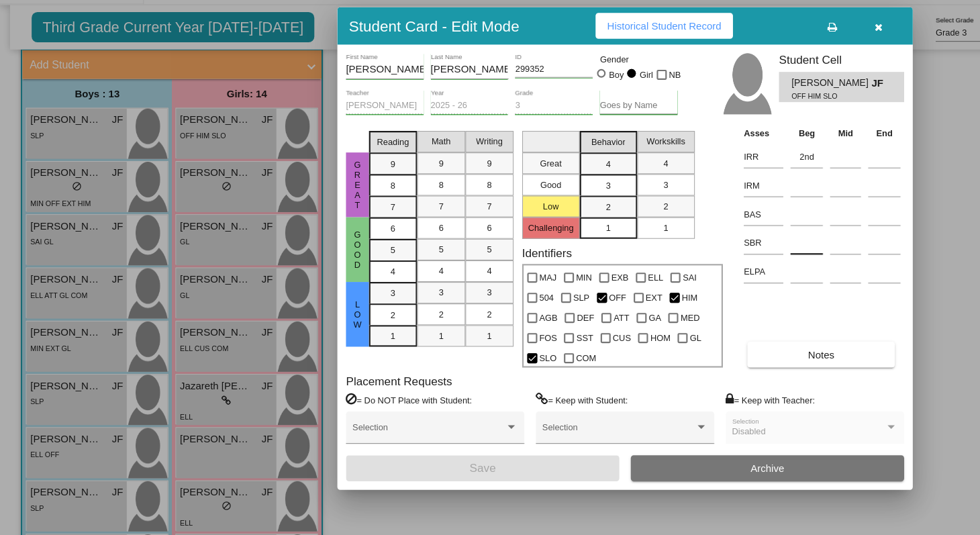
click at [738, 264] on input at bounding box center [753, 262] width 30 height 20
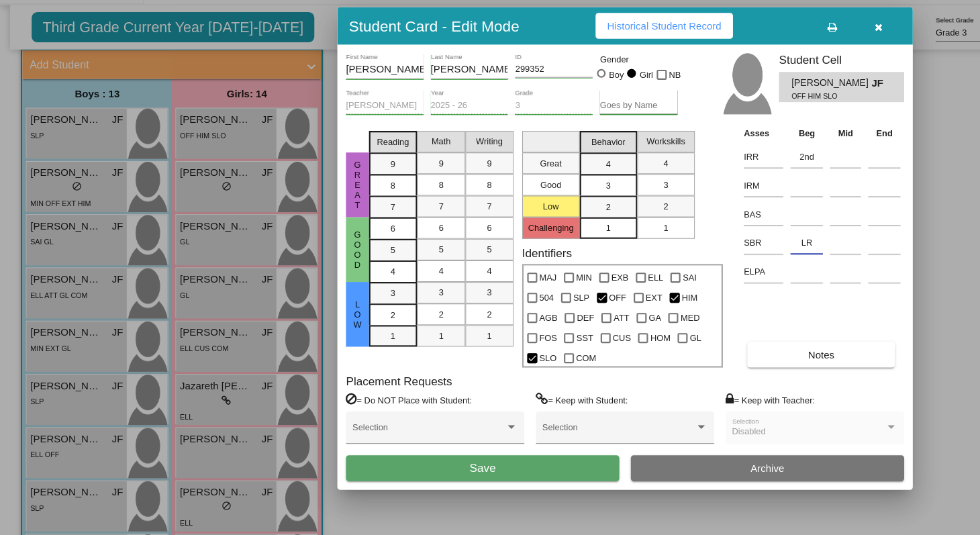
type input "LR"
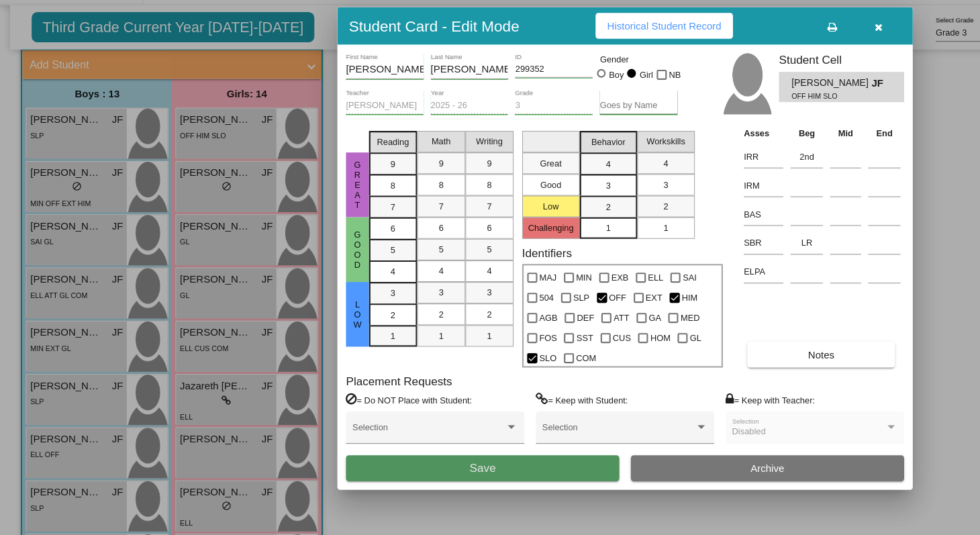
click at [466, 466] on button "Save" at bounding box center [450, 472] width 255 height 24
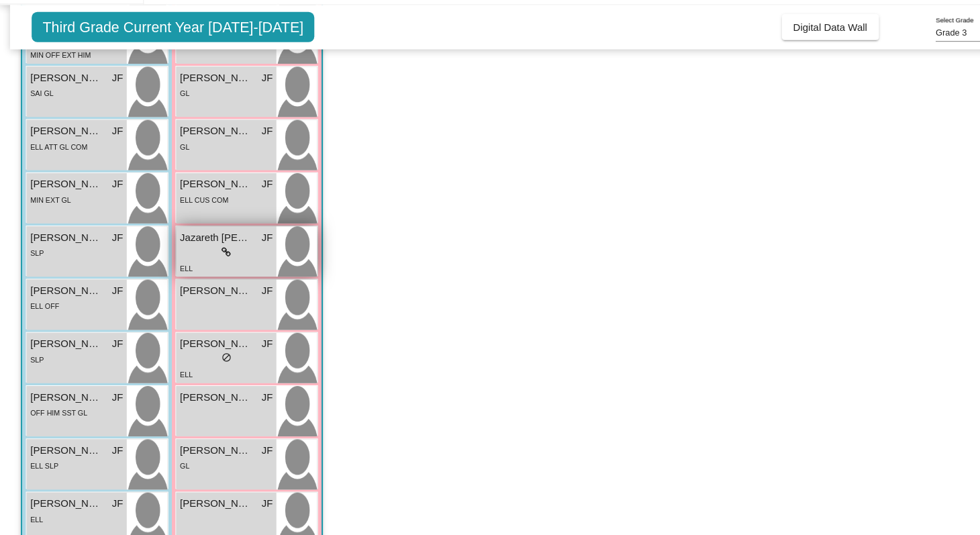
scroll to position [167, 0]
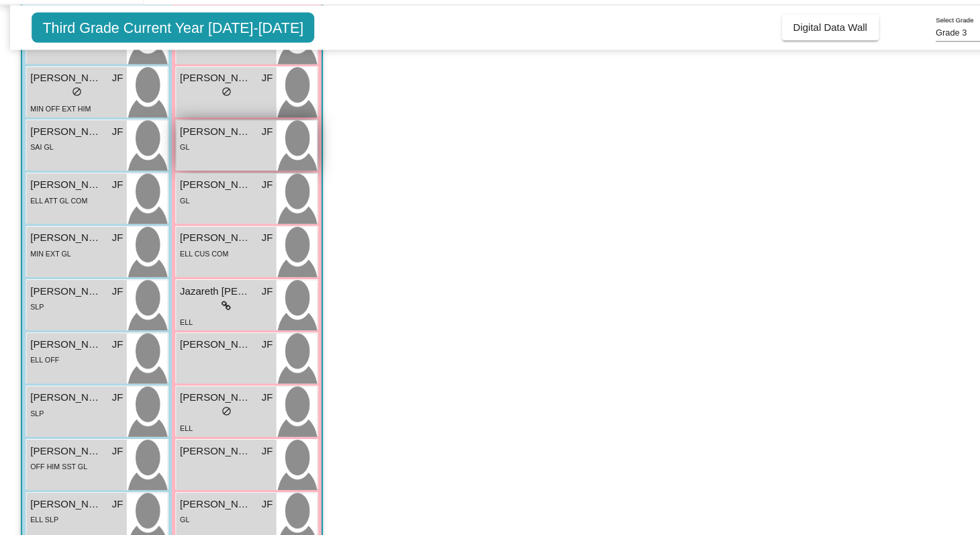
click at [216, 183] on div "Dalary Arellano JF lock do_not_disturb_alt GL" at bounding box center [210, 171] width 93 height 47
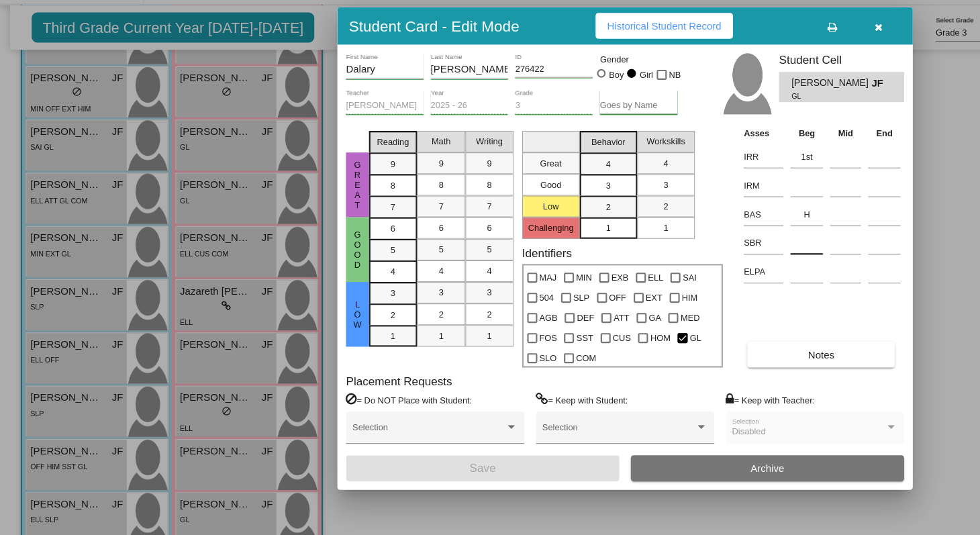
click at [748, 261] on input at bounding box center [753, 262] width 30 height 20
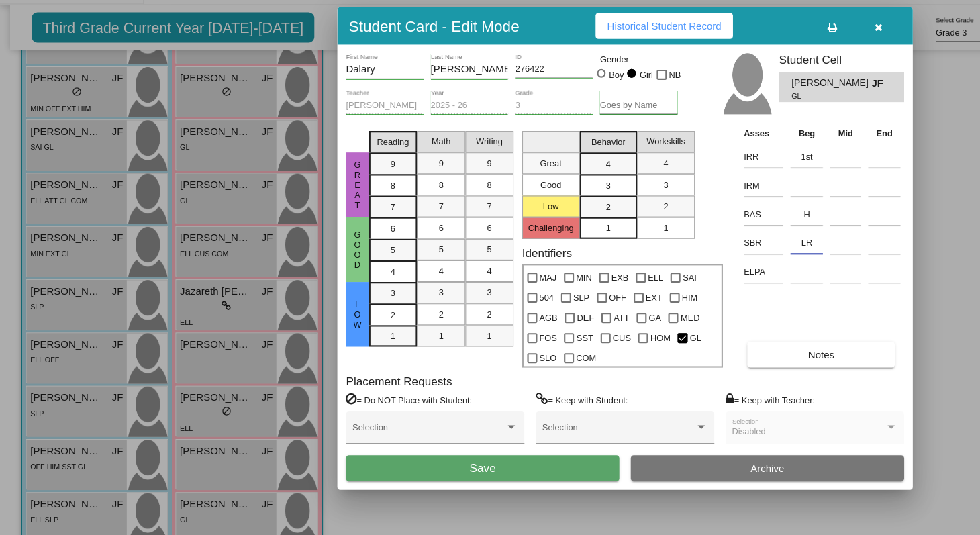
type input "LR"
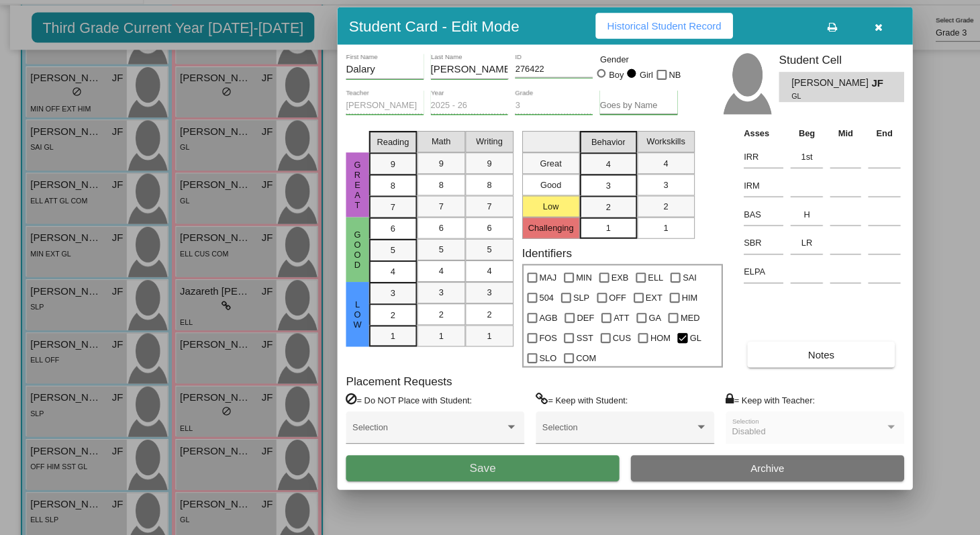
click at [453, 477] on span "Save" at bounding box center [450, 471] width 24 height 11
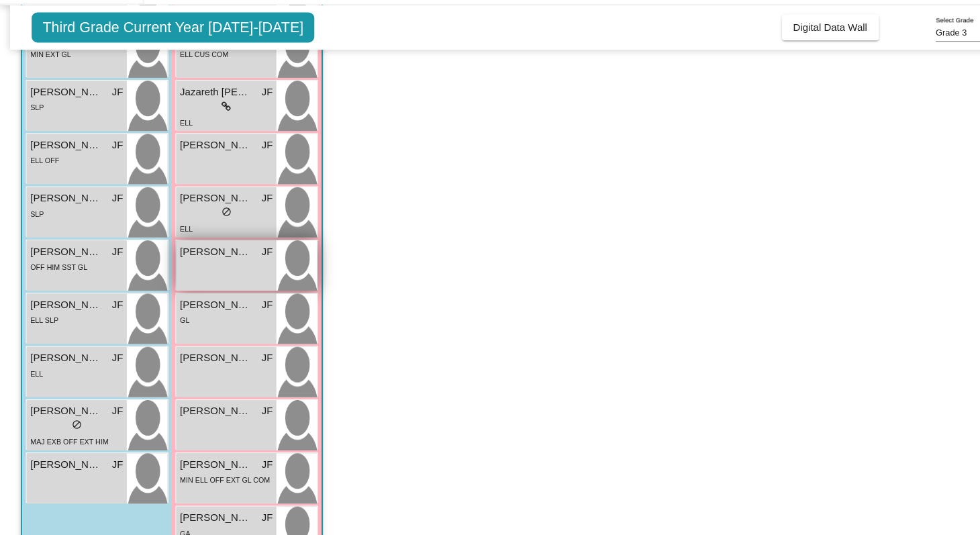
scroll to position [373, 0]
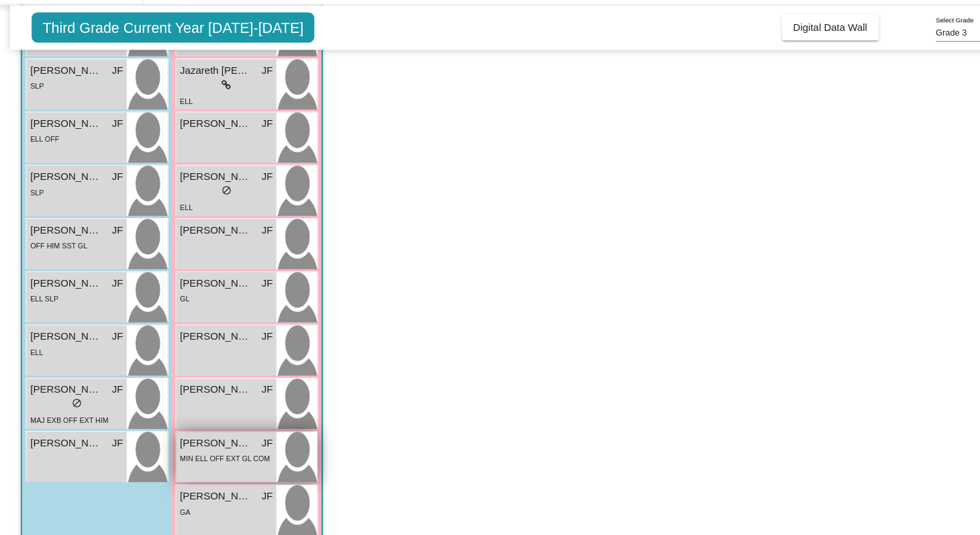
click at [201, 462] on span "MIN ELL OFF EXT GL COM" at bounding box center [210, 463] width 84 height 7
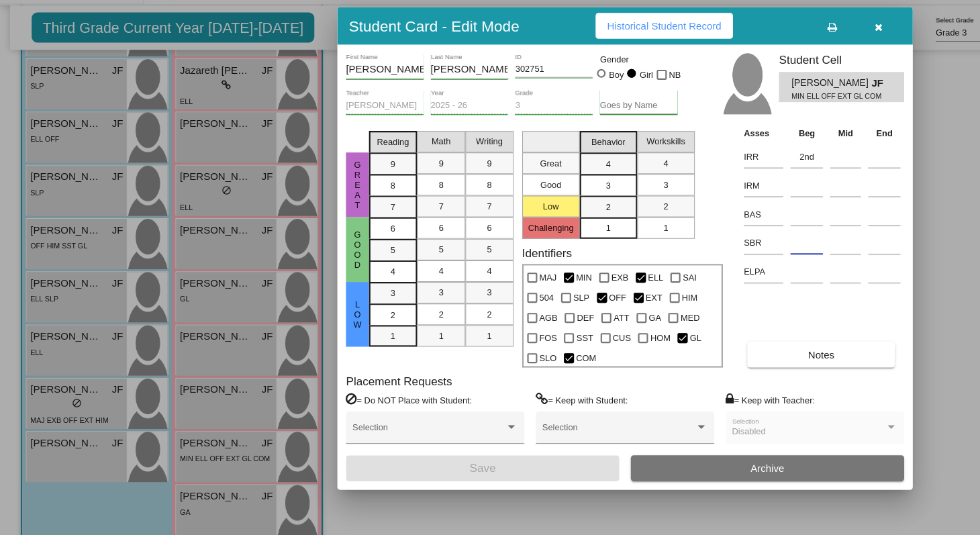
click at [750, 264] on input at bounding box center [753, 262] width 30 height 20
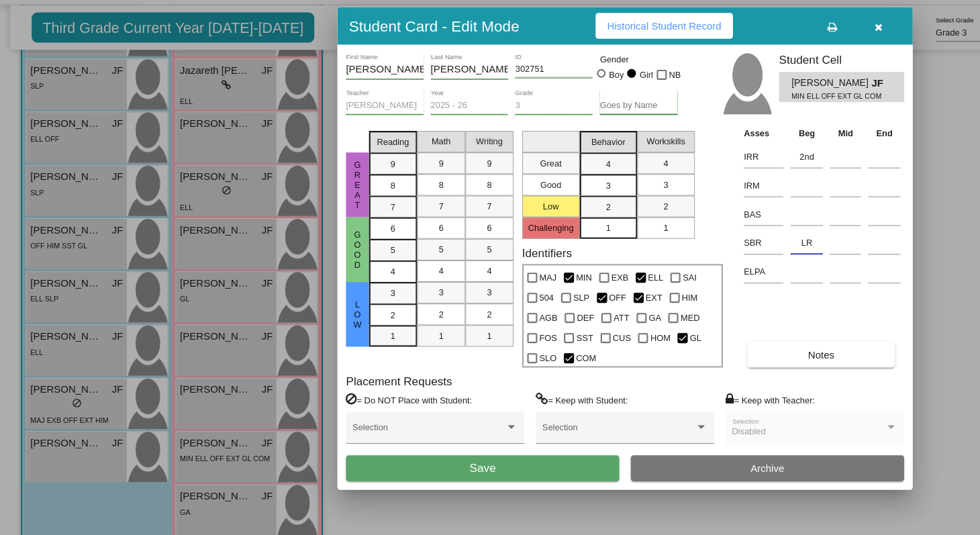
type input "LR"
click at [444, 464] on button "Save" at bounding box center [450, 472] width 255 height 24
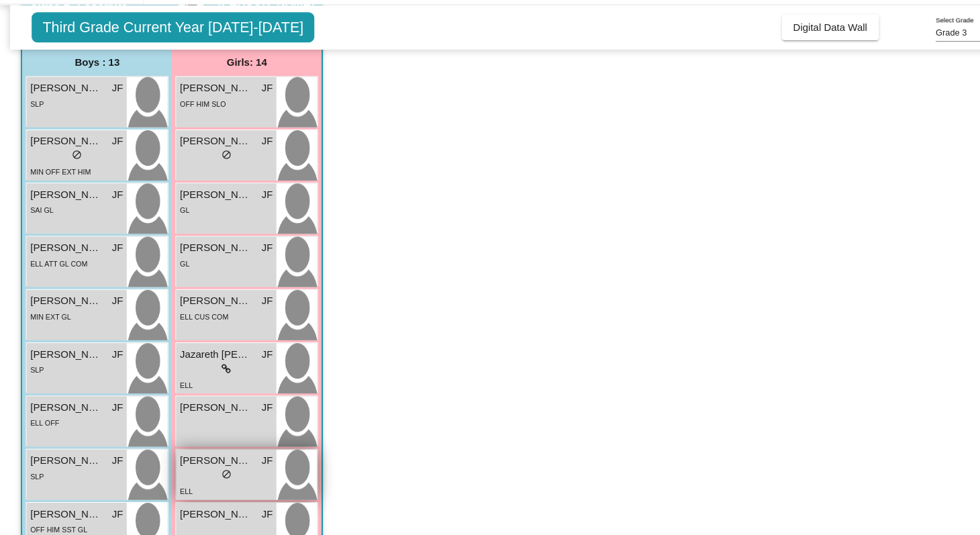
scroll to position [101, 0]
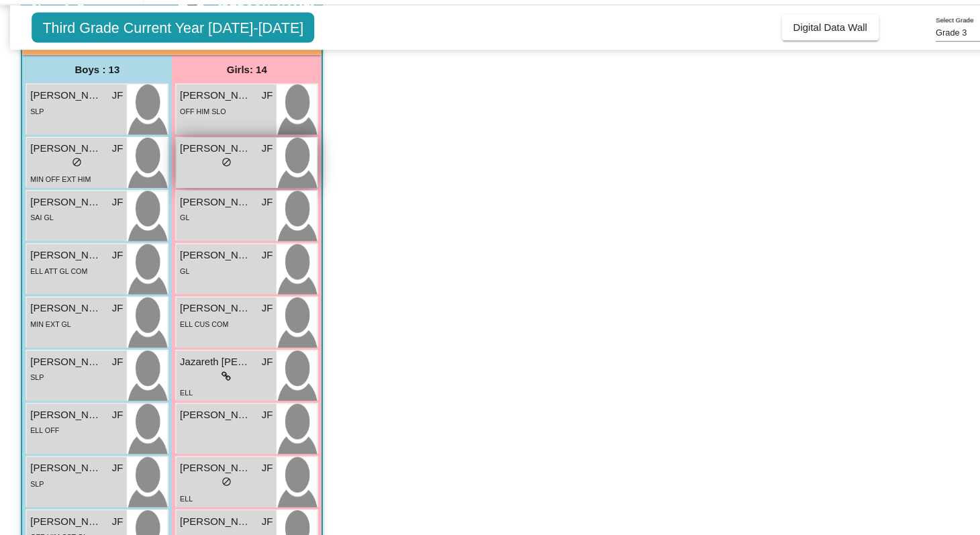
click at [236, 177] on div "Ashlee Easley JF" at bounding box center [211, 174] width 87 height 14
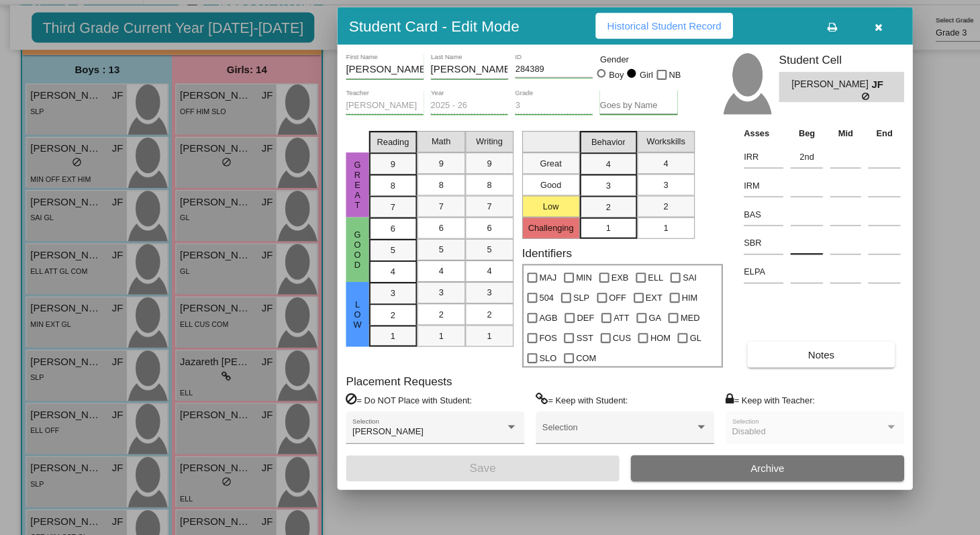
click at [753, 268] on input at bounding box center [753, 262] width 30 height 20
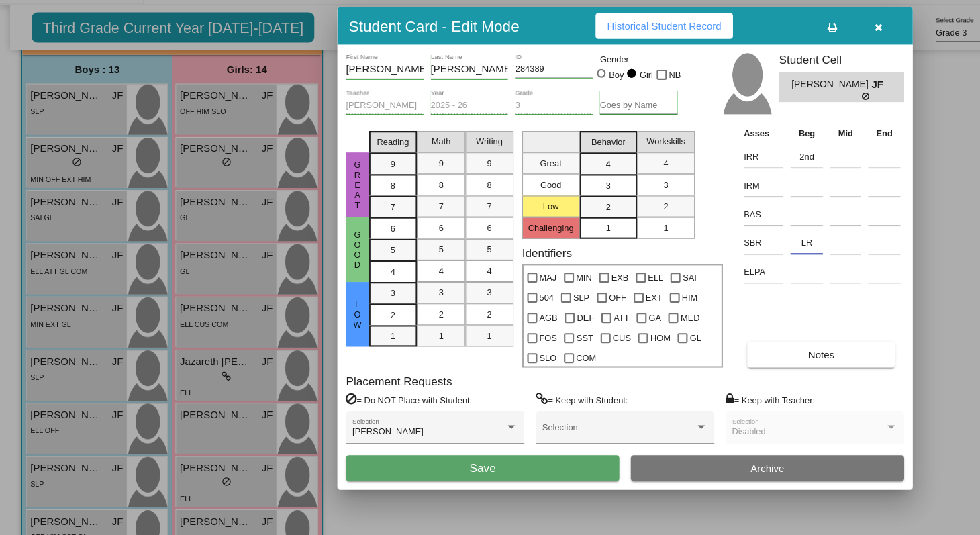
type input "LR"
click at [526, 472] on button "Save" at bounding box center [450, 472] width 255 height 24
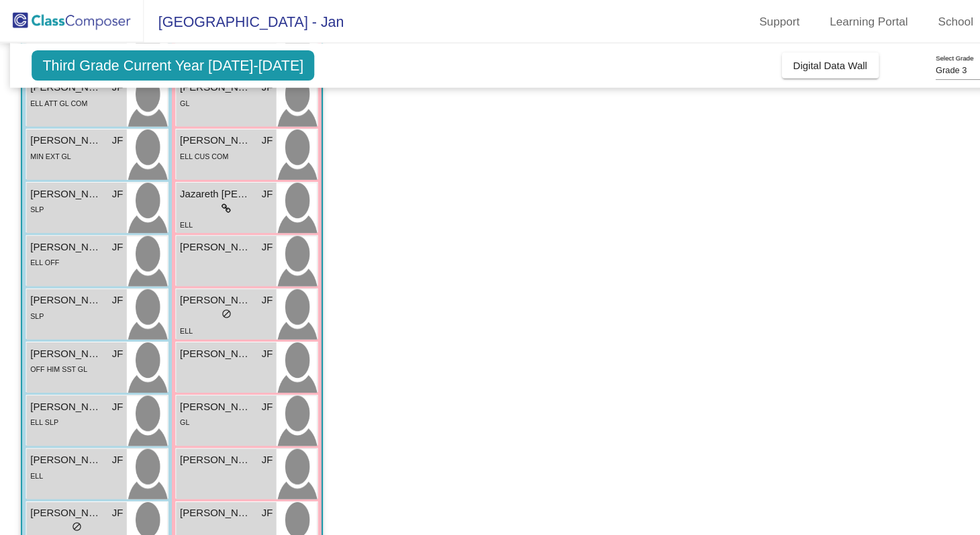
scroll to position [331, 0]
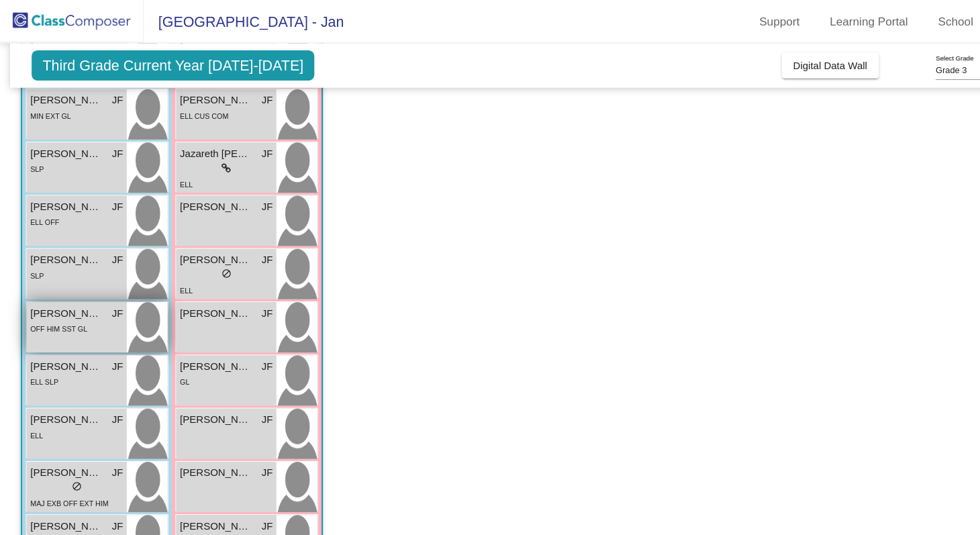
click at [54, 306] on span "OFF HIM SST GL" at bounding box center [54, 306] width 53 height 7
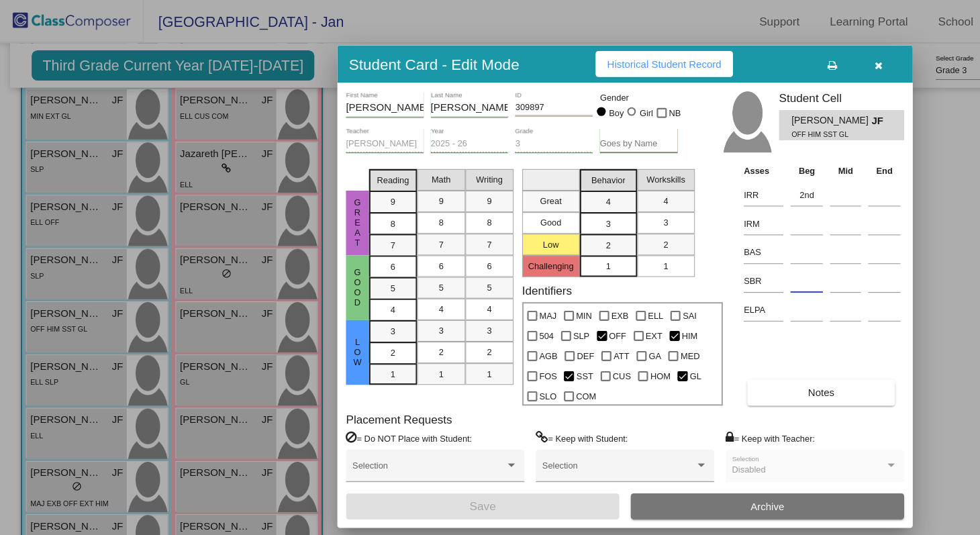
click at [739, 263] on input at bounding box center [753, 262] width 30 height 20
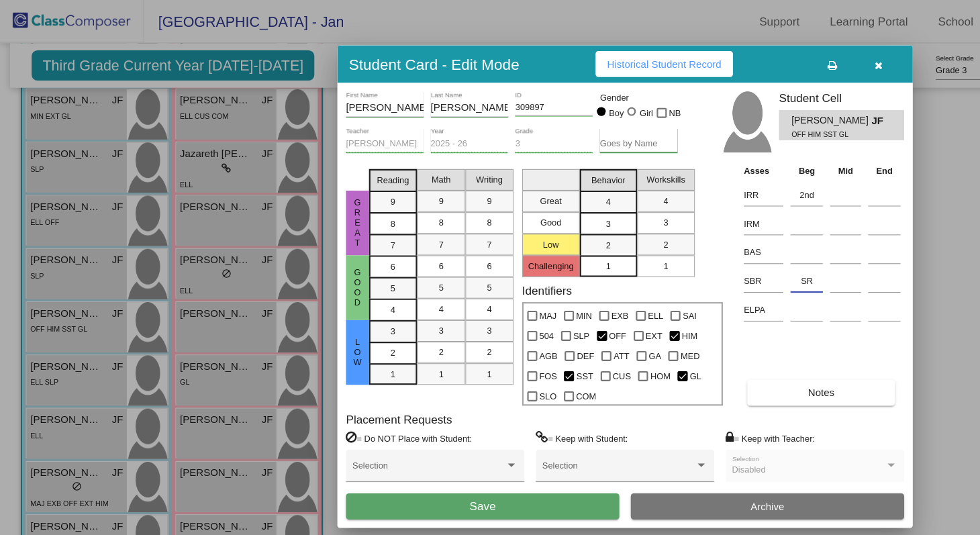
type input "SR"
click at [399, 469] on button "Save" at bounding box center [450, 472] width 255 height 24
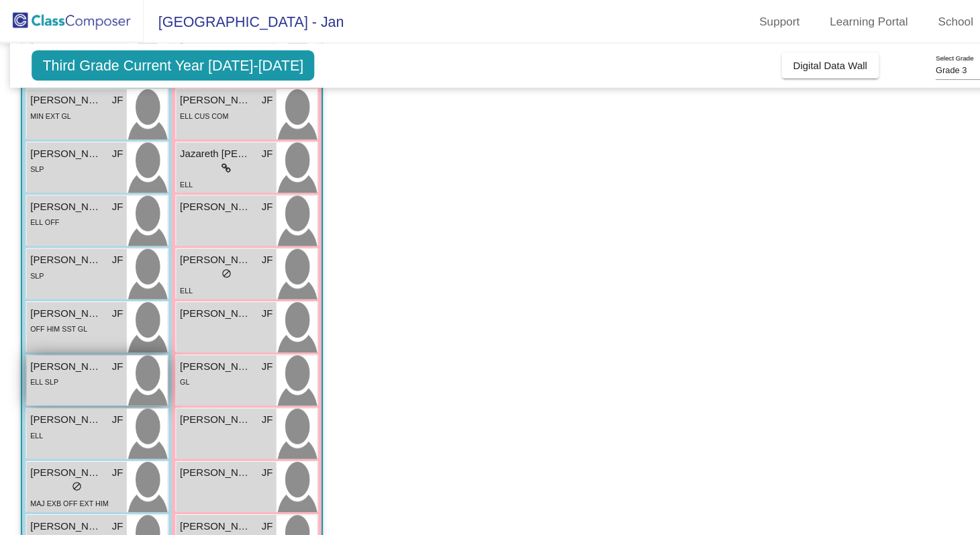
scroll to position [397, 0]
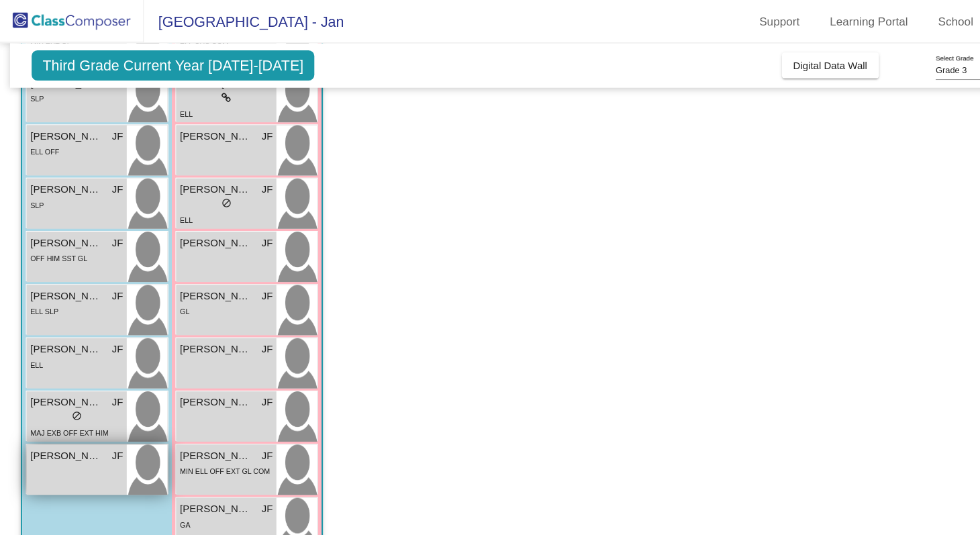
click at [80, 435] on div "William Perkins JF lock do_not_disturb_alt" at bounding box center [71, 438] width 93 height 47
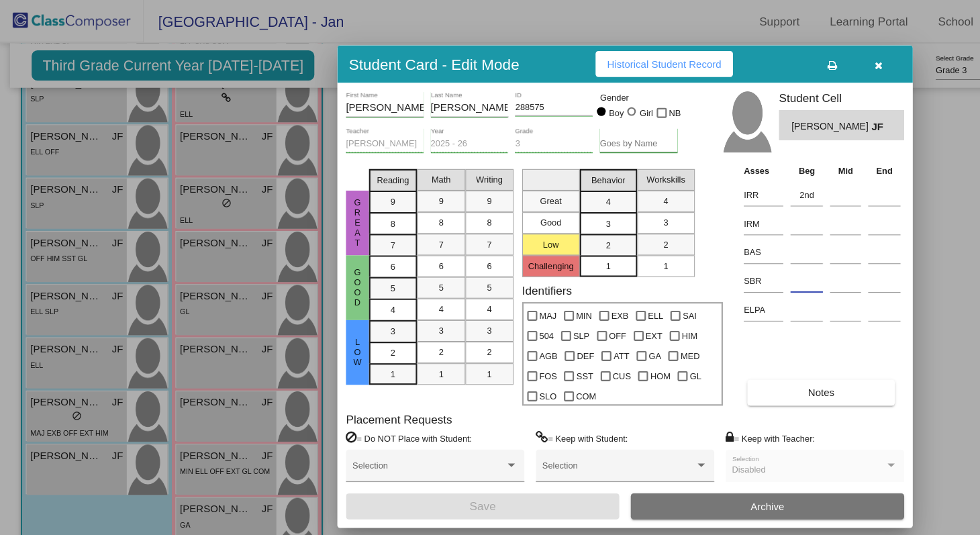
click at [748, 262] on input at bounding box center [753, 262] width 30 height 20
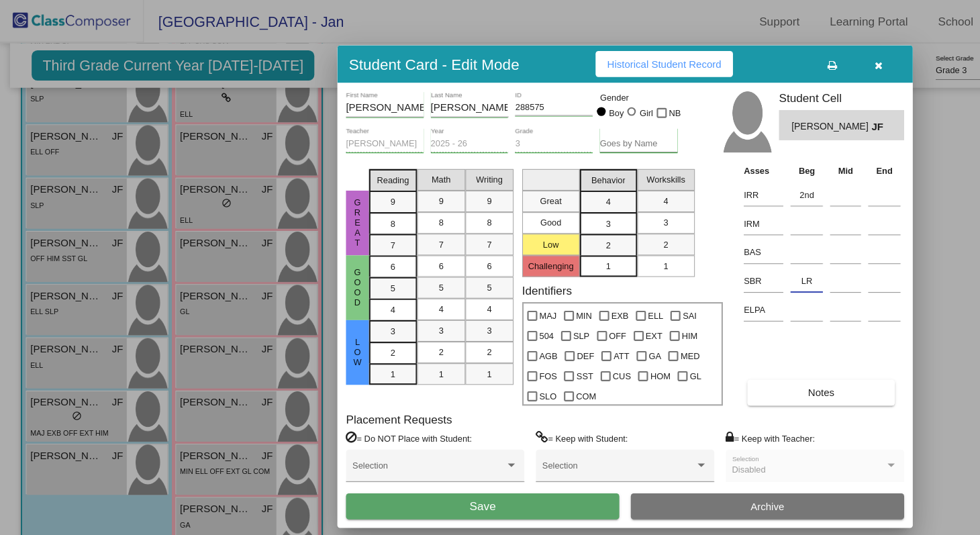
type input "LR"
click at [495, 469] on button "Save" at bounding box center [450, 472] width 255 height 24
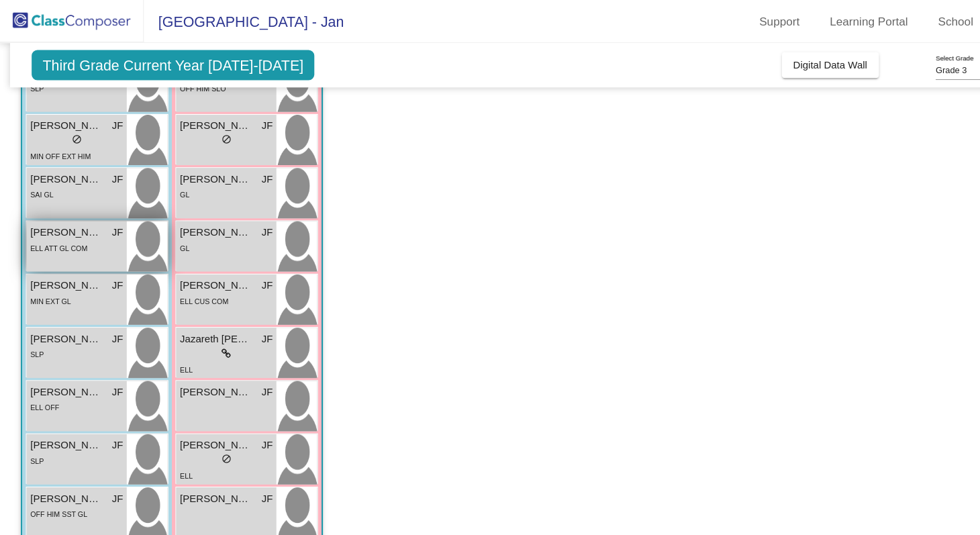
scroll to position [107, 0]
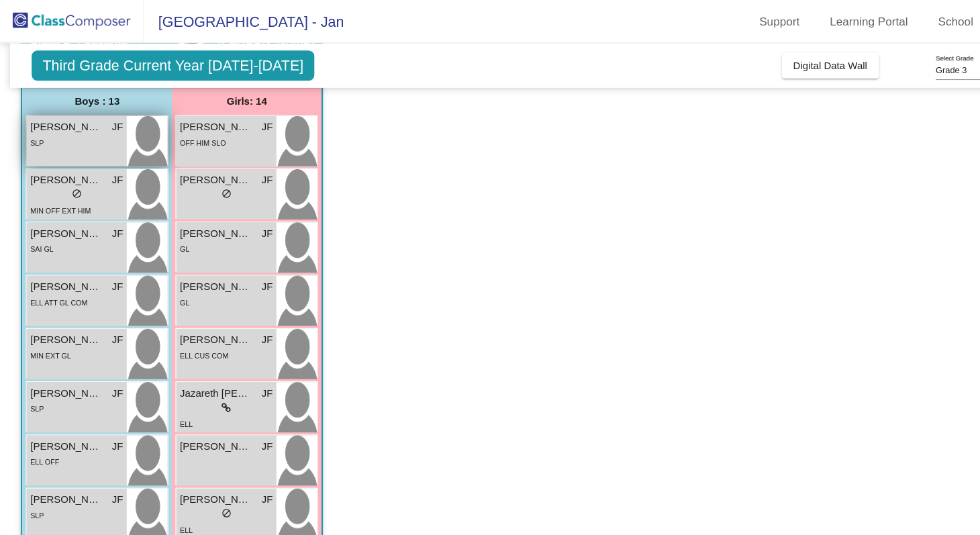
click at [82, 148] on div "Armani Aguilar JF lock do_not_disturb_alt SLP" at bounding box center [71, 131] width 93 height 47
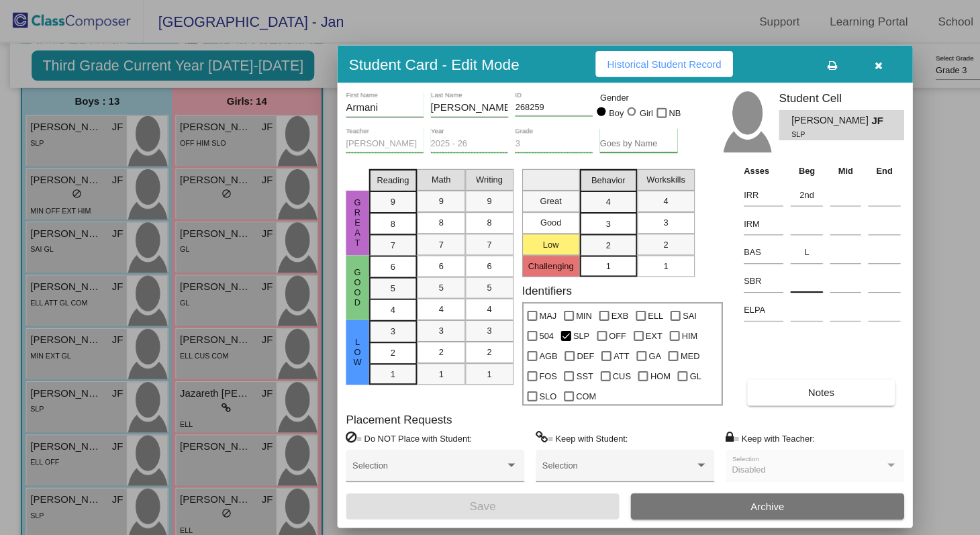
click at [744, 260] on input at bounding box center [753, 262] width 30 height 20
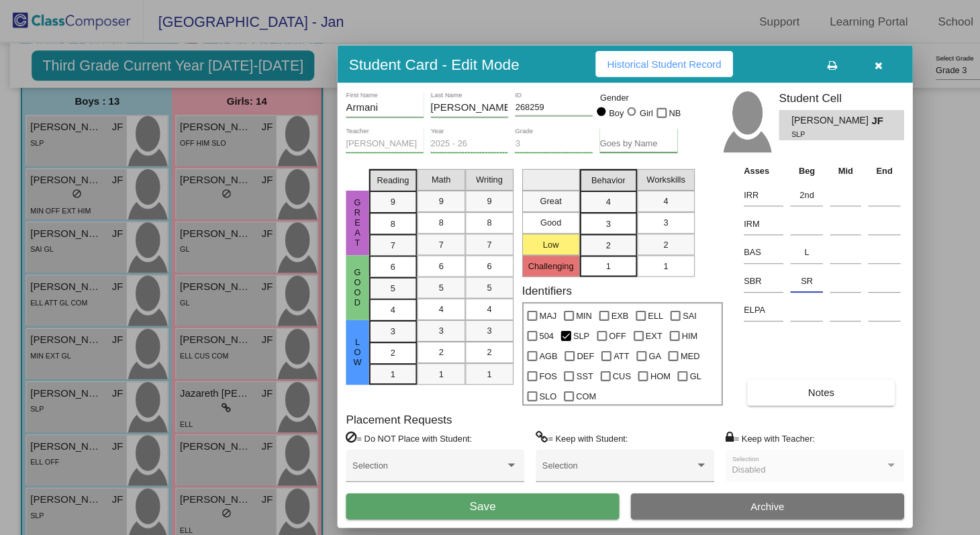
type input "SR"
click at [486, 464] on button "Save" at bounding box center [450, 472] width 255 height 24
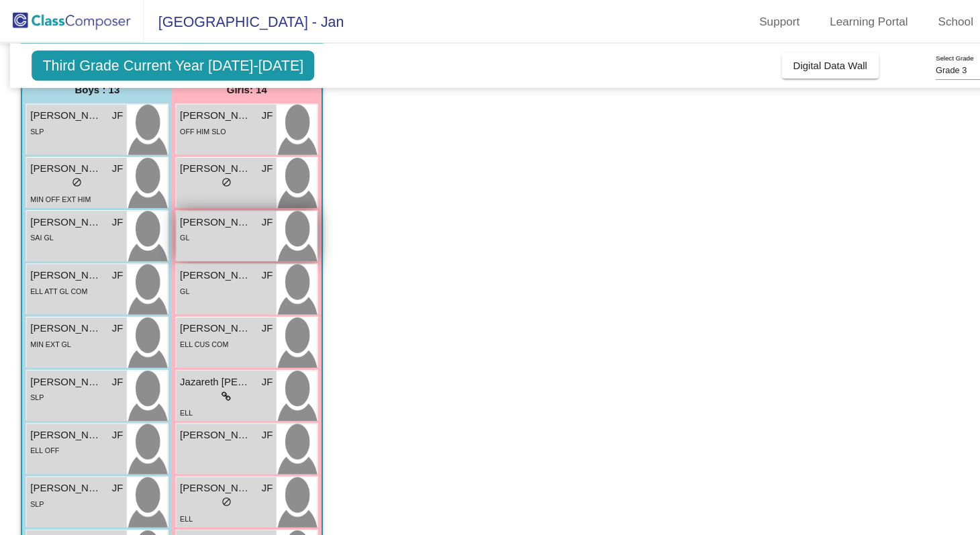
scroll to position [120, 0]
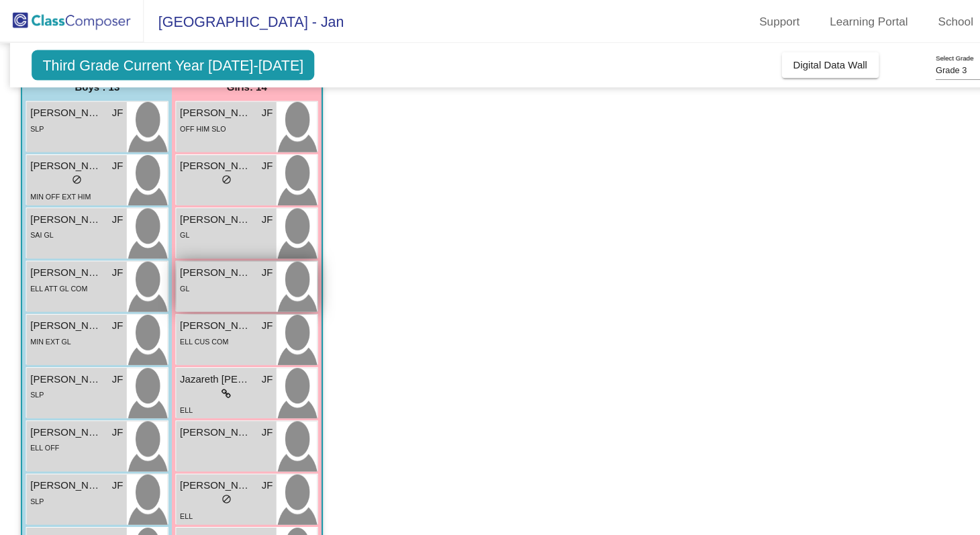
click at [219, 268] on div "GL" at bounding box center [211, 269] width 87 height 14
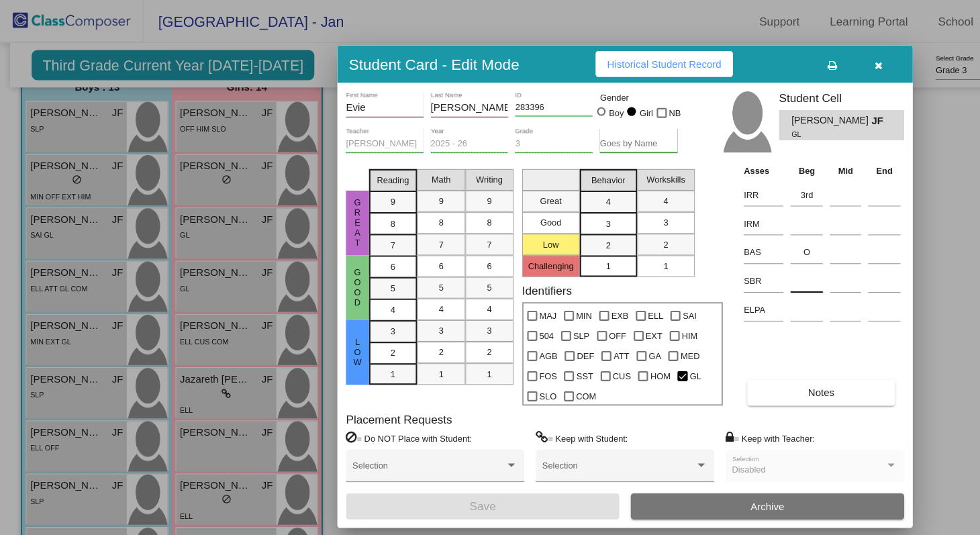
click at [741, 264] on input at bounding box center [753, 262] width 30 height 20
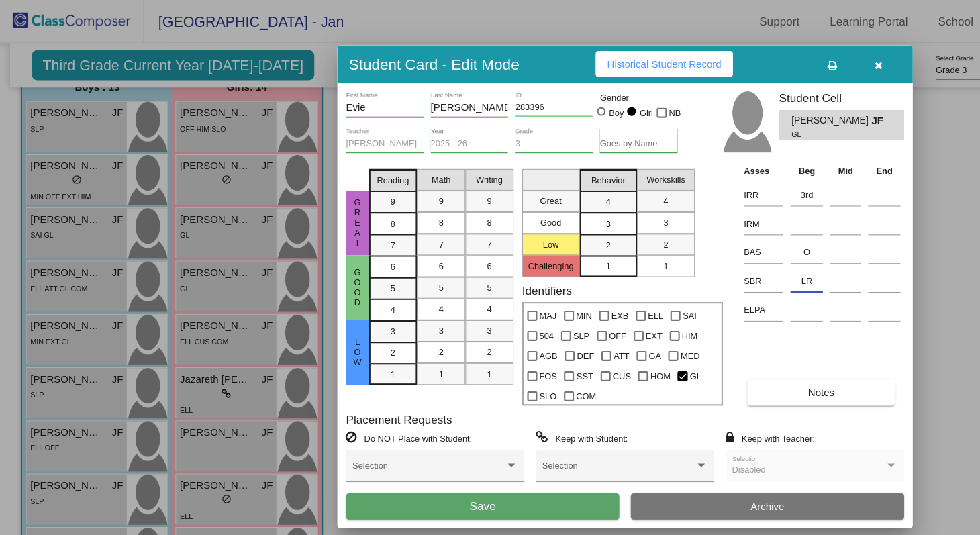
type input "LR"
click at [452, 472] on span "Save" at bounding box center [450, 471] width 24 height 11
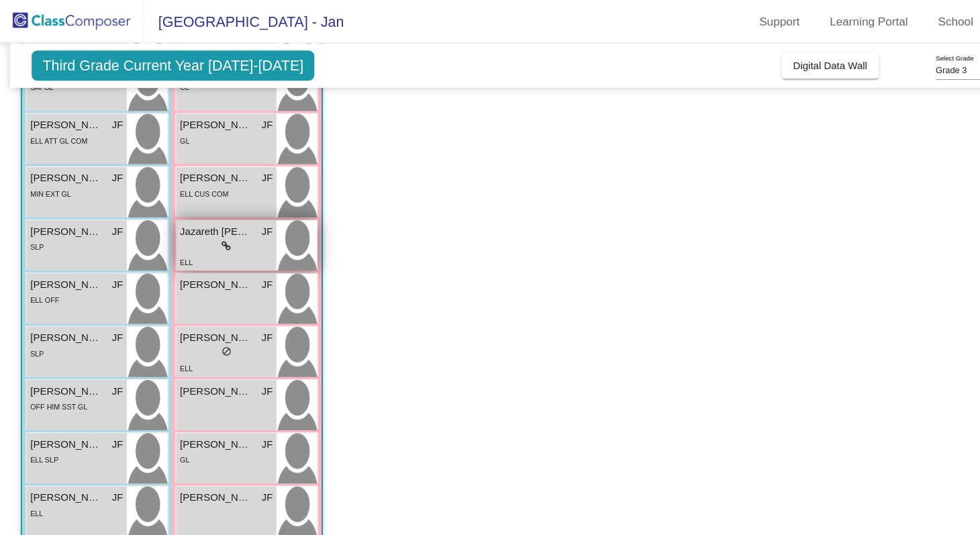
scroll to position [256, 0]
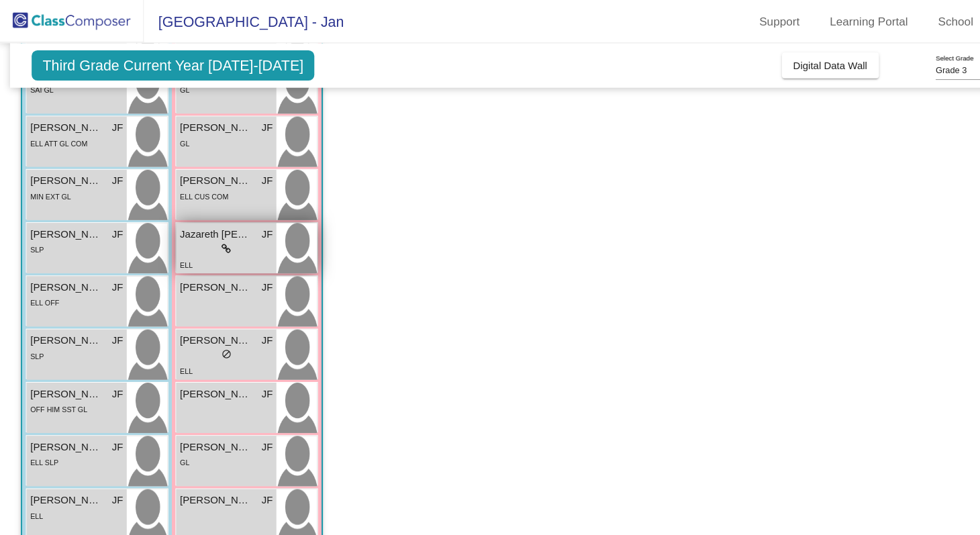
click at [222, 229] on div "lock do_not_disturb_alt" at bounding box center [211, 232] width 87 height 14
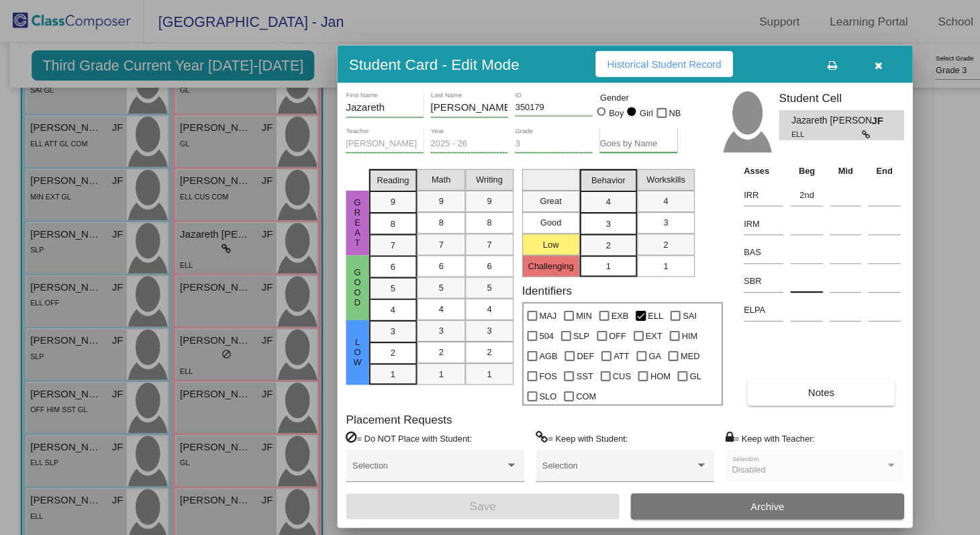
click at [747, 262] on input at bounding box center [753, 262] width 30 height 20
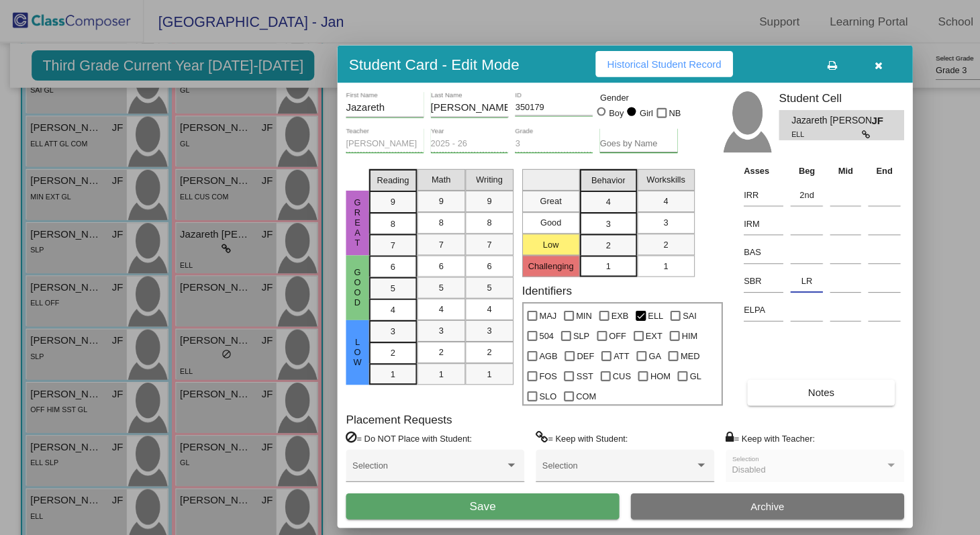
type input "LR"
click at [471, 472] on button "Save" at bounding box center [450, 472] width 255 height 24
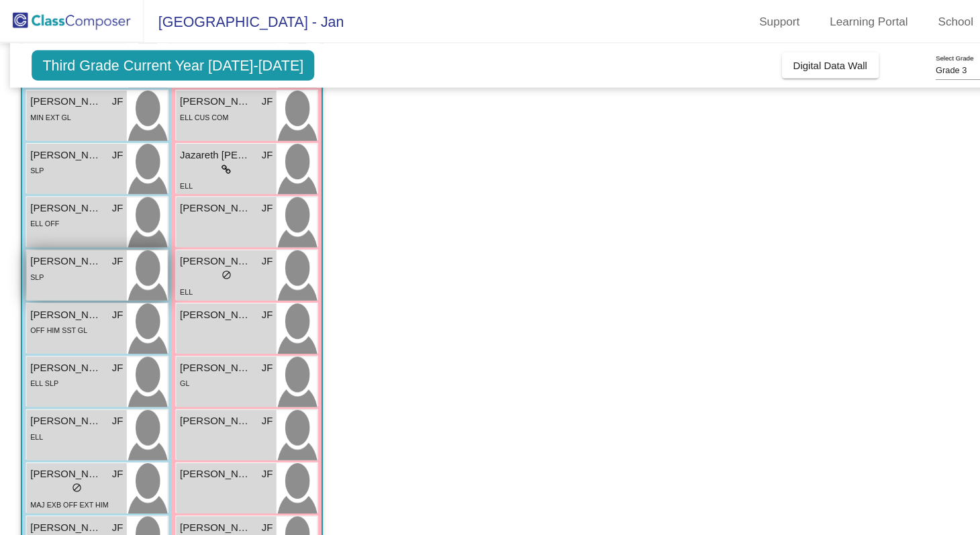
scroll to position [330, 0]
click at [54, 358] on span "ELL SLP" at bounding box center [41, 357] width 26 height 7
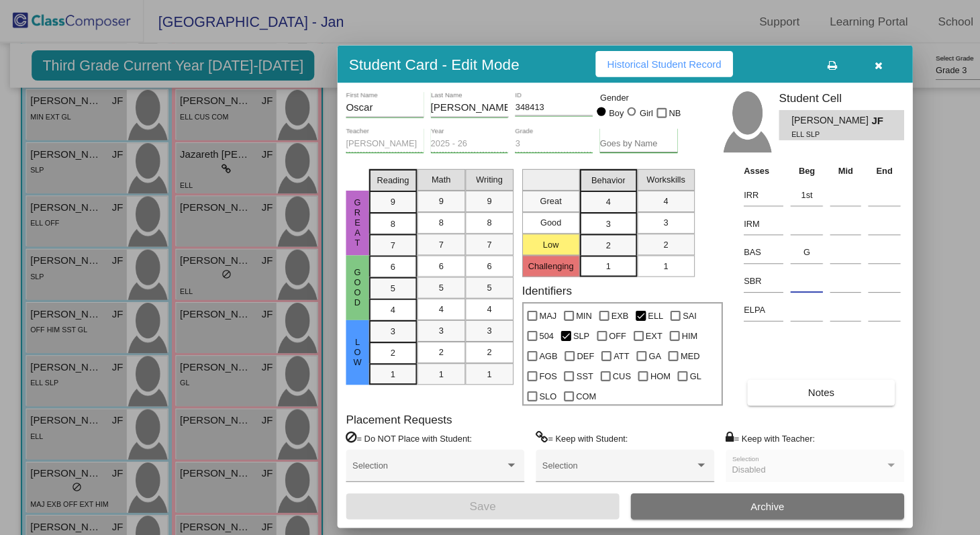
click at [753, 265] on input at bounding box center [753, 262] width 30 height 20
type input "D"
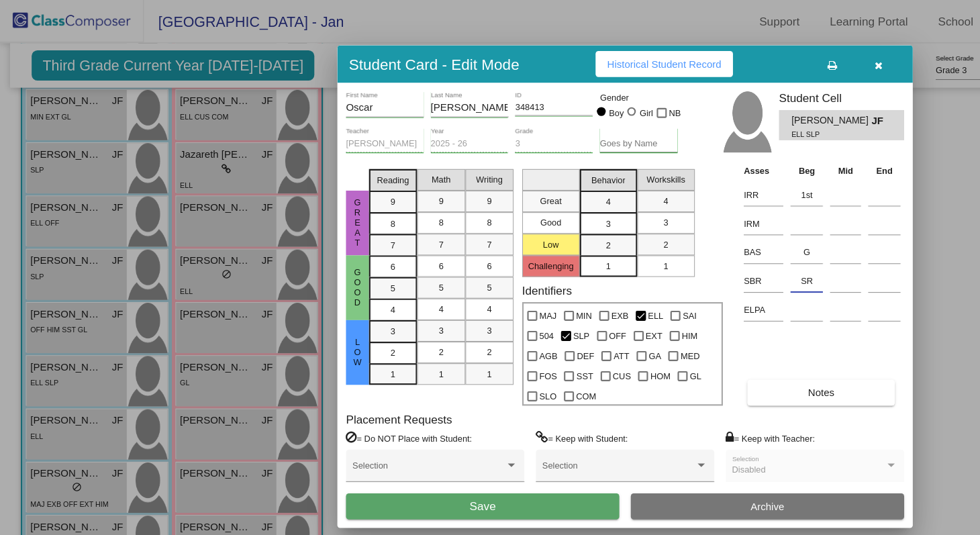
type input "SR"
click at [475, 479] on button "Save" at bounding box center [450, 472] width 255 height 24
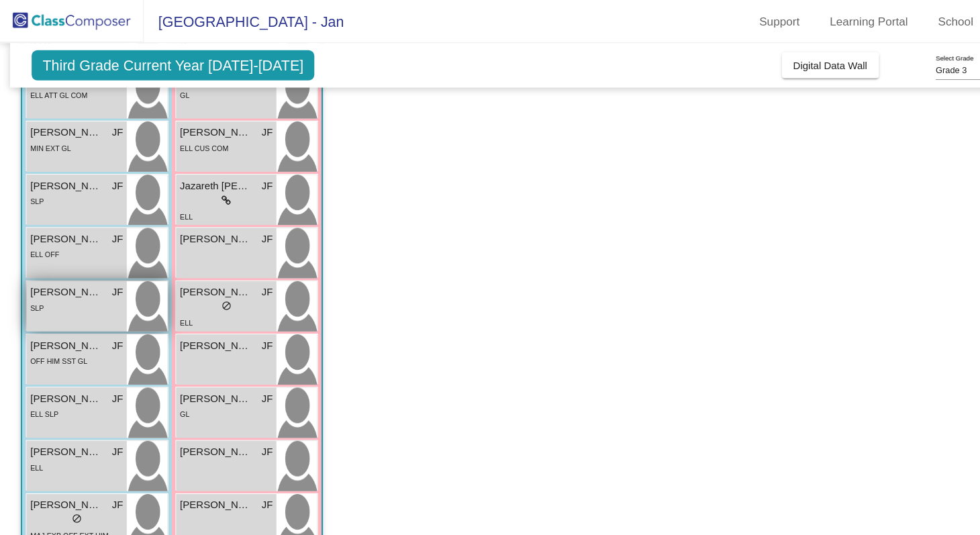
scroll to position [287, 0]
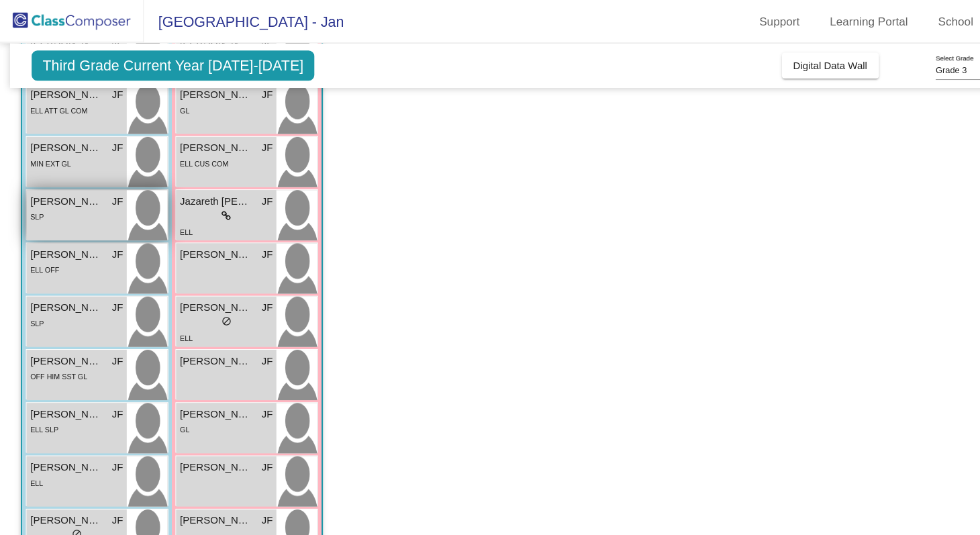
click at [99, 196] on div "SLP" at bounding box center [71, 202] width 87 height 14
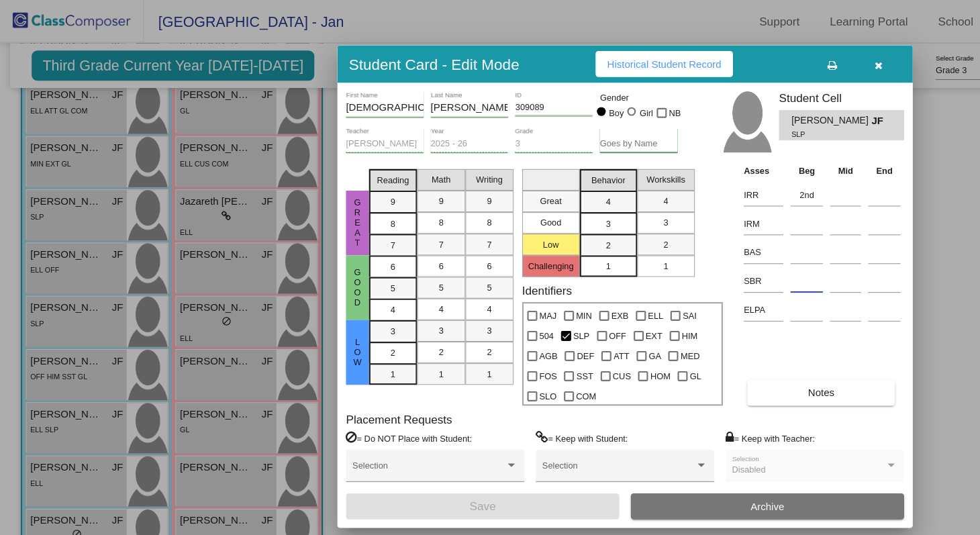
click at [745, 268] on input at bounding box center [753, 262] width 30 height 20
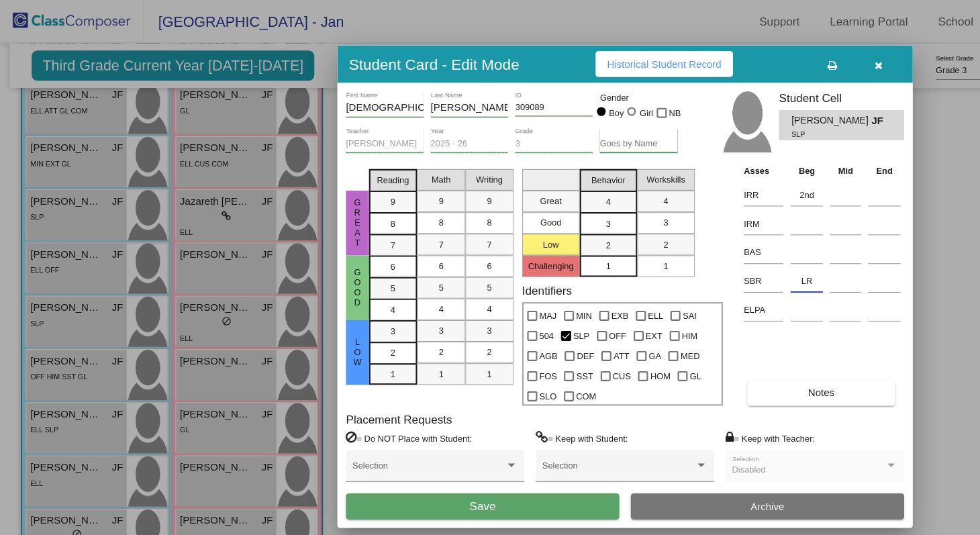
type input "LR"
click at [481, 466] on button "Save" at bounding box center [450, 472] width 255 height 24
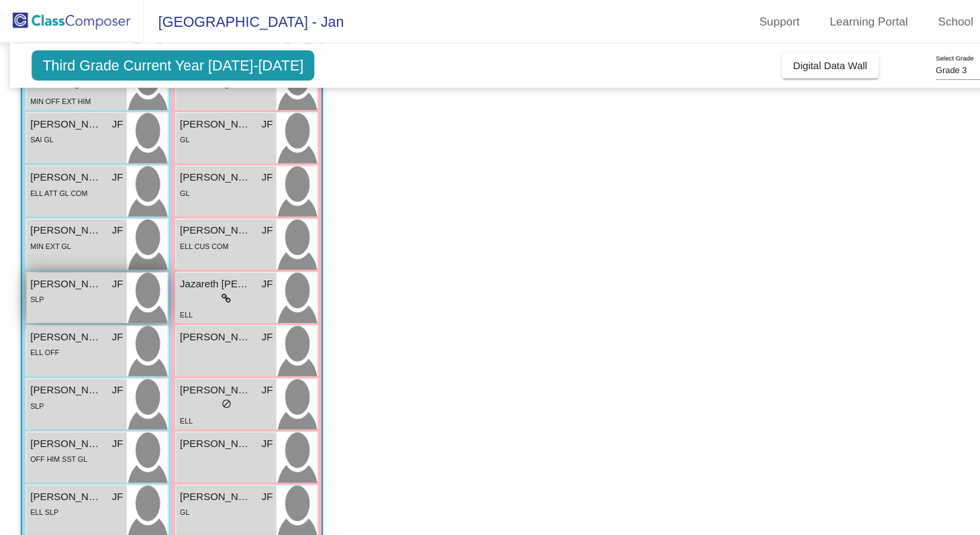
scroll to position [207, 0]
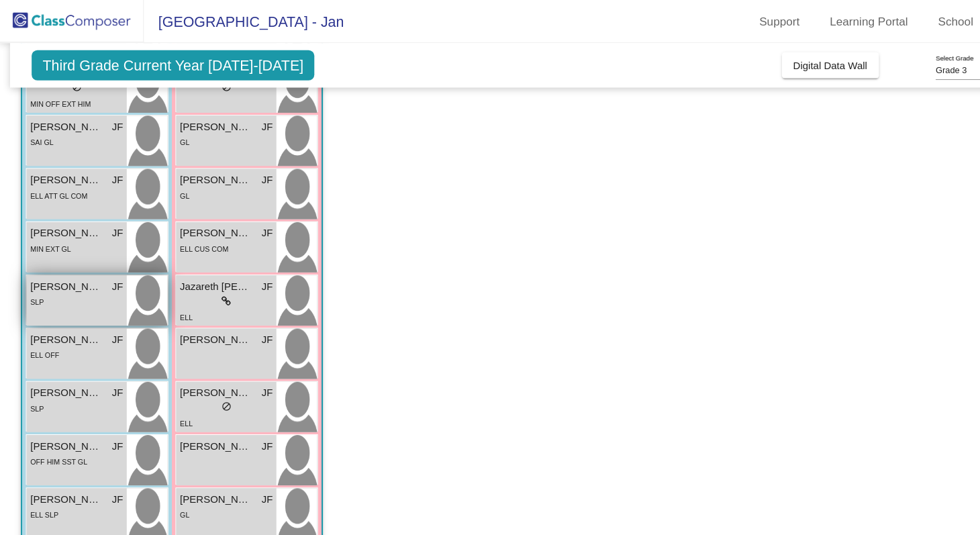
click at [66, 195] on div "Ignacio Velazquez JF lock do_not_disturb_alt ELL ATT GL COM" at bounding box center [71, 181] width 93 height 47
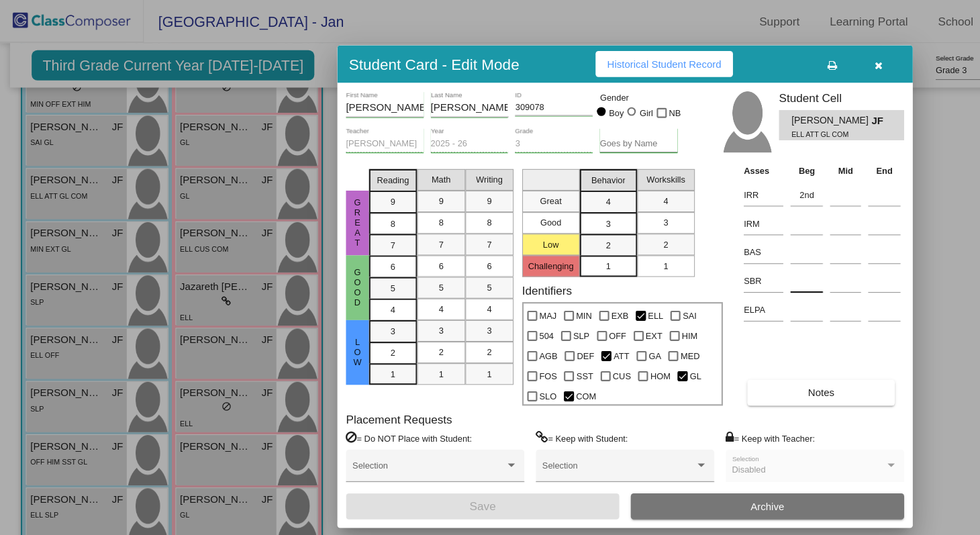
click at [744, 267] on input at bounding box center [753, 262] width 30 height 20
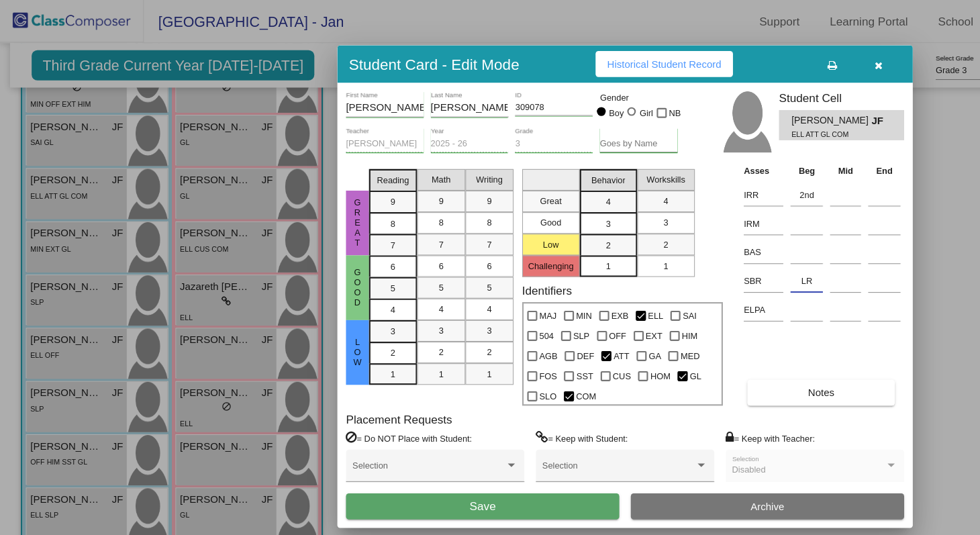
type input "LR"
click at [513, 472] on button "Save" at bounding box center [450, 472] width 255 height 24
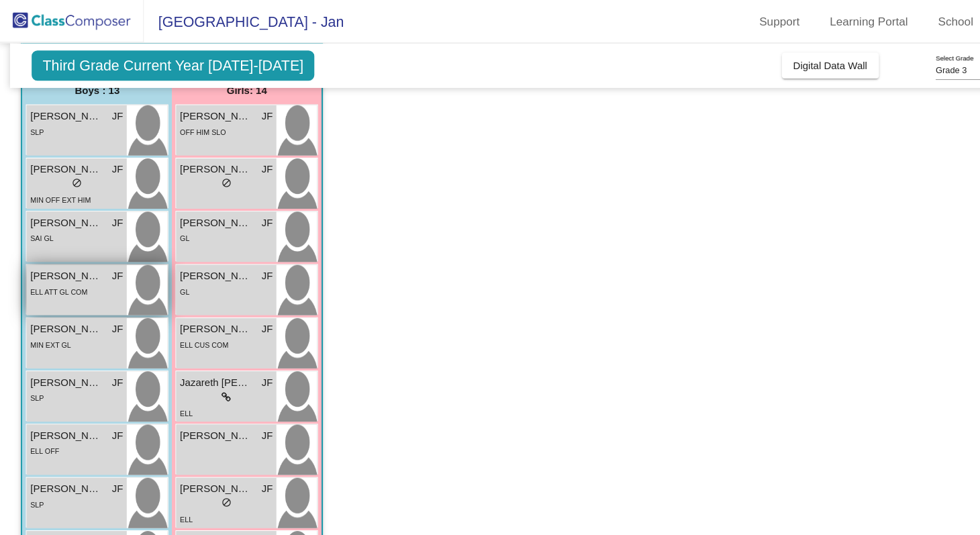
scroll to position [113, 0]
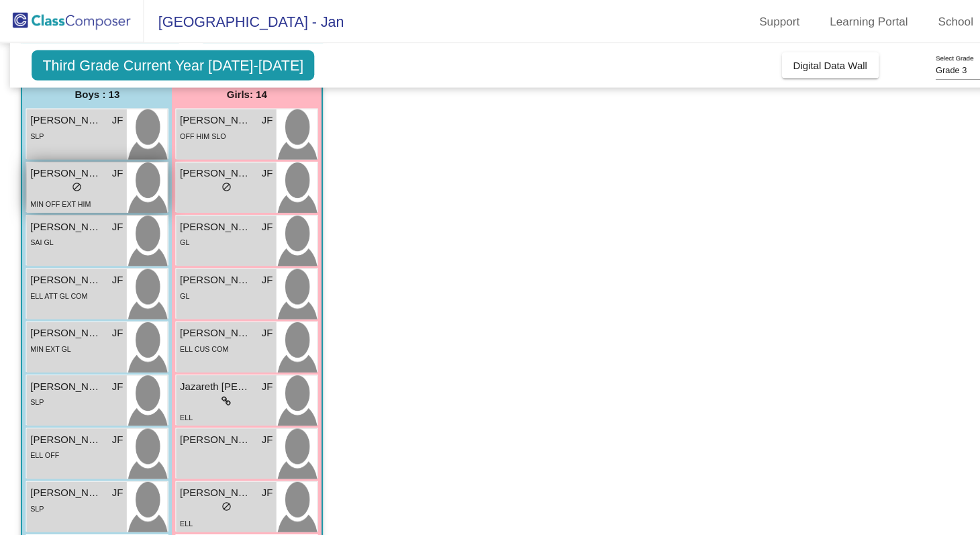
click at [54, 179] on div "lock do_not_disturb_alt" at bounding box center [71, 176] width 87 height 14
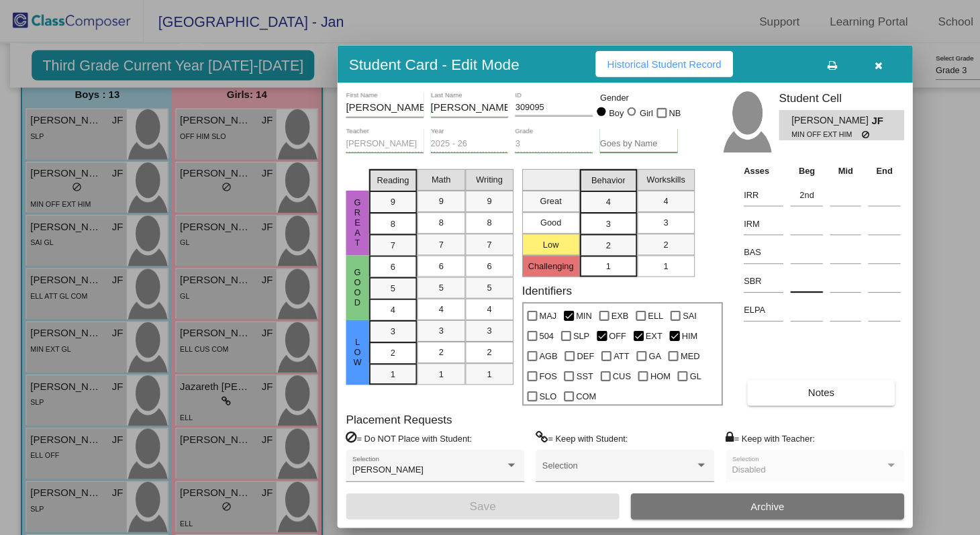
click at [749, 260] on input at bounding box center [753, 262] width 30 height 20
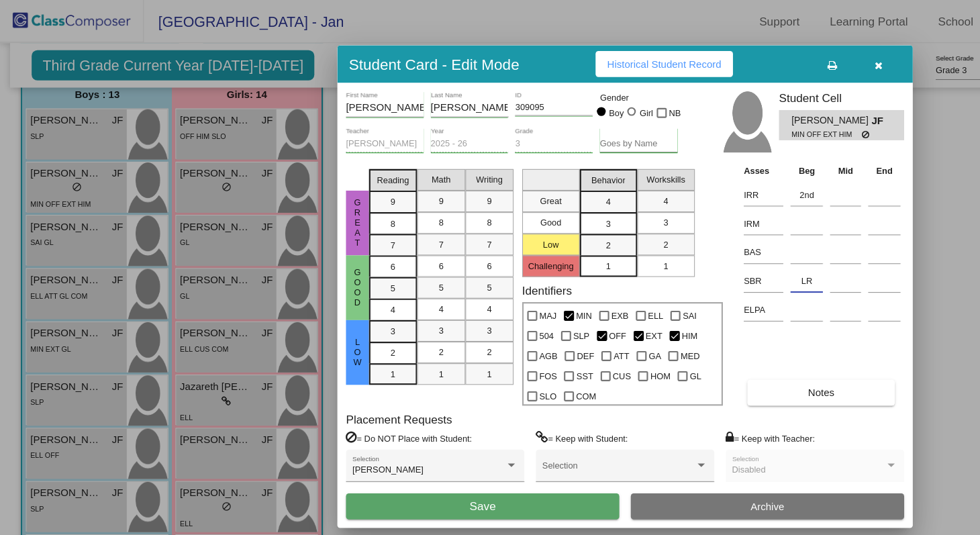
type input "LR"
click at [484, 485] on div "Christopher First Name Marzullo Last Name 309095 ID Gender Boy Girl NB Jan Fosc…" at bounding box center [583, 284] width 537 height 415
click at [483, 471] on button "Save" at bounding box center [450, 472] width 255 height 24
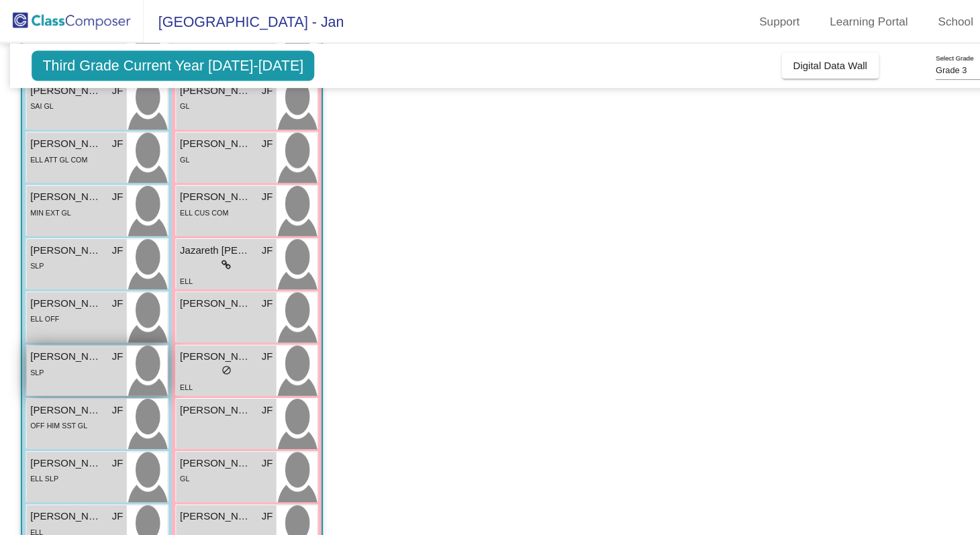
scroll to position [283, 0]
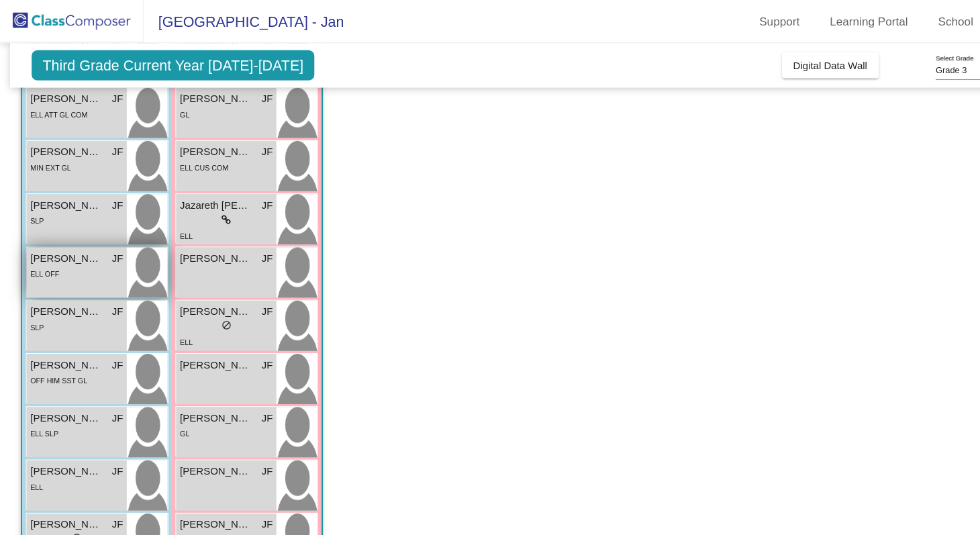
click at [69, 254] on div "ELL OFF" at bounding box center [71, 255] width 87 height 14
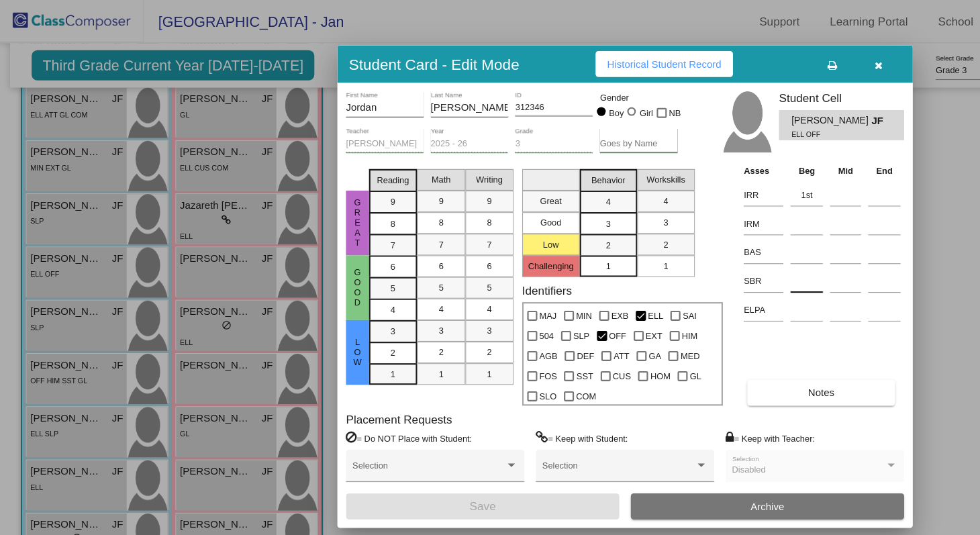
click at [744, 267] on input at bounding box center [753, 262] width 30 height 20
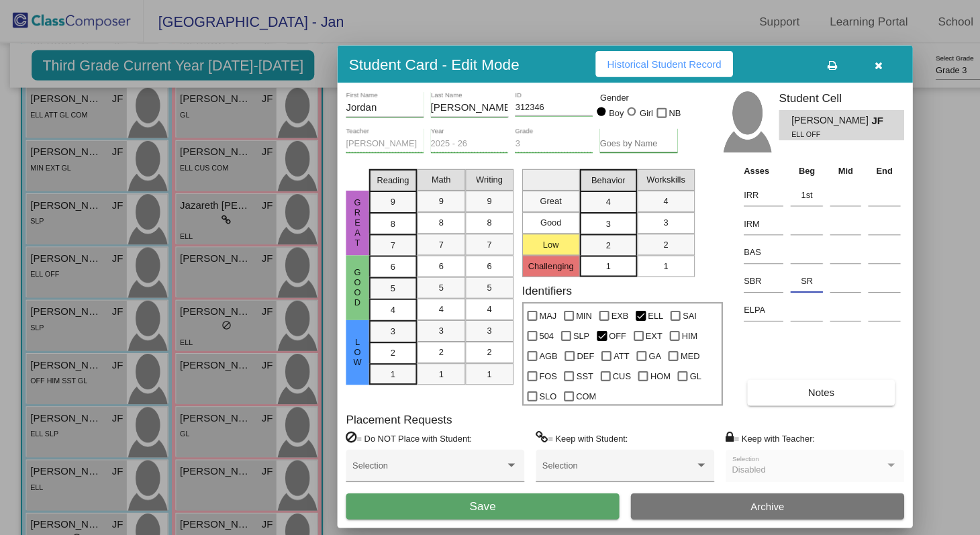
type input "SR"
click at [444, 466] on span "Save" at bounding box center [450, 471] width 24 height 11
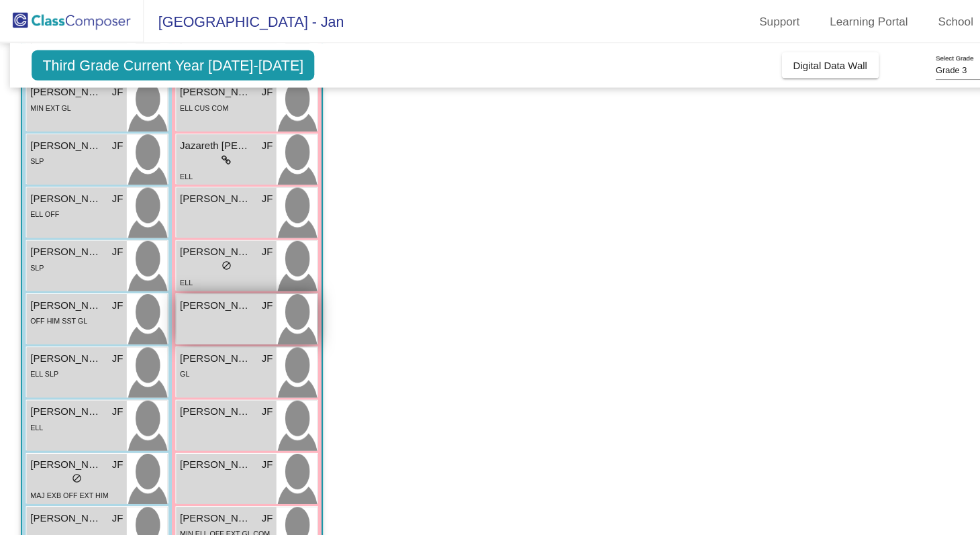
scroll to position [340, 0]
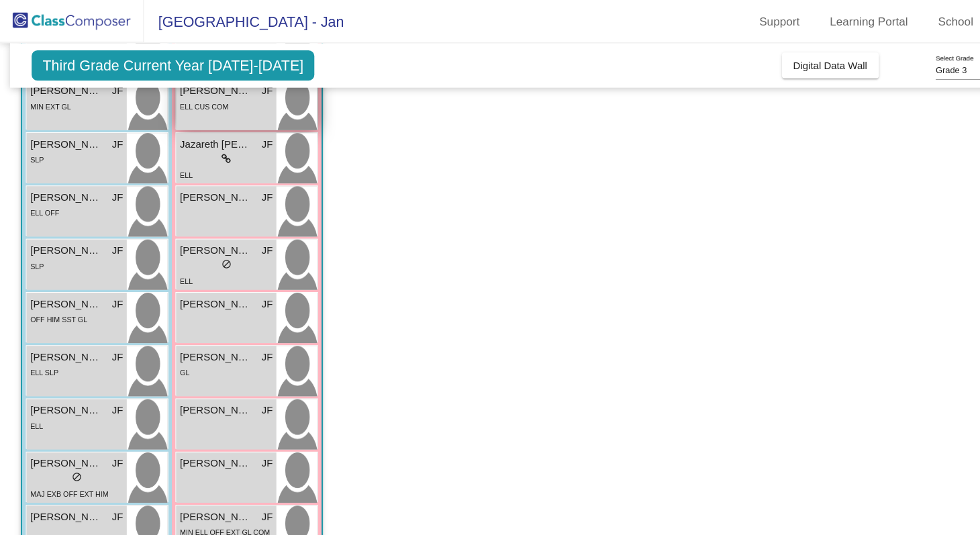
click at [199, 89] on span "Ivanna Tobar Medrano" at bounding box center [201, 85] width 67 height 14
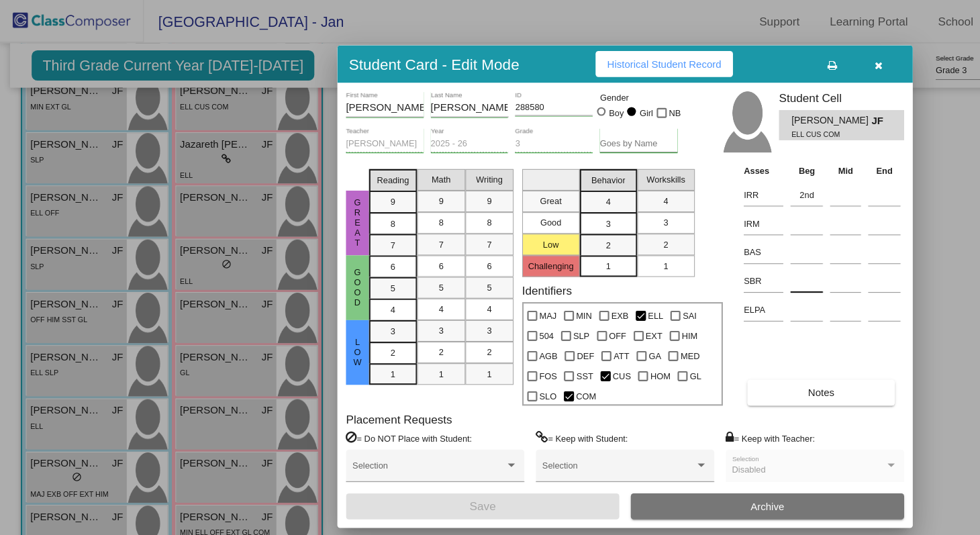
click at [746, 265] on input at bounding box center [753, 262] width 30 height 20
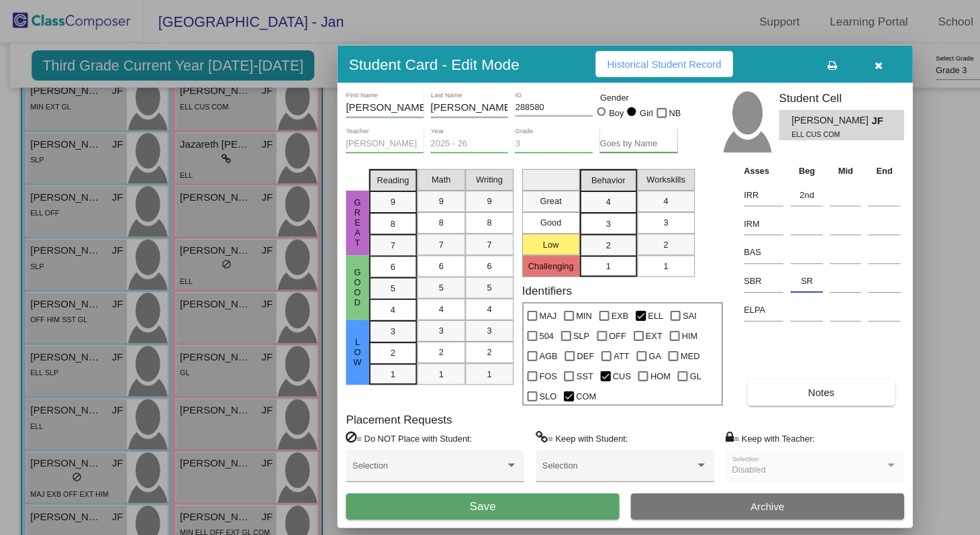
type input "SR"
click at [536, 462] on button "Save" at bounding box center [450, 472] width 255 height 24
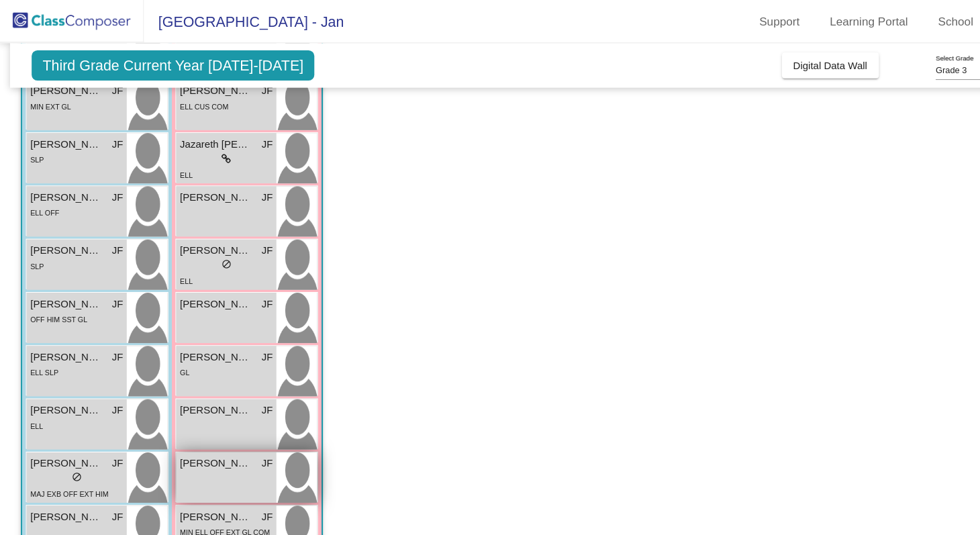
click at [189, 453] on div "Ruth Almazan JF lock do_not_disturb_alt" at bounding box center [210, 445] width 93 height 47
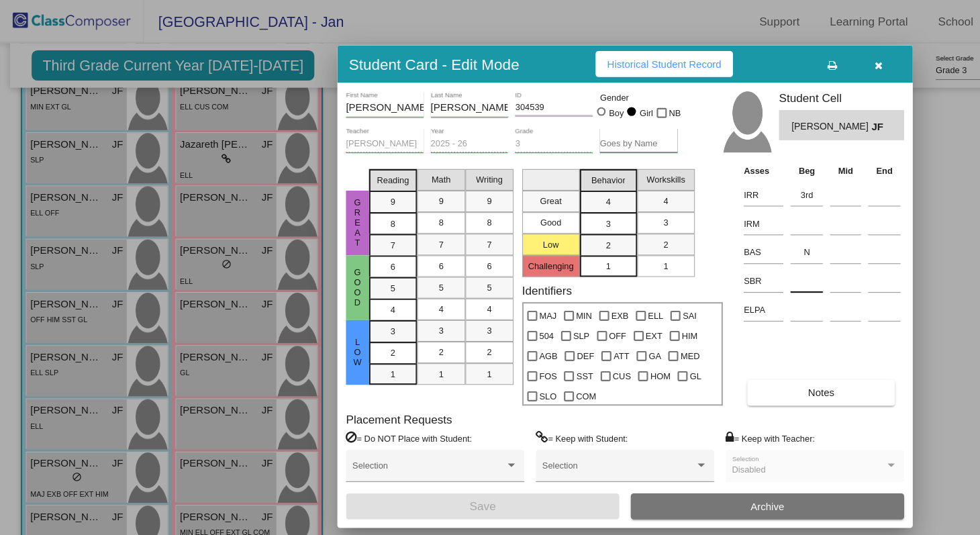
click at [743, 250] on div at bounding box center [753, 260] width 30 height 24
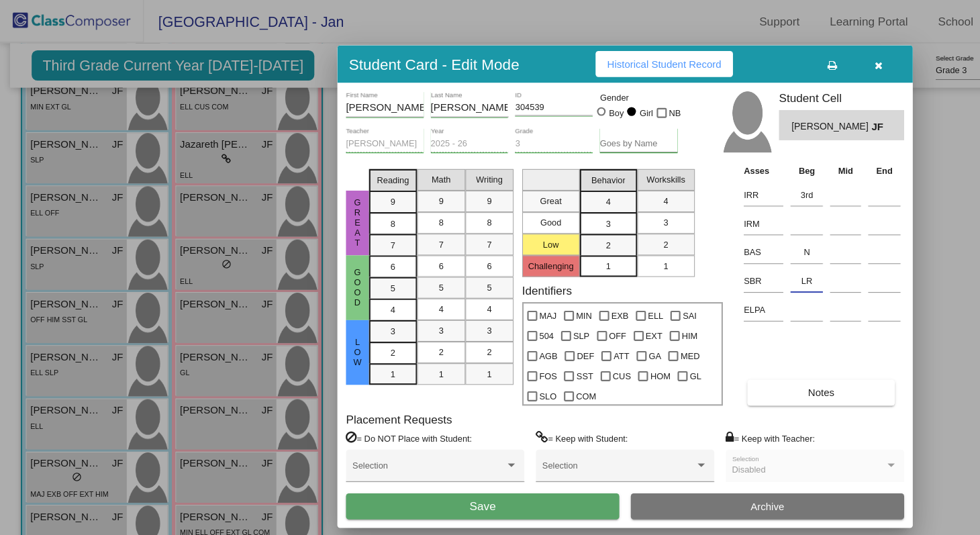
type input "LR"
click at [434, 464] on button "Save" at bounding box center [450, 472] width 255 height 24
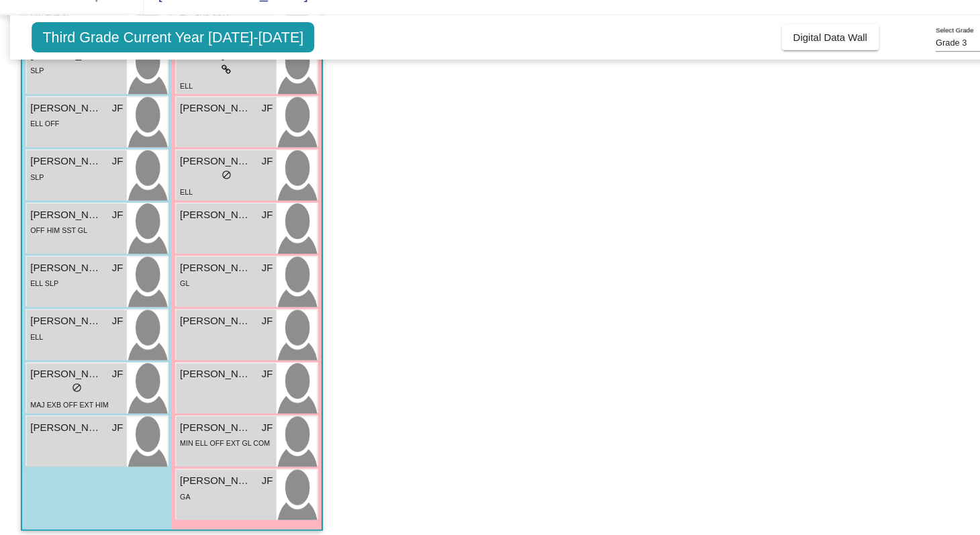
scroll to position [387, 0]
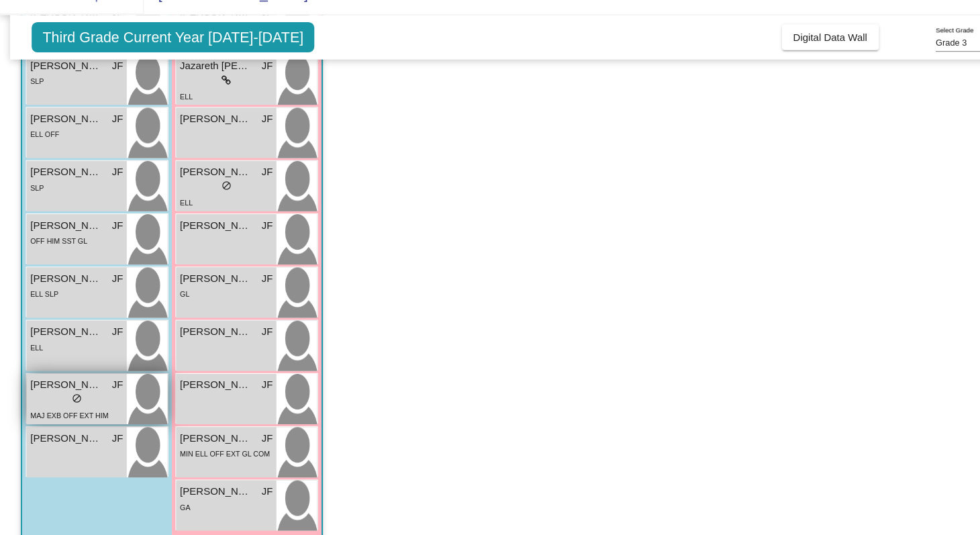
click at [93, 391] on span "Varino Flores" at bounding box center [61, 385] width 67 height 14
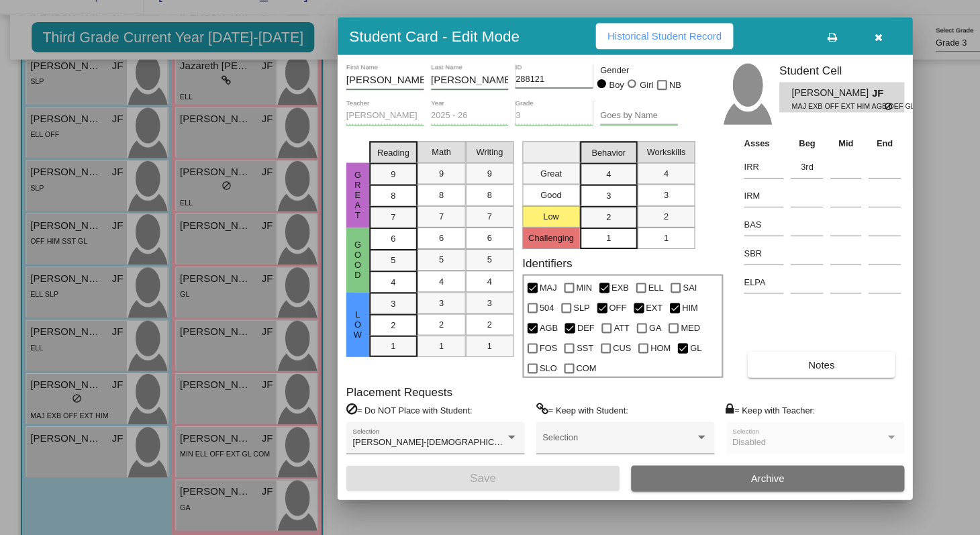
click at [735, 257] on td at bounding box center [752, 261] width 37 height 27
click at [740, 257] on input at bounding box center [753, 262] width 30 height 20
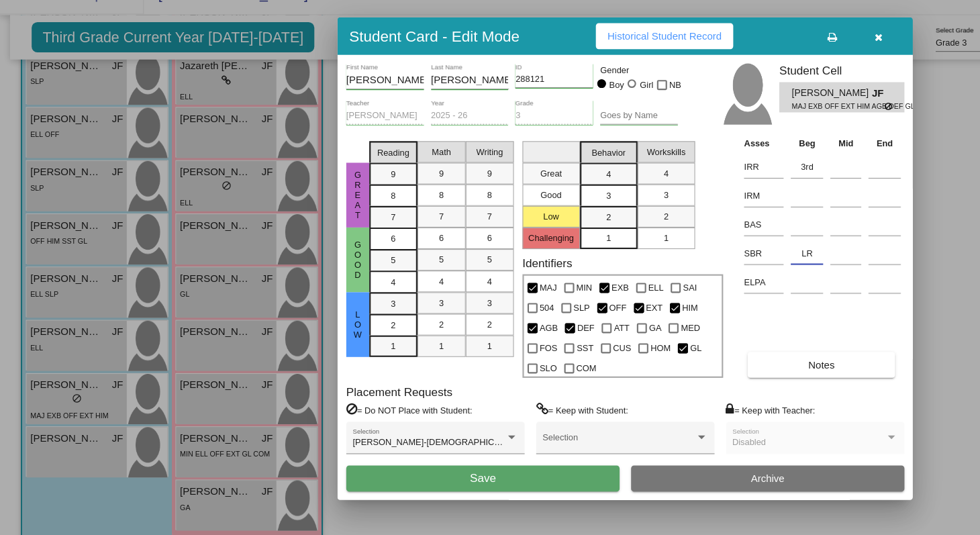
type input "LR"
click at [485, 468] on button "Save" at bounding box center [450, 472] width 255 height 24
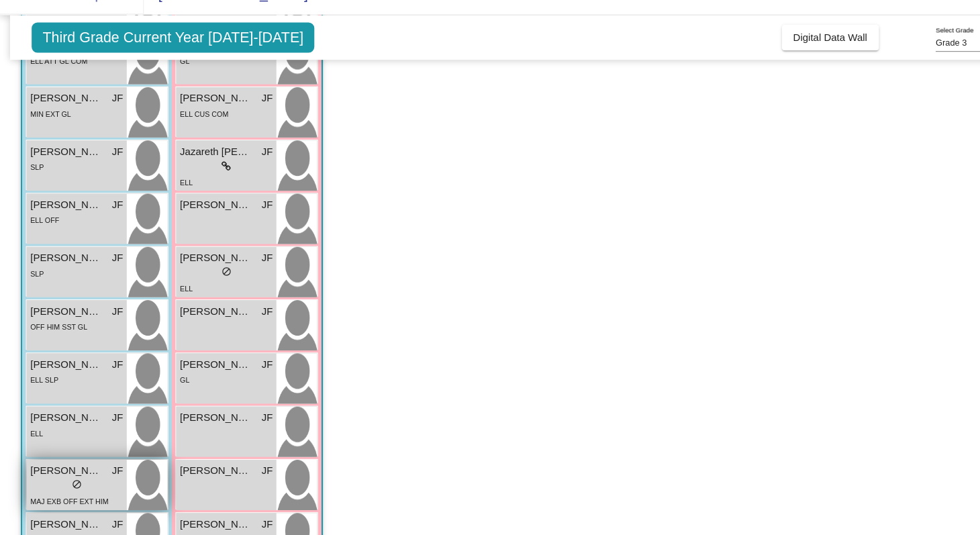
scroll to position [397, 0]
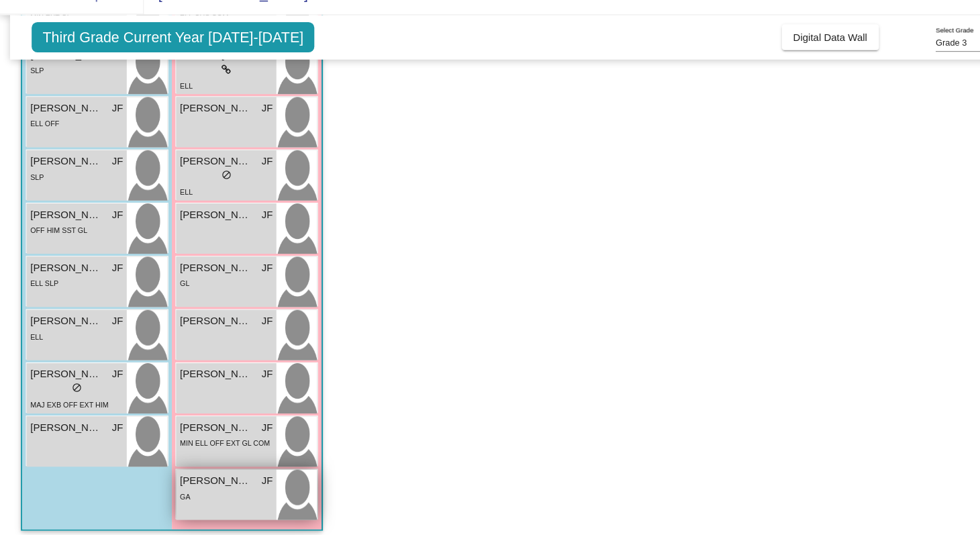
click at [209, 475] on span "Valerie Vicente" at bounding box center [201, 475] width 67 height 14
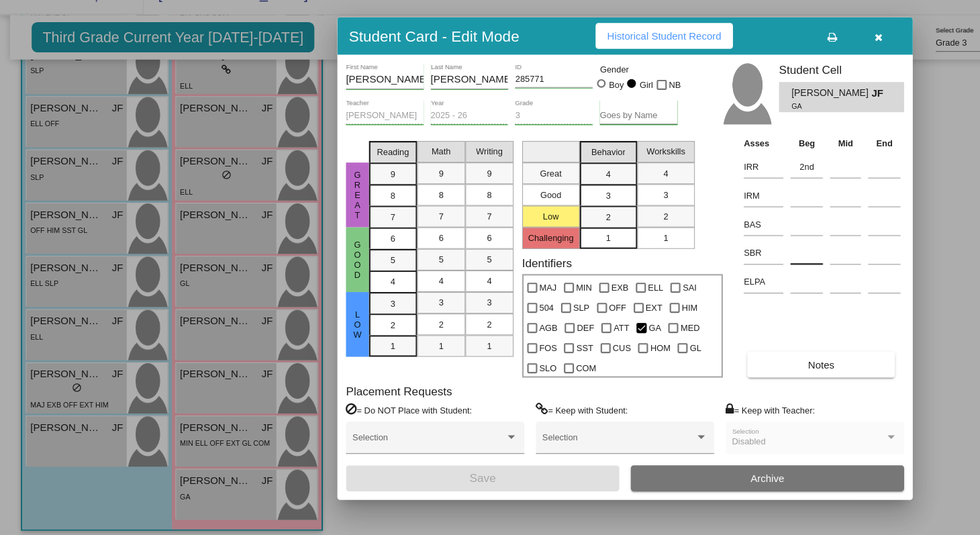
click at [746, 266] on input at bounding box center [753, 262] width 30 height 20
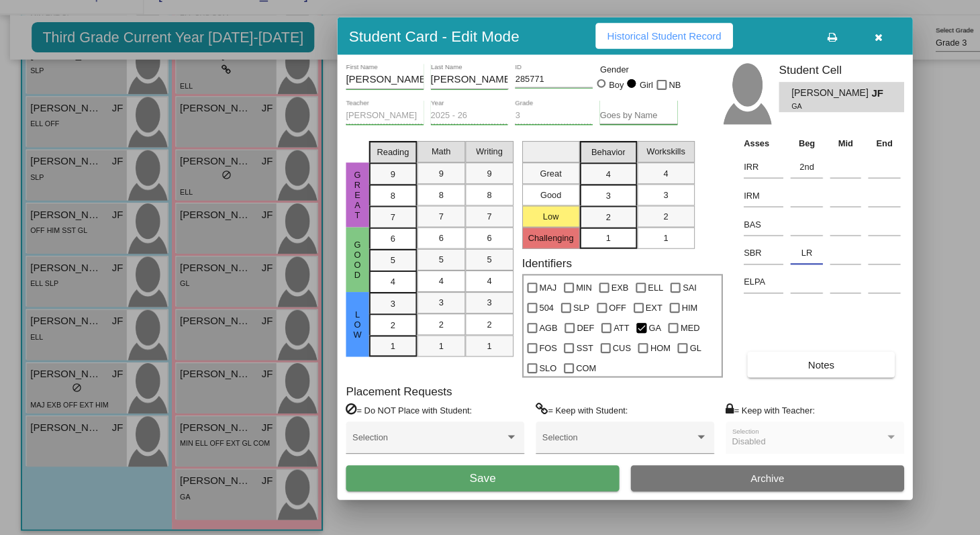
type input "LR"
click at [414, 470] on button "Save" at bounding box center [450, 472] width 255 height 24
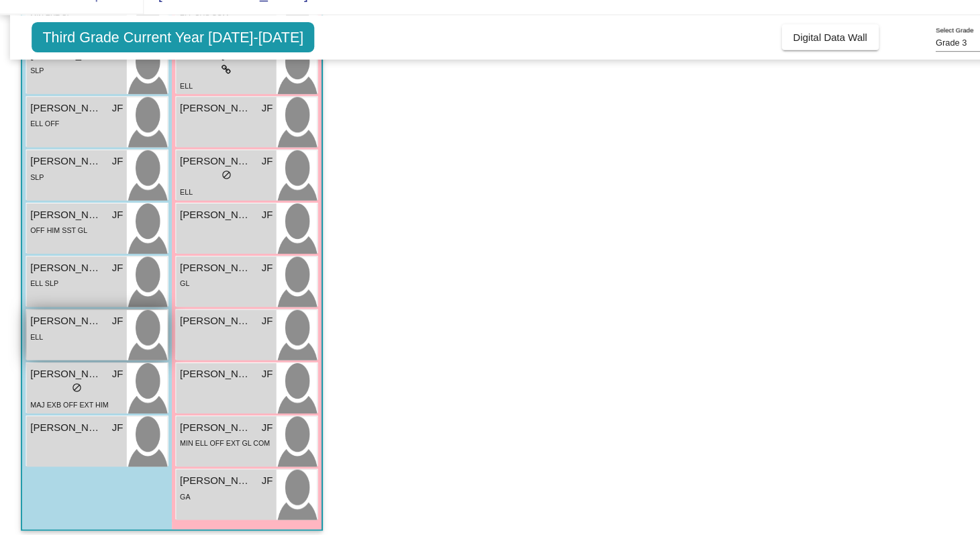
click at [76, 336] on div "ELL" at bounding box center [71, 340] width 87 height 14
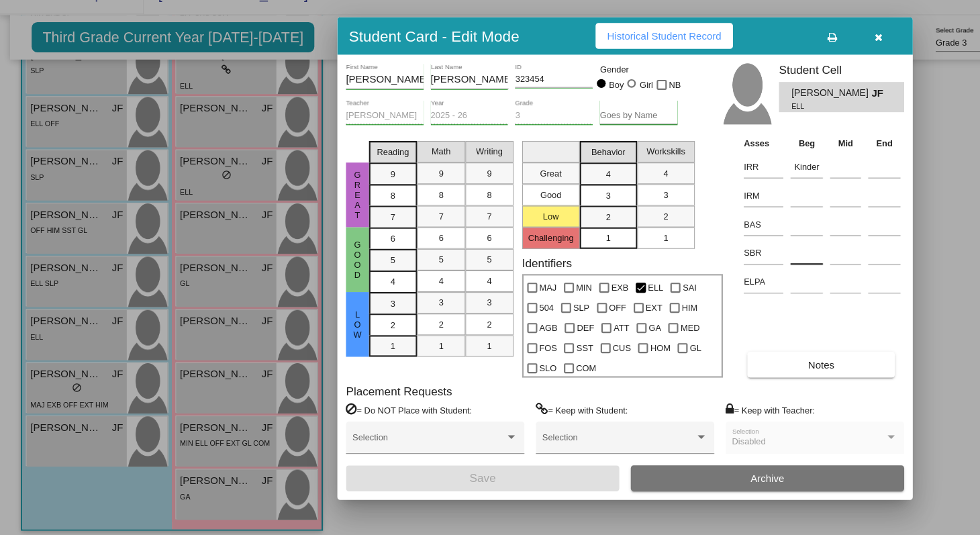
click at [740, 270] on input at bounding box center [753, 262] width 30 height 20
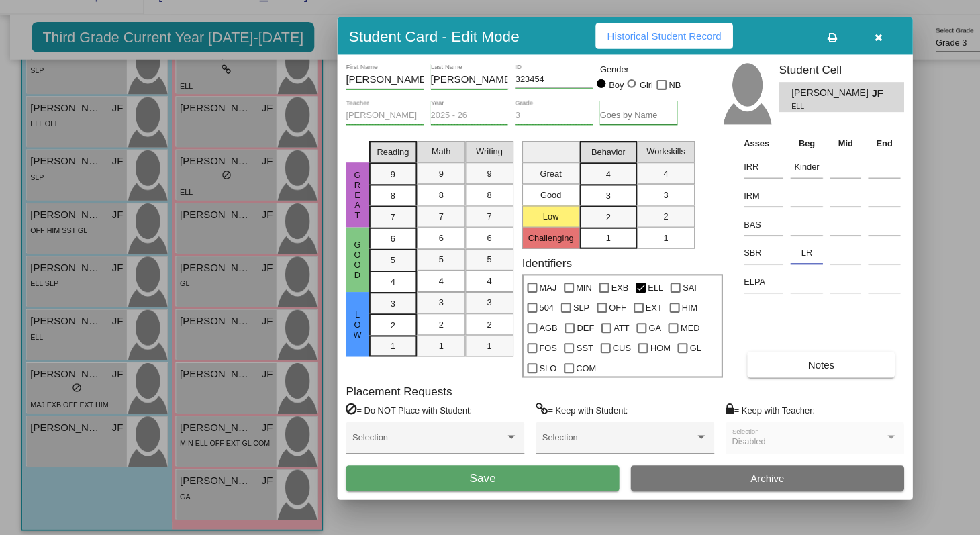
type input "LR"
click at [458, 468] on span "Save" at bounding box center [450, 471] width 24 height 11
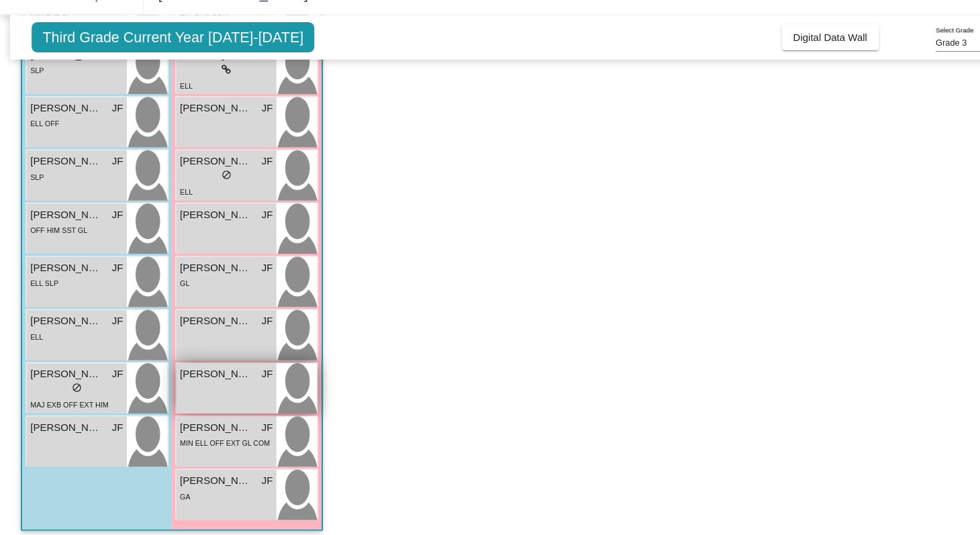
scroll to position [394, 0]
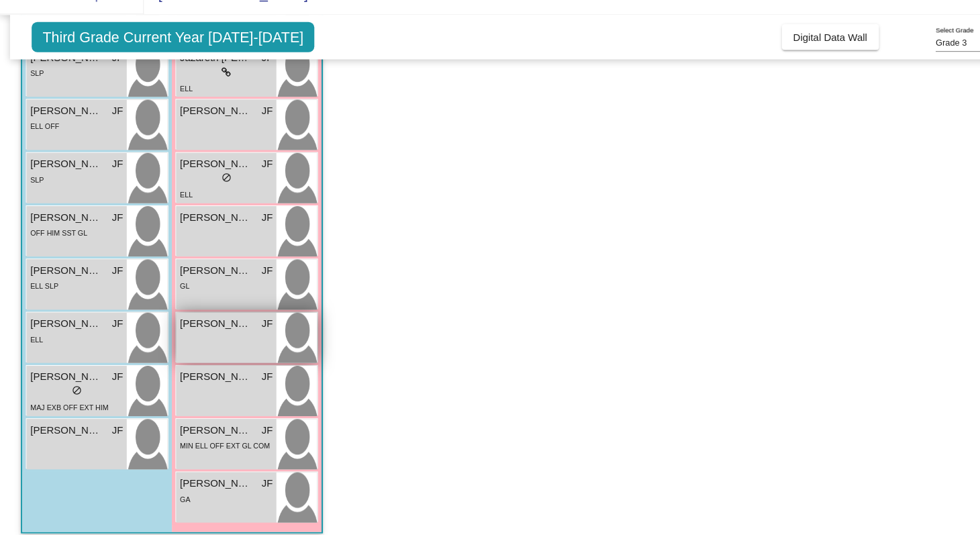
click at [232, 339] on div "Mia Alba Mata JF lock do_not_disturb_alt" at bounding box center [210, 341] width 93 height 47
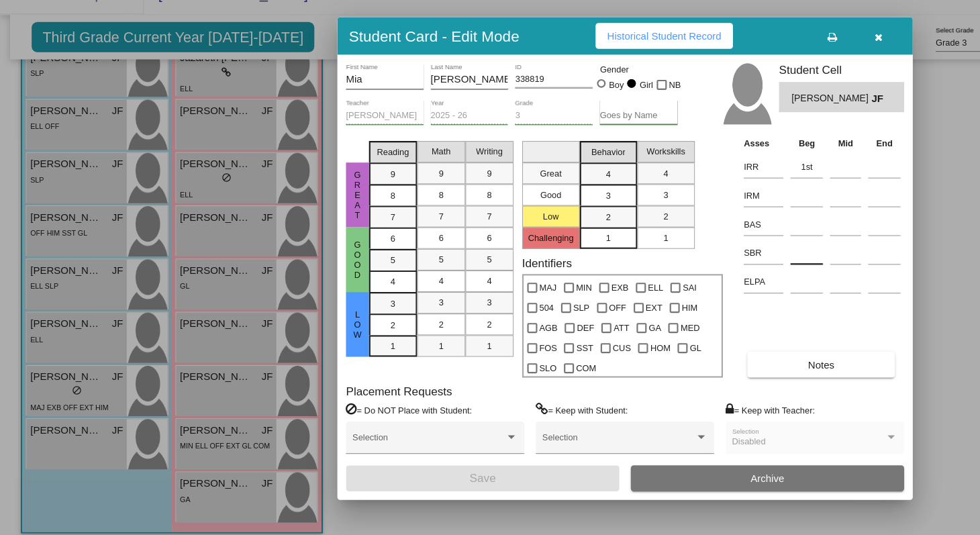
click at [738, 267] on input at bounding box center [753, 262] width 30 height 20
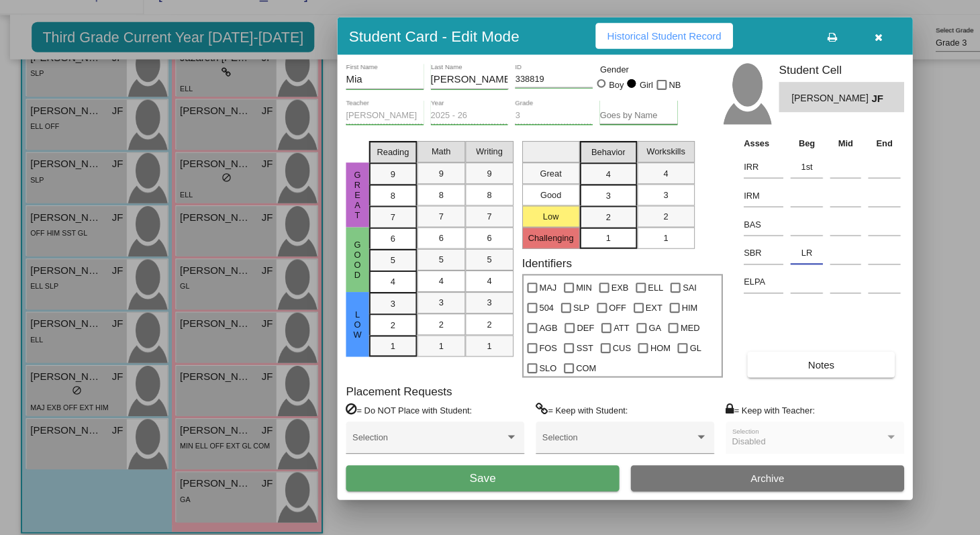
type input "LR"
click at [497, 476] on button "Save" at bounding box center [450, 472] width 255 height 24
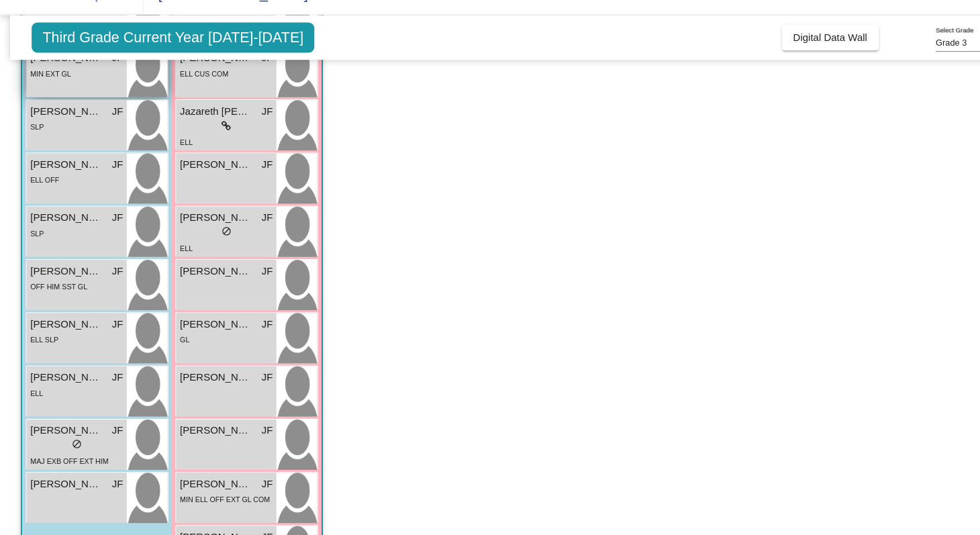
scroll to position [341, 0]
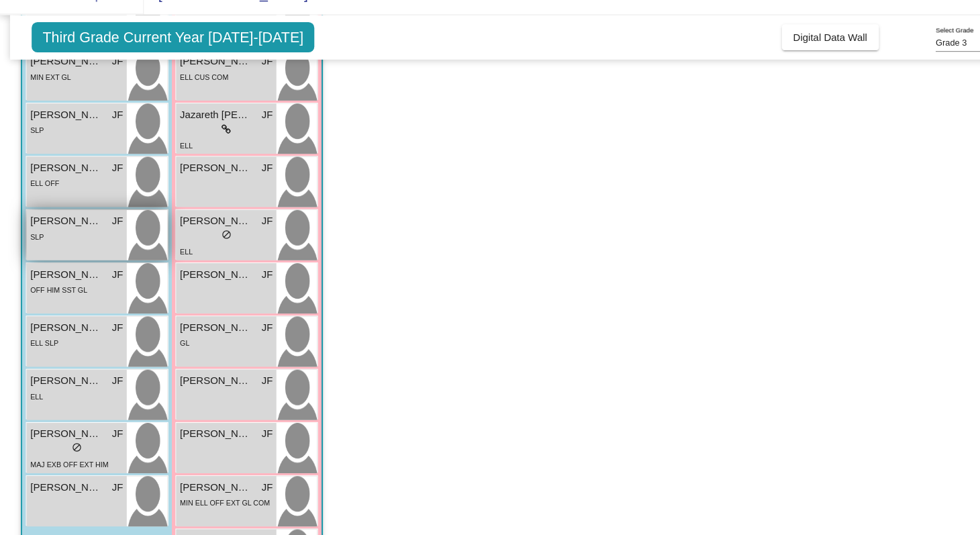
click at [68, 254] on div "SLP" at bounding box center [71, 247] width 87 height 14
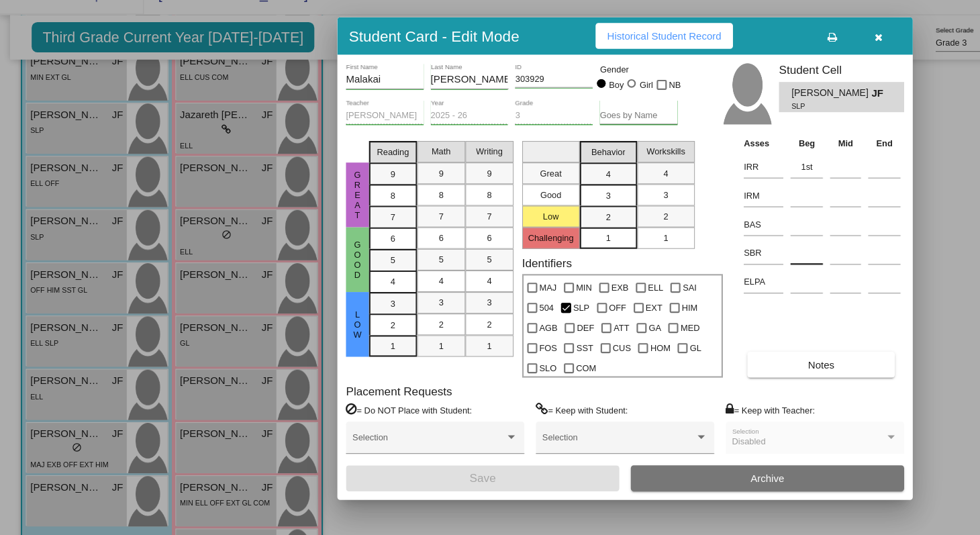
click at [743, 261] on input at bounding box center [753, 262] width 30 height 20
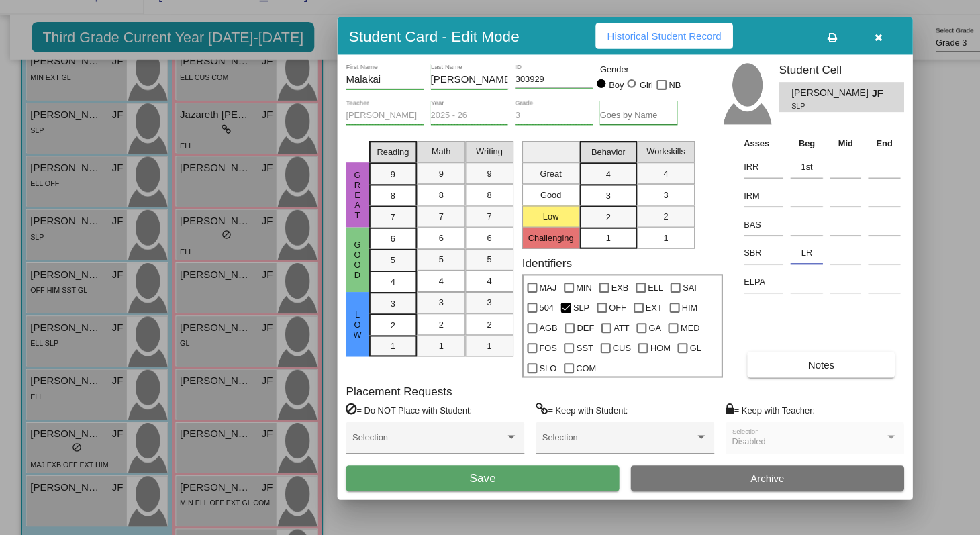
type input "LR"
click at [552, 470] on button "Save" at bounding box center [450, 472] width 255 height 24
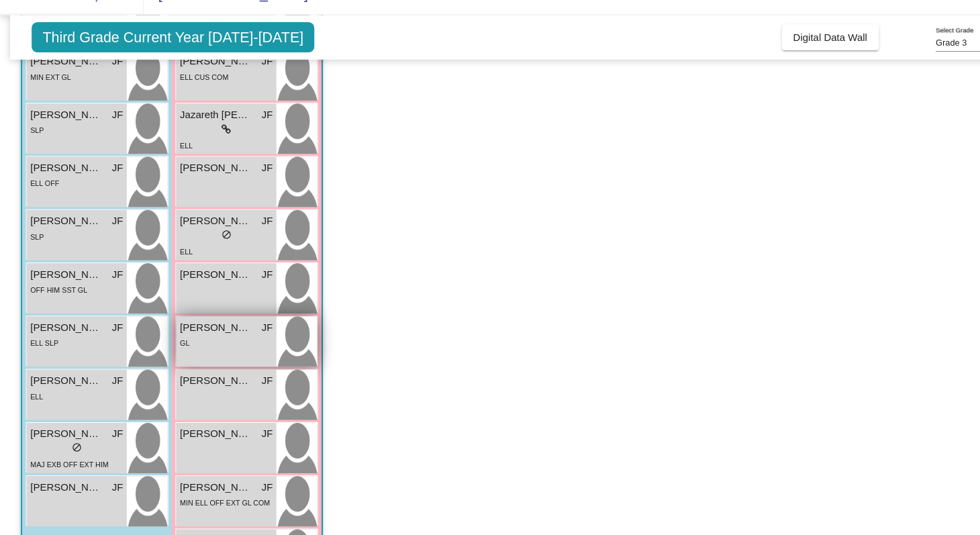
click at [180, 336] on span "Lazel Standingwater-Oliveros" at bounding box center [201, 332] width 67 height 14
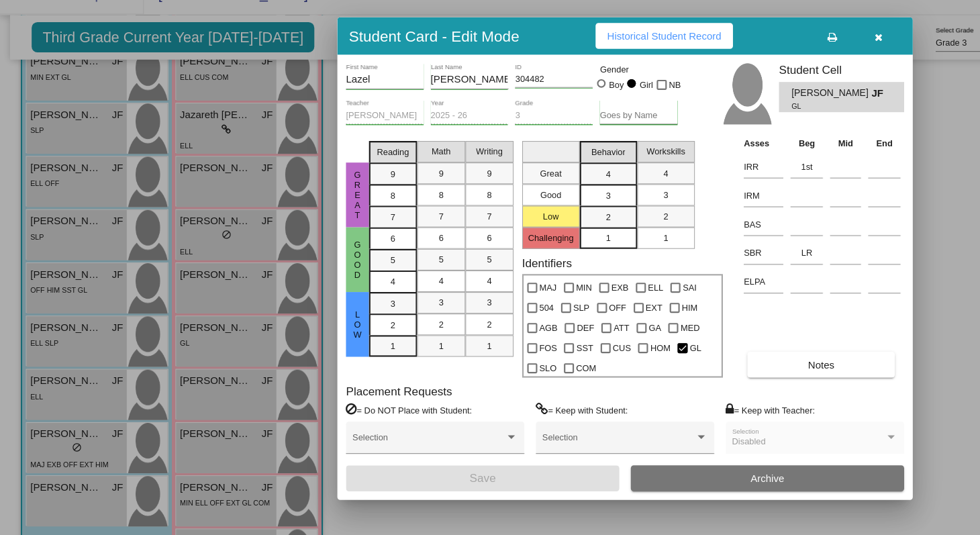
click at [534, 508] on div at bounding box center [490, 267] width 980 height 535
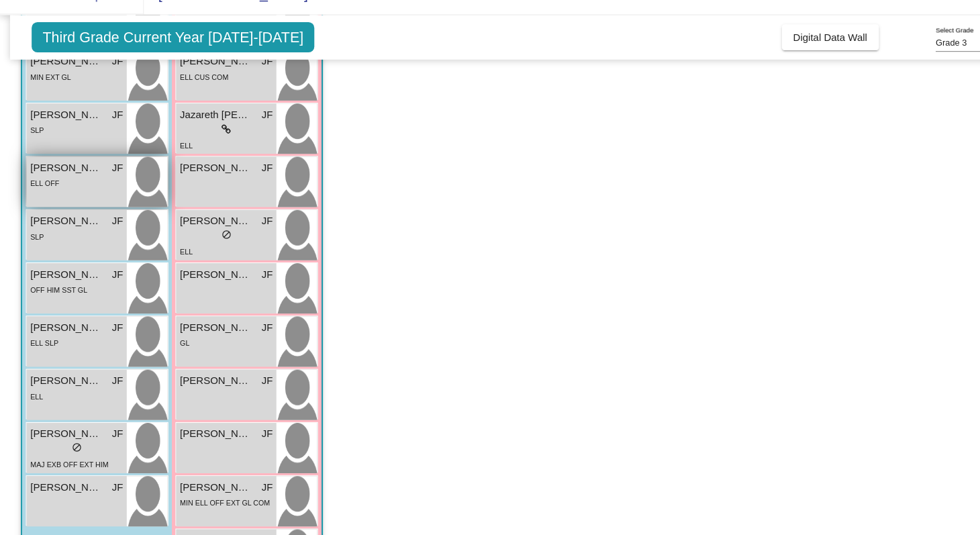
click at [76, 202] on div "ELL OFF" at bounding box center [71, 197] width 87 height 14
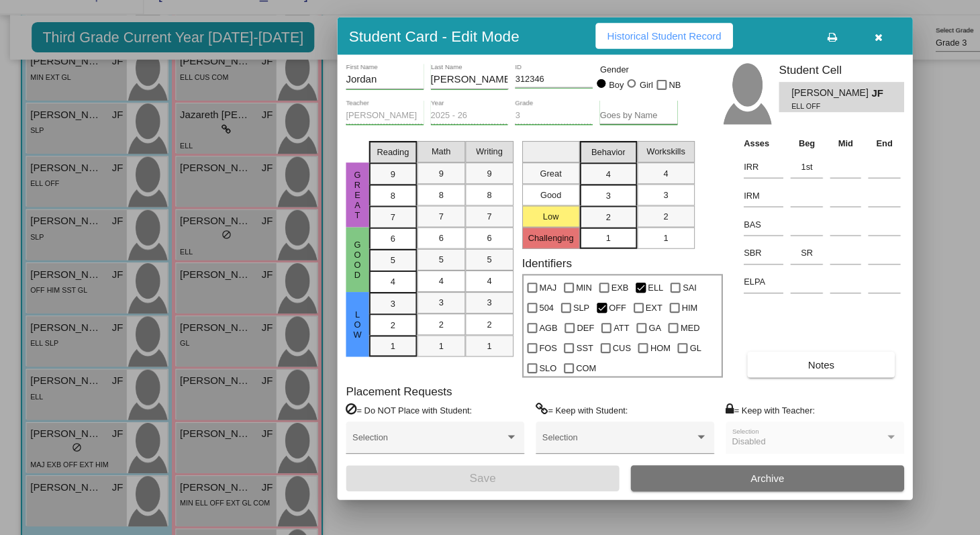
click at [824, 65] on button "button" at bounding box center [819, 60] width 43 height 24
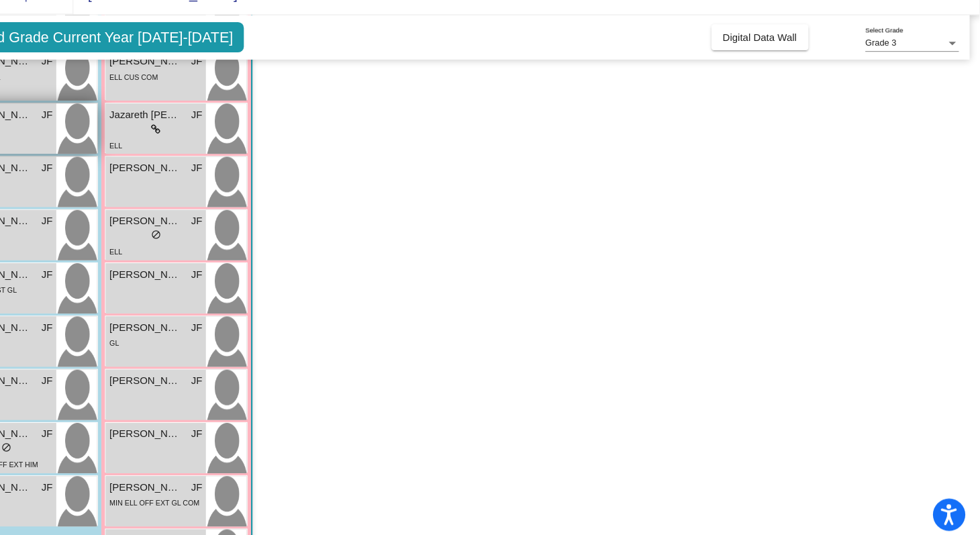
scroll to position [0, 0]
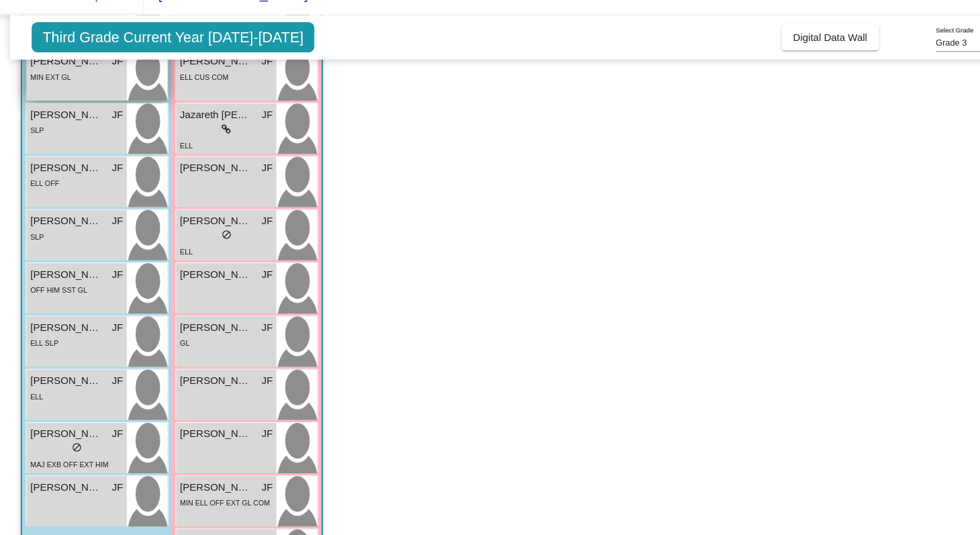
click at [78, 119] on div "Isaac Soto JF lock do_not_disturb_alt MIN EXT GL" at bounding box center [71, 96] width 93 height 47
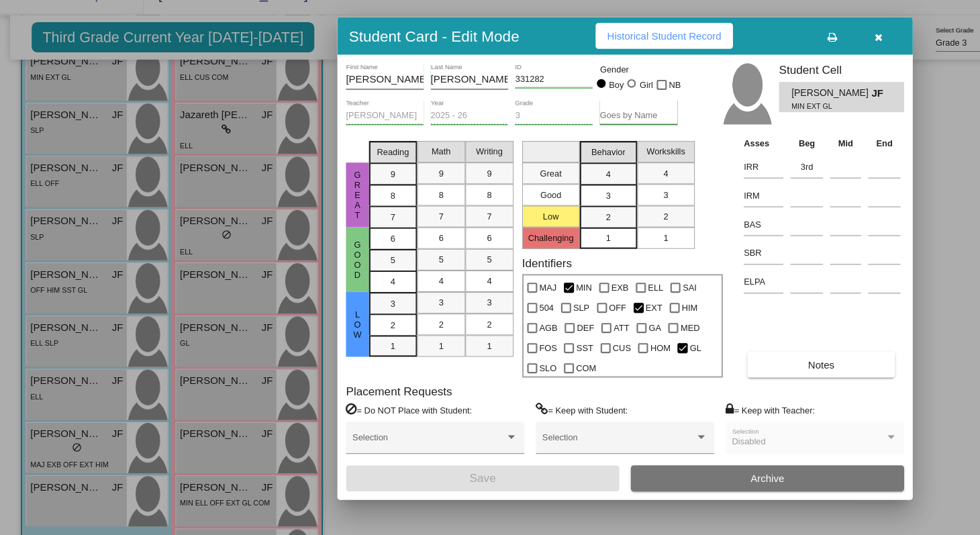
click at [662, 64] on span "Historical Student Record" at bounding box center [619, 59] width 107 height 11
click at [821, 60] on icon "button" at bounding box center [819, 60] width 7 height 9
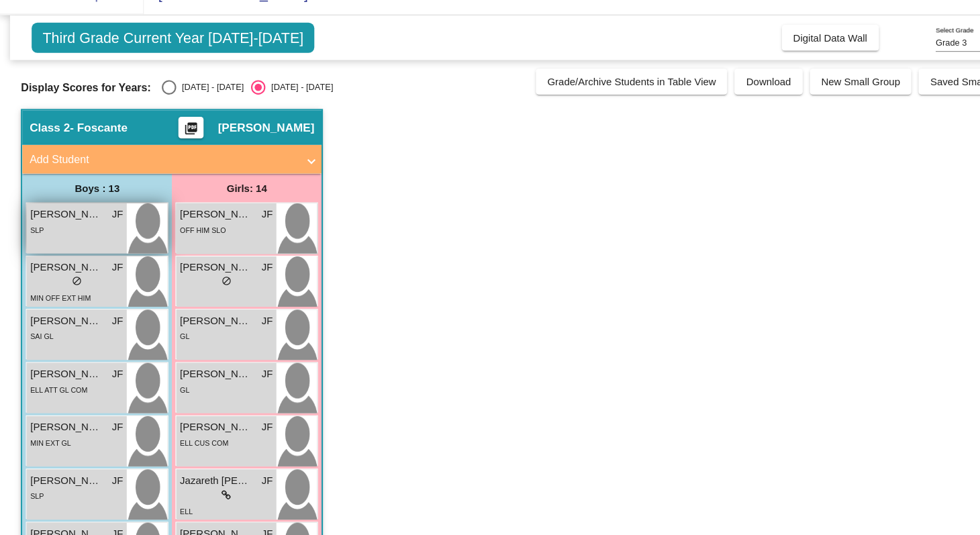
click at [89, 225] on span "Armani Aguilar" at bounding box center [61, 226] width 67 height 14
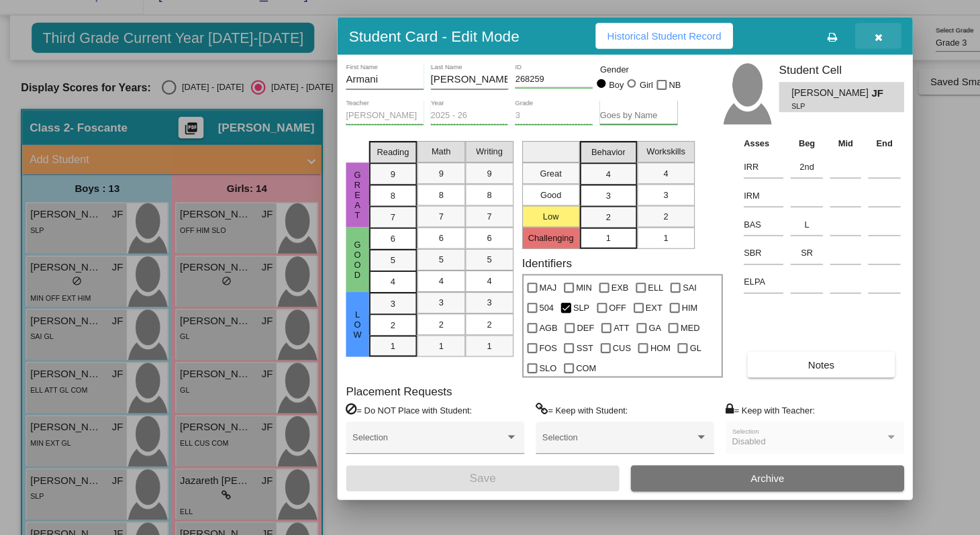
click at [819, 62] on icon "button" at bounding box center [819, 60] width 7 height 9
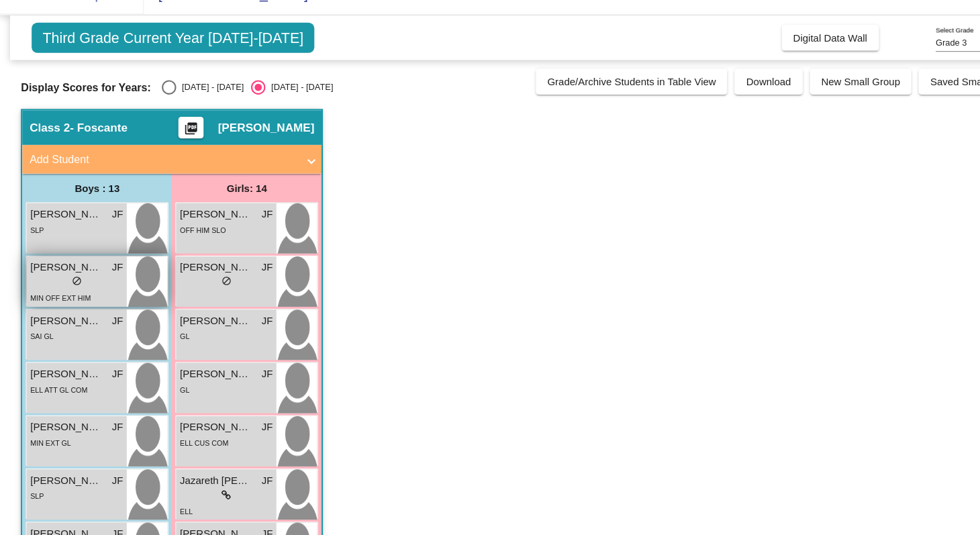
click at [87, 304] on div "MIN OFF EXT HIM" at bounding box center [71, 304] width 87 height 14
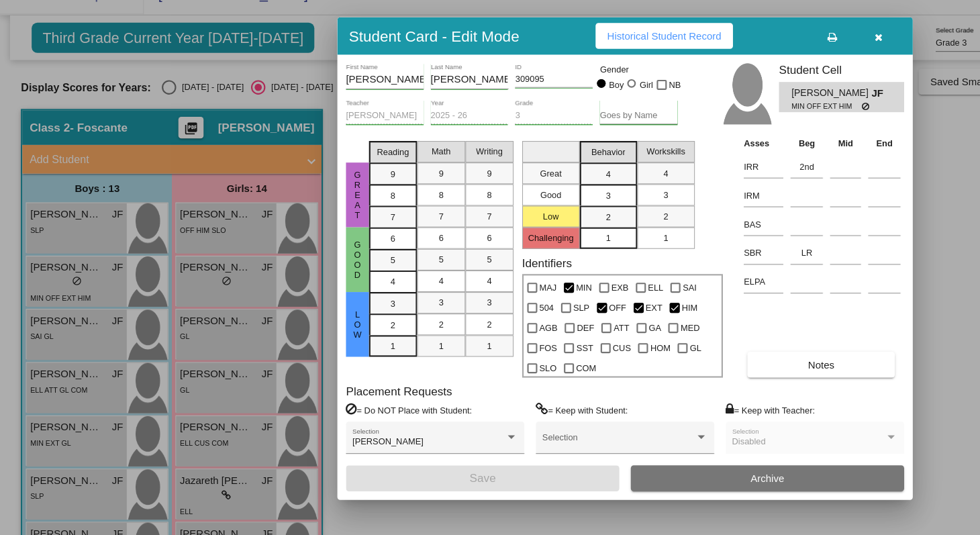
click at [872, 232] on div at bounding box center [490, 267] width 980 height 535
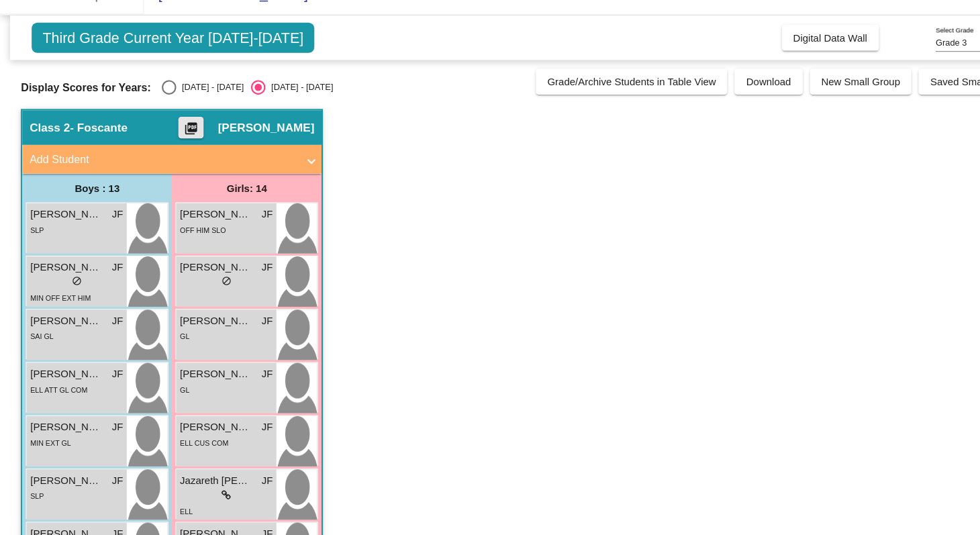
click at [186, 146] on mat-icon "picture_as_pdf" at bounding box center [178, 148] width 16 height 19
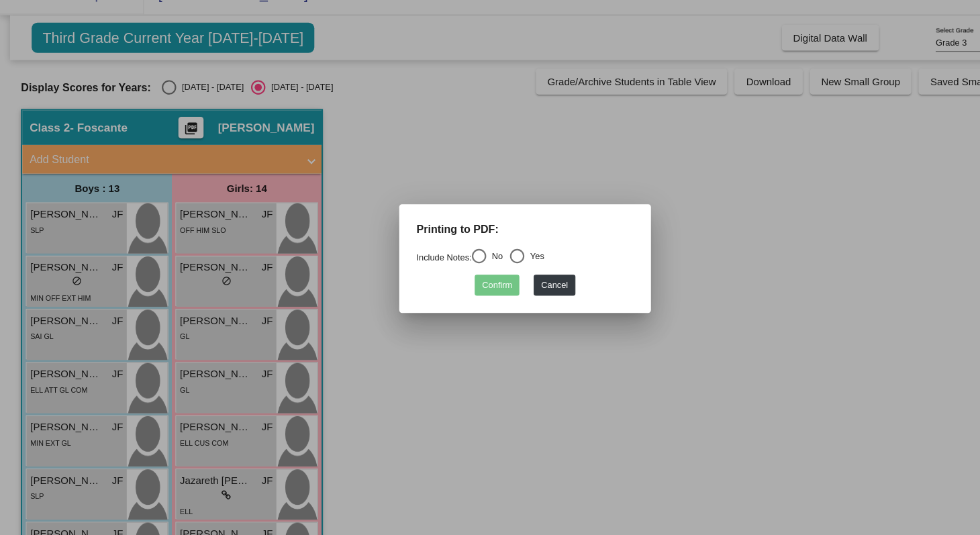
click at [454, 270] on div "Select an option" at bounding box center [446, 264] width 13 height 13
click at [447, 272] on input "No" at bounding box center [446, 272] width 1 height 1
radio input "true"
click at [465, 293] on button "Confirm" at bounding box center [464, 292] width 42 height 19
